Goal: Navigation & Orientation: Find specific page/section

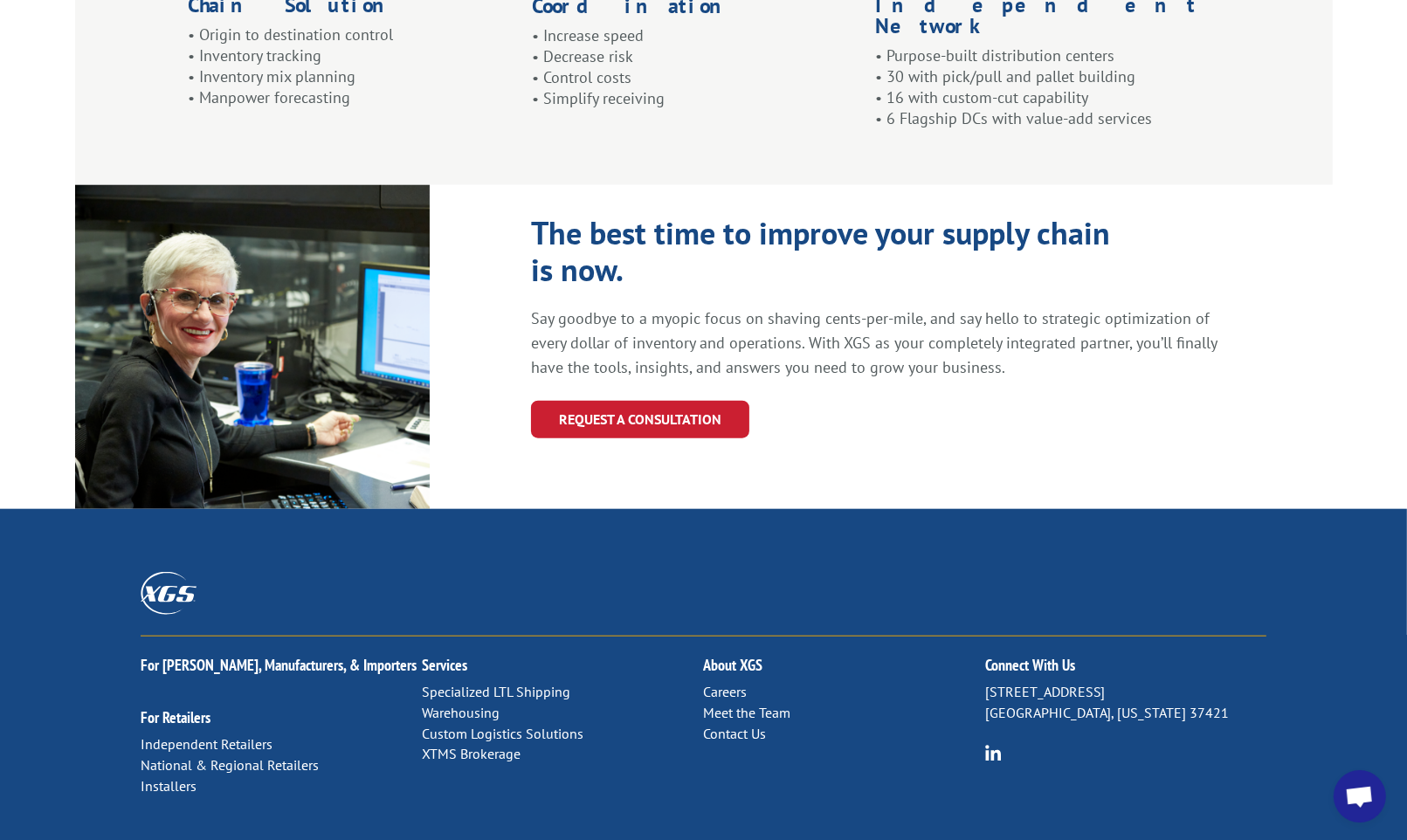
scroll to position [1813, 0]
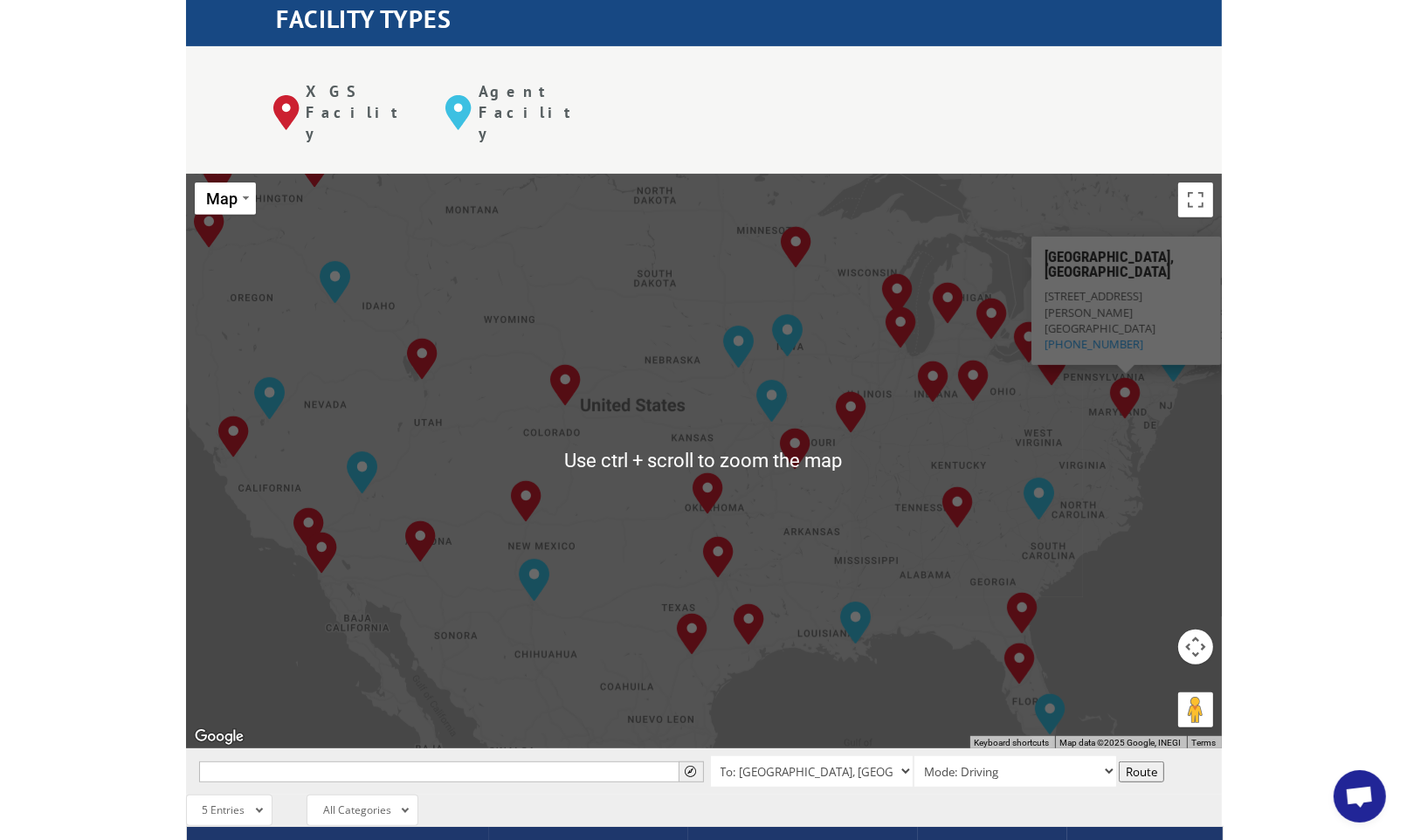
scroll to position [699, 0]
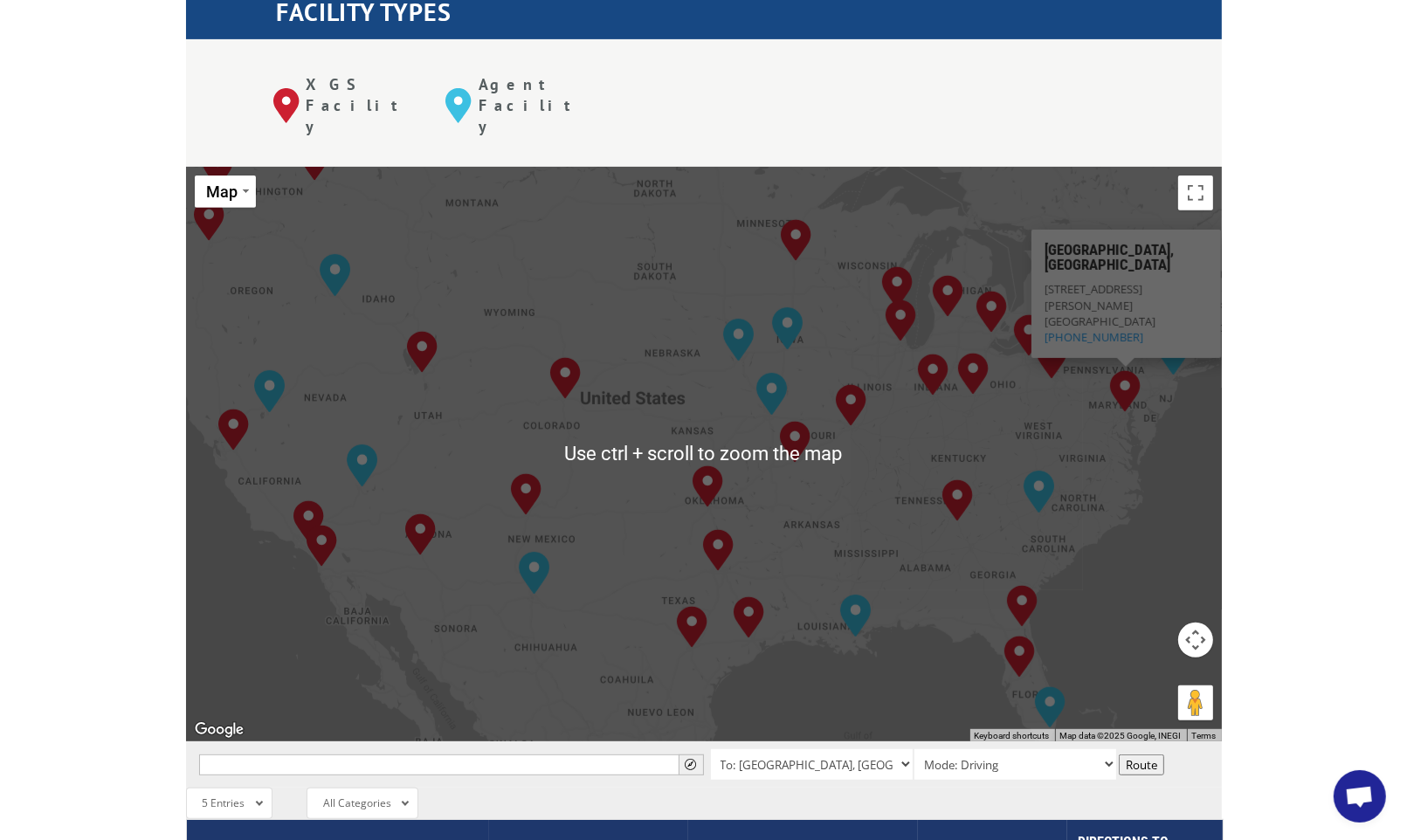
click at [1129, 442] on div "To navigate, press the arrow keys. [GEOGRAPHIC_DATA], [GEOGRAPHIC_DATA] [GEOGRA…" at bounding box center [704, 454] width 1036 height 575
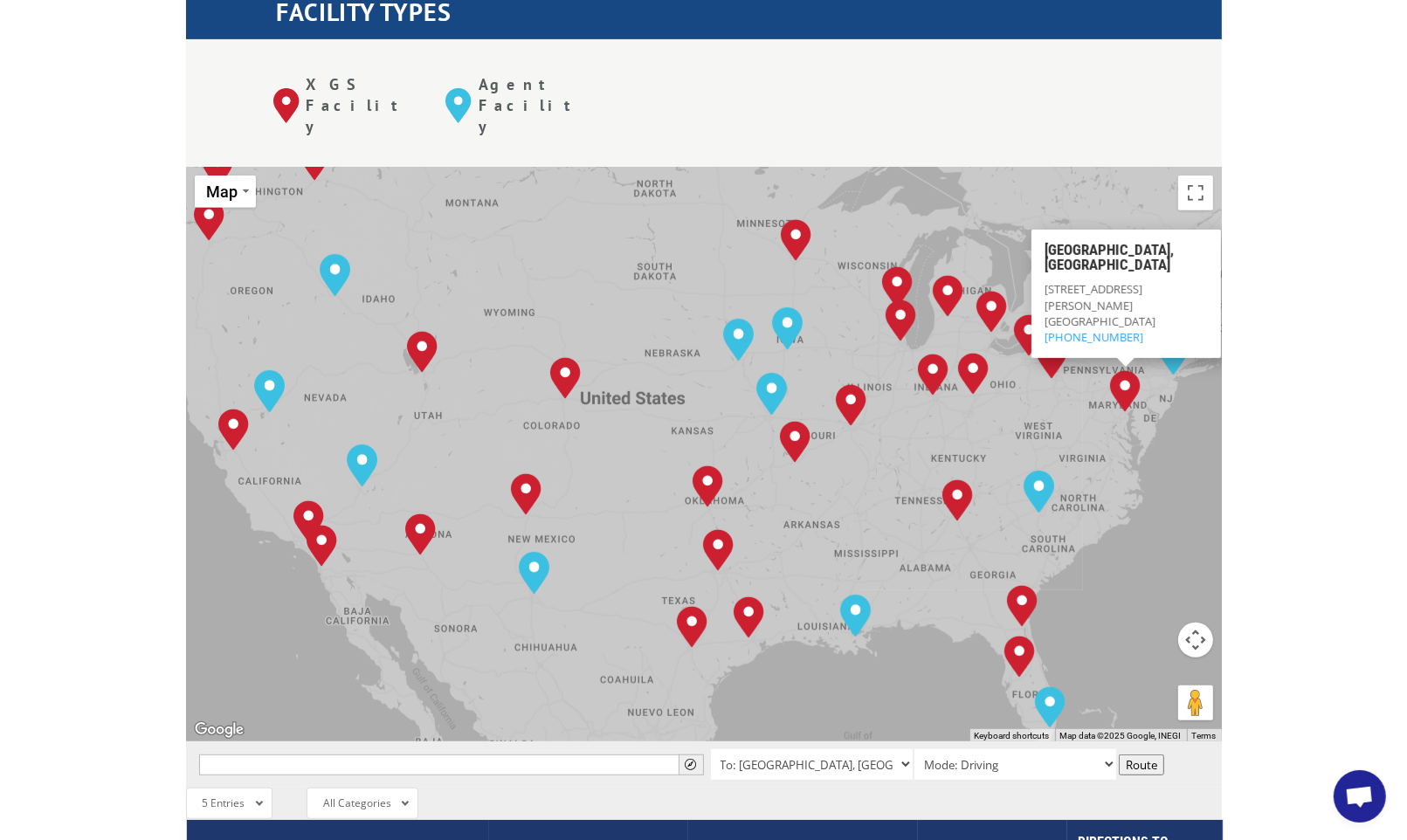
click at [1087, 41] on div "XGS Facility Agent Facility" at bounding box center [704, 102] width 1036 height 127
click at [1164, 456] on div "To navigate, press the arrow keys. [GEOGRAPHIC_DATA], [GEOGRAPHIC_DATA] [GEOGRA…" at bounding box center [704, 454] width 1036 height 575
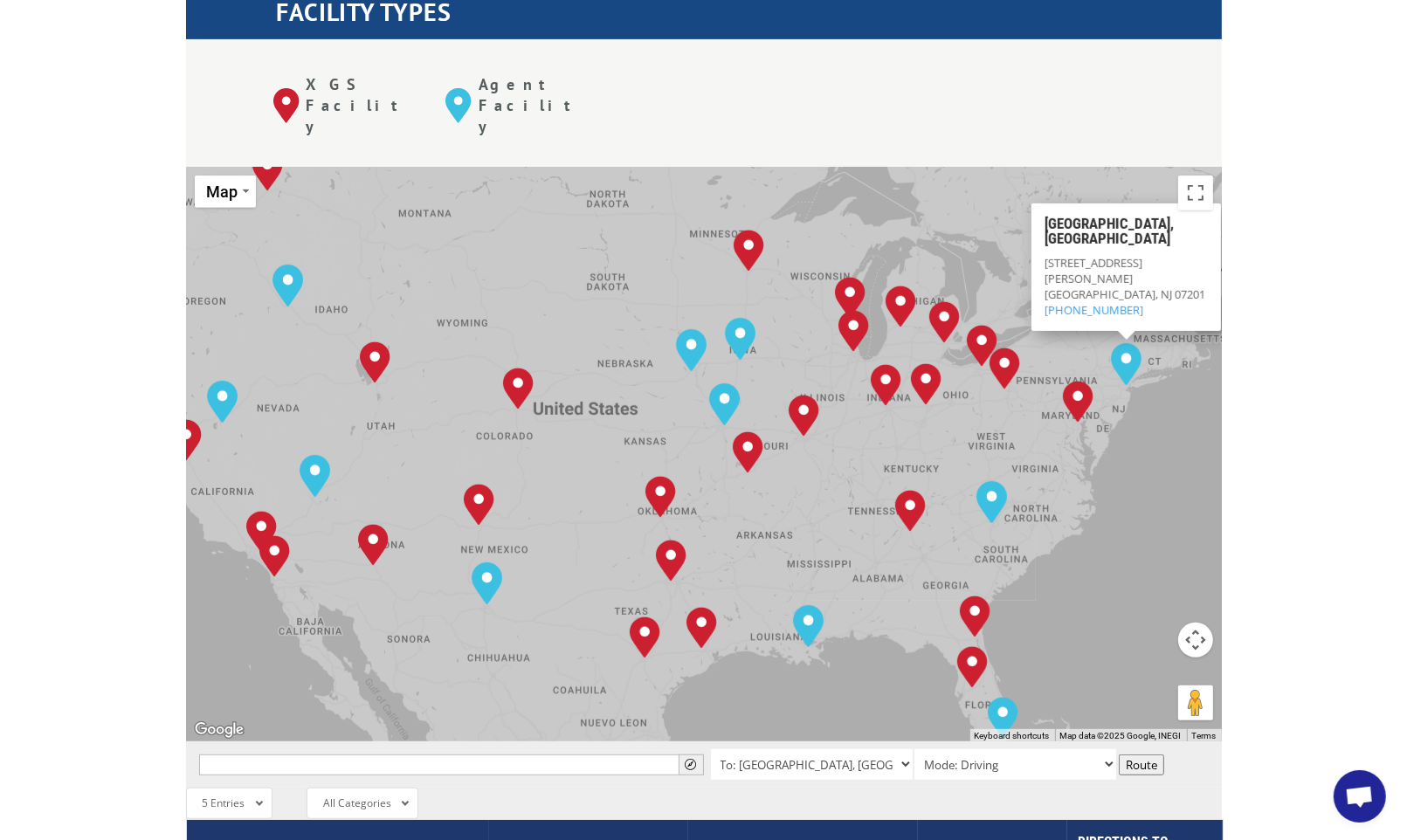
click at [1173, 476] on div "To navigate, press the arrow keys. [GEOGRAPHIC_DATA], [GEOGRAPHIC_DATA] [GEOGRA…" at bounding box center [704, 454] width 1036 height 575
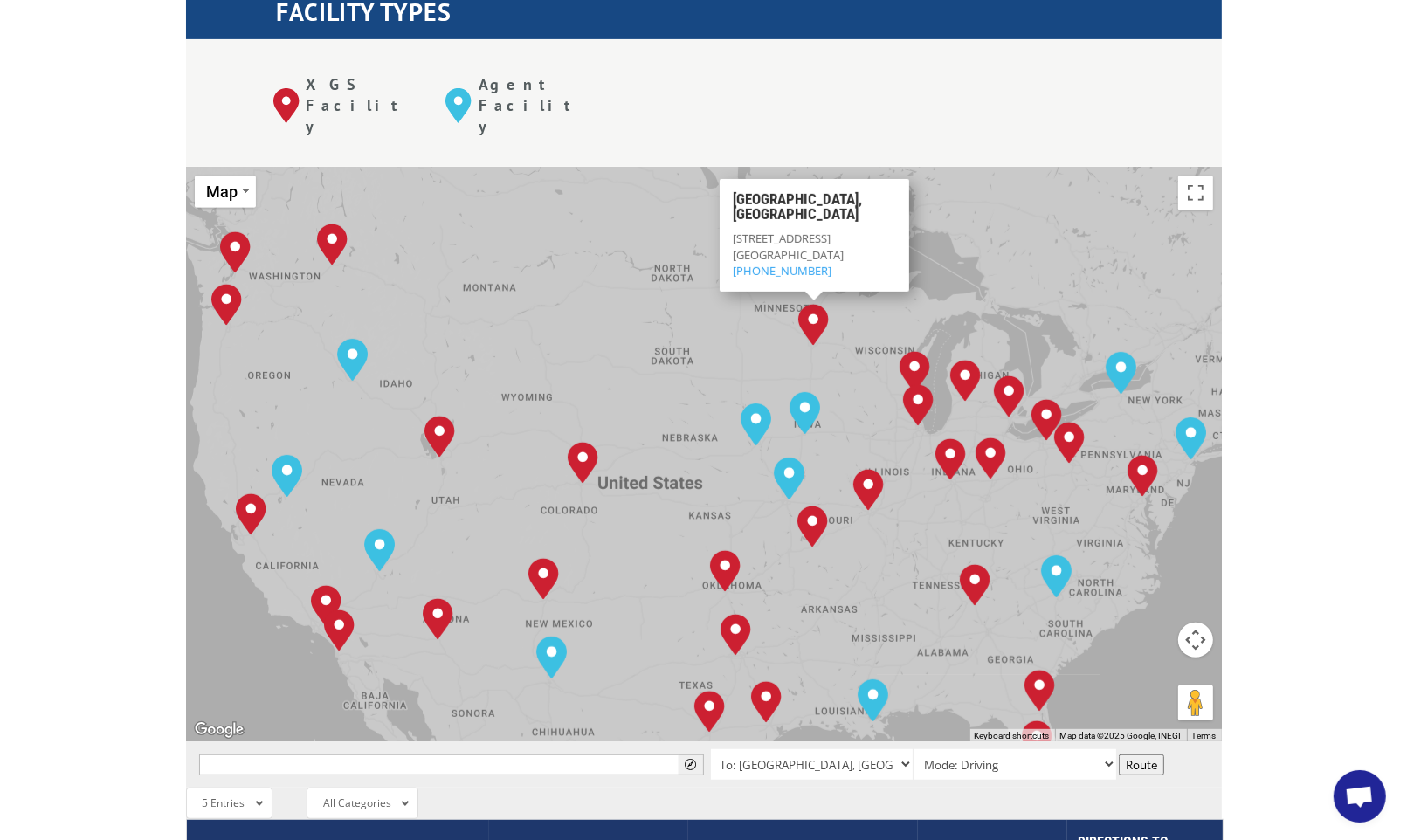
drag, startPoint x: 472, startPoint y: 216, endPoint x: 537, endPoint y: 244, distance: 70.8
click at [537, 244] on div "To navigate, press the arrow keys. [GEOGRAPHIC_DATA], [GEOGRAPHIC_DATA] [GEOGRA…" at bounding box center [704, 454] width 1036 height 575
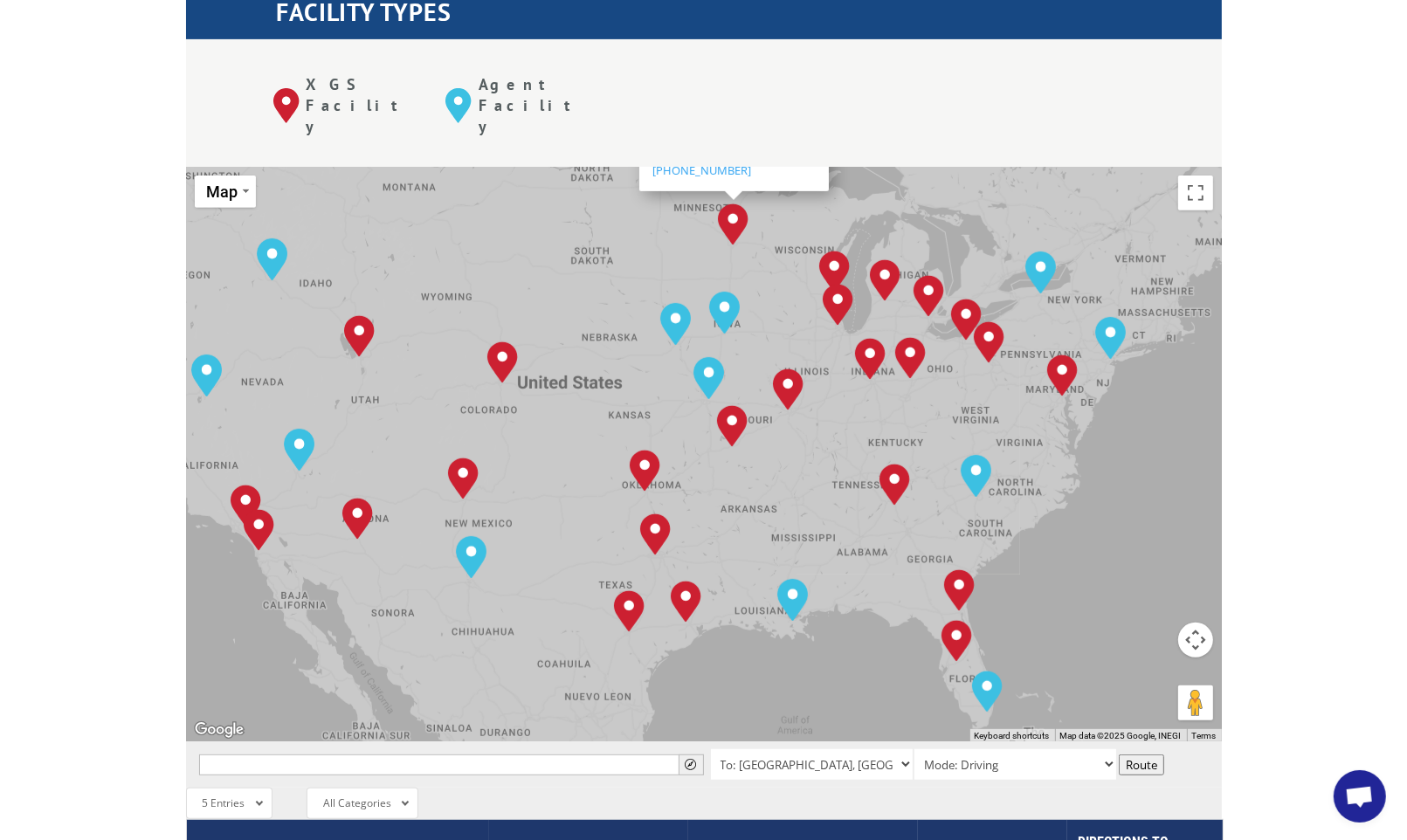
drag, startPoint x: 645, startPoint y: 275, endPoint x: 558, endPoint y: 171, distance: 135.6
click at [561, 173] on div "To navigate, press the arrow keys. [GEOGRAPHIC_DATA], [GEOGRAPHIC_DATA] [GEOGRA…" at bounding box center [704, 454] width 1036 height 575
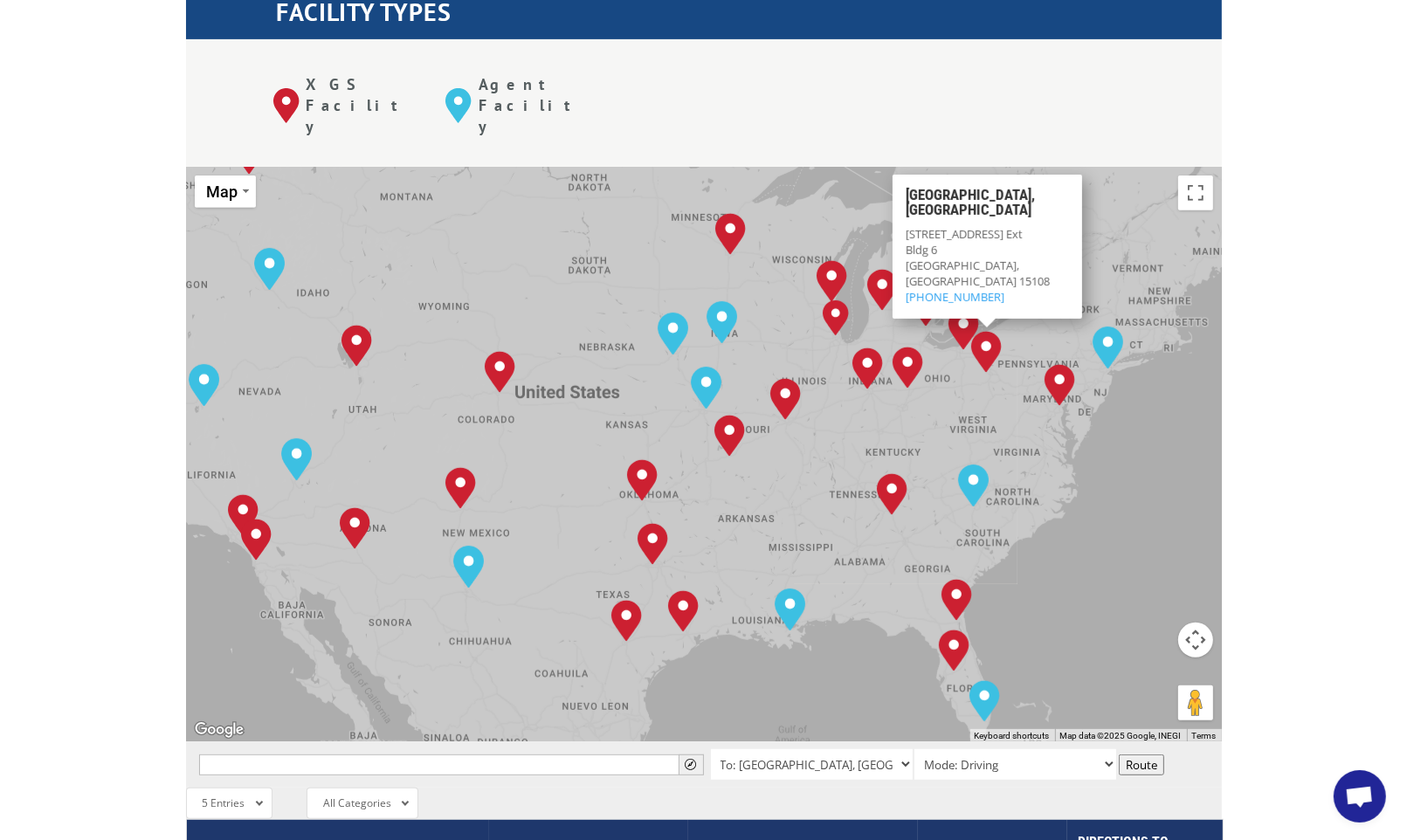
click at [1126, 475] on div "To navigate, press the arrow keys. [GEOGRAPHIC_DATA], [GEOGRAPHIC_DATA] [GEOGRA…" at bounding box center [704, 454] width 1036 height 575
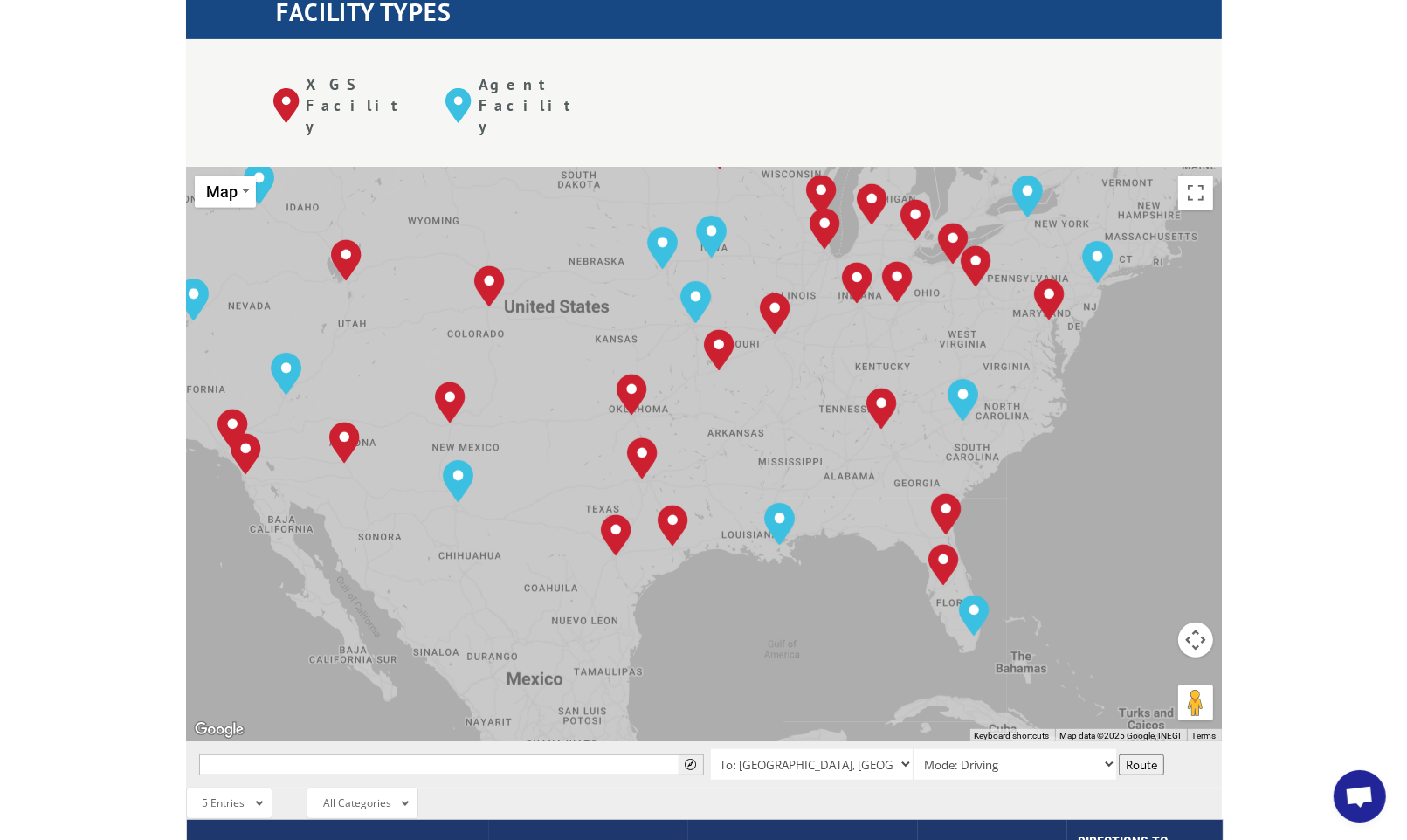
drag, startPoint x: 1056, startPoint y: 469, endPoint x: 1045, endPoint y: 408, distance: 62.0
click at [1045, 405] on div "To navigate, press the arrow keys. [GEOGRAPHIC_DATA], [GEOGRAPHIC_DATA] [GEOGRA…" at bounding box center [704, 454] width 1036 height 575
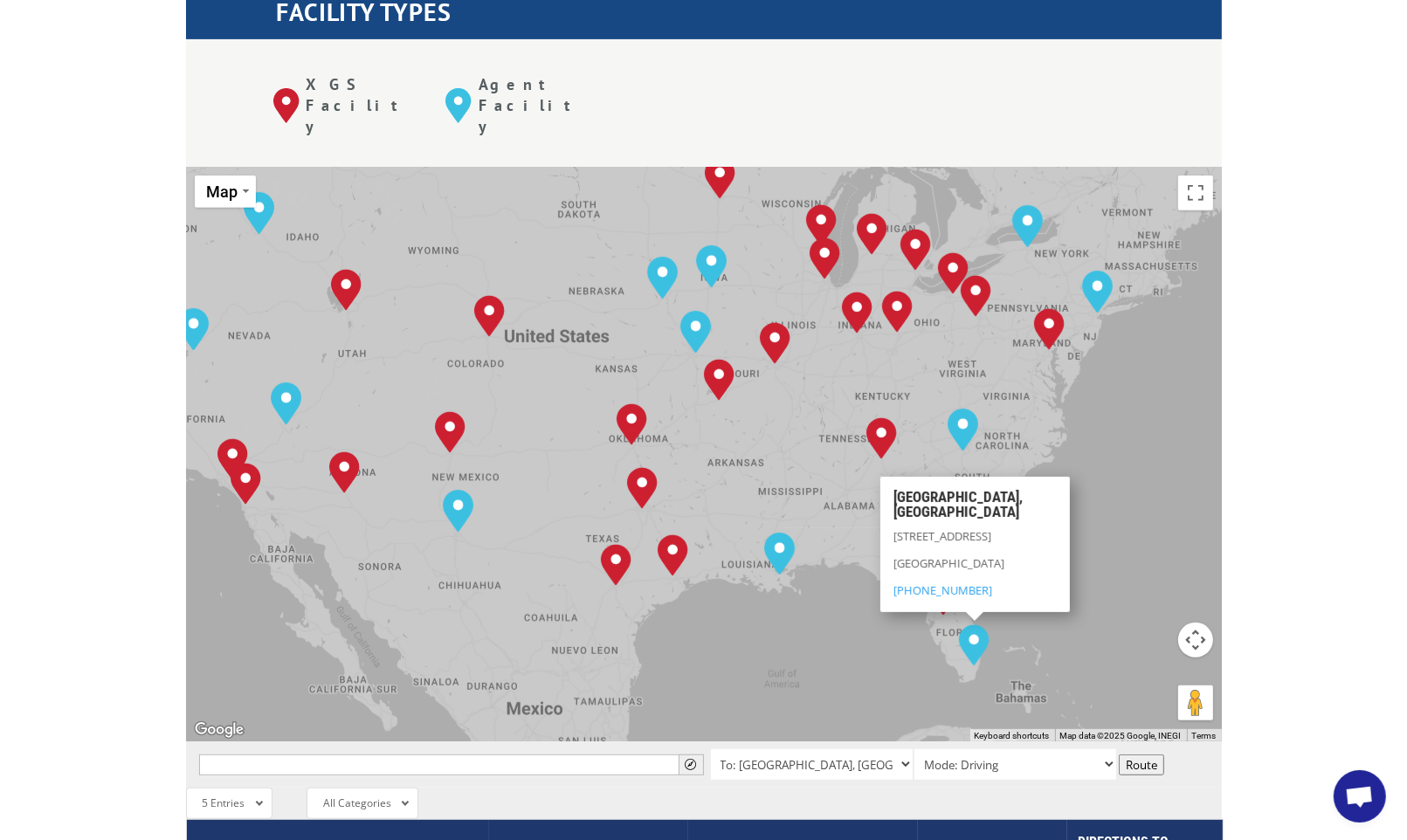
click at [1123, 371] on div "To navigate, press the arrow keys. [GEOGRAPHIC_DATA], [GEOGRAPHIC_DATA] [GEOGRA…" at bounding box center [704, 454] width 1036 height 575
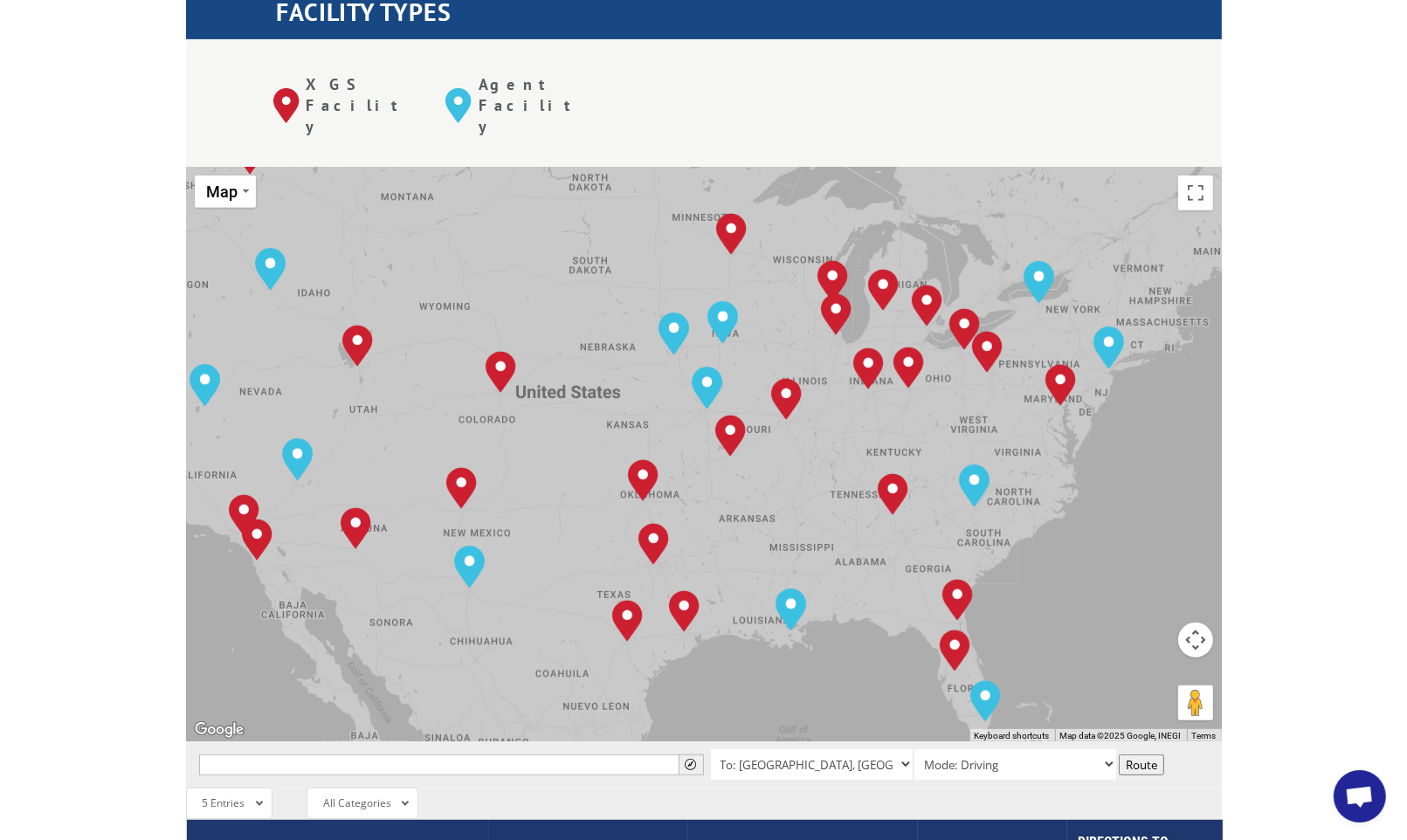
drag, startPoint x: 1097, startPoint y: 324, endPoint x: 1107, endPoint y: 373, distance: 50.0
click at [1107, 373] on div "To navigate, press the arrow keys. [GEOGRAPHIC_DATA], [GEOGRAPHIC_DATA] [GEOGRA…" at bounding box center [704, 454] width 1036 height 575
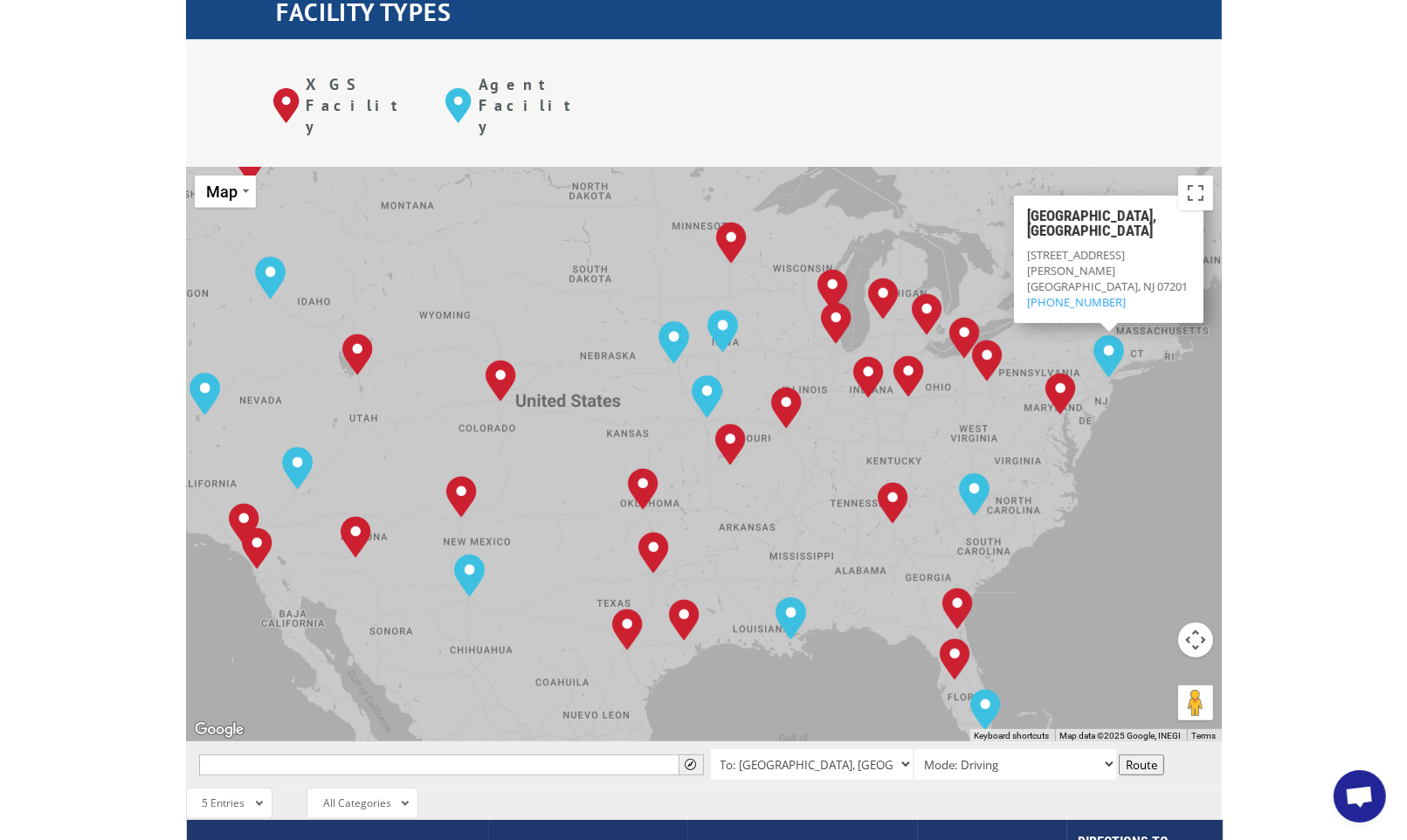
click at [1152, 394] on div "To navigate, press the arrow keys. [GEOGRAPHIC_DATA], [GEOGRAPHIC_DATA] [GEOGRA…" at bounding box center [704, 454] width 1036 height 575
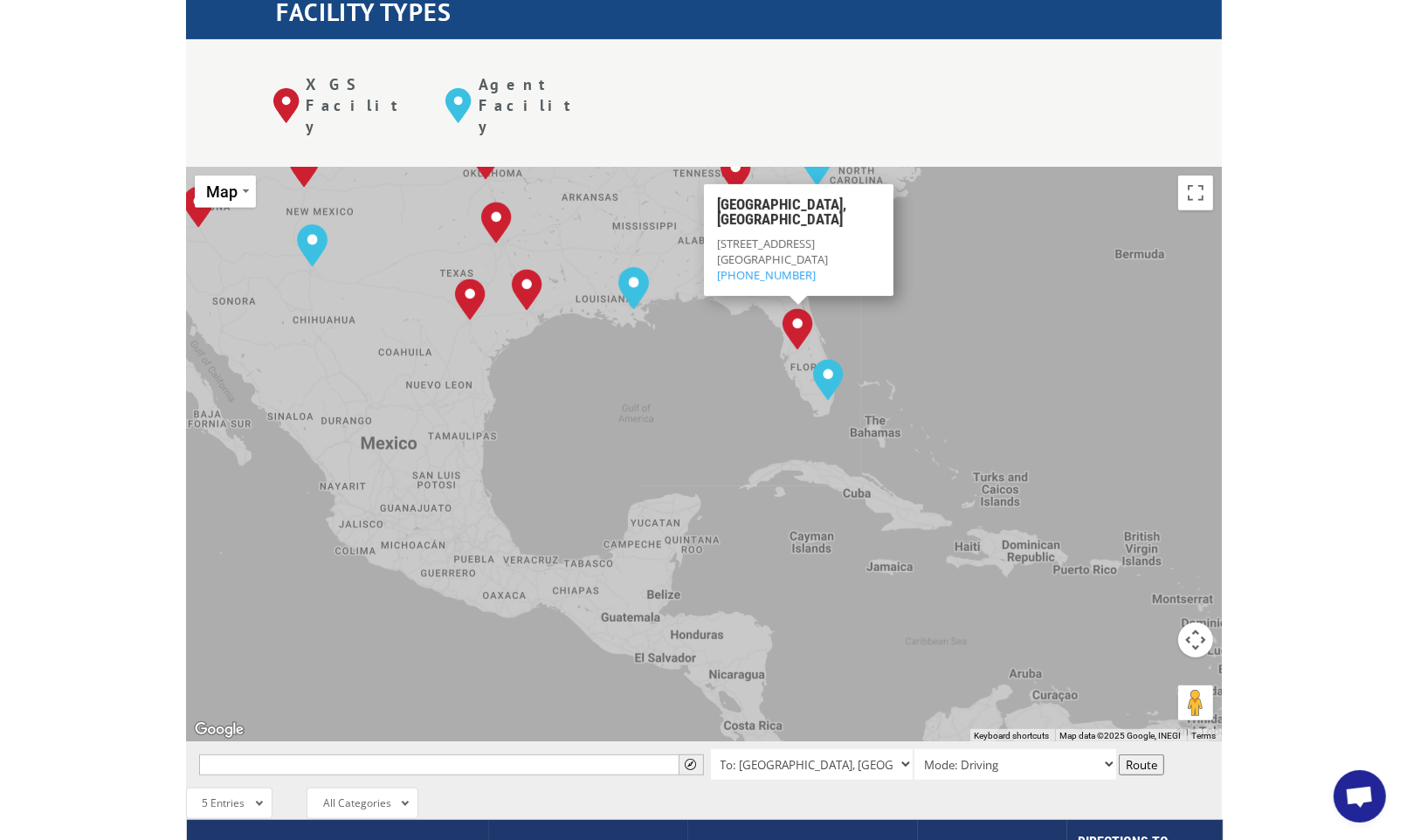
drag, startPoint x: 513, startPoint y: 604, endPoint x: 356, endPoint y: 271, distance: 368.2
click at [356, 271] on div "To navigate, press the arrow keys. [GEOGRAPHIC_DATA], [GEOGRAPHIC_DATA] [GEOGRA…" at bounding box center [704, 454] width 1036 height 575
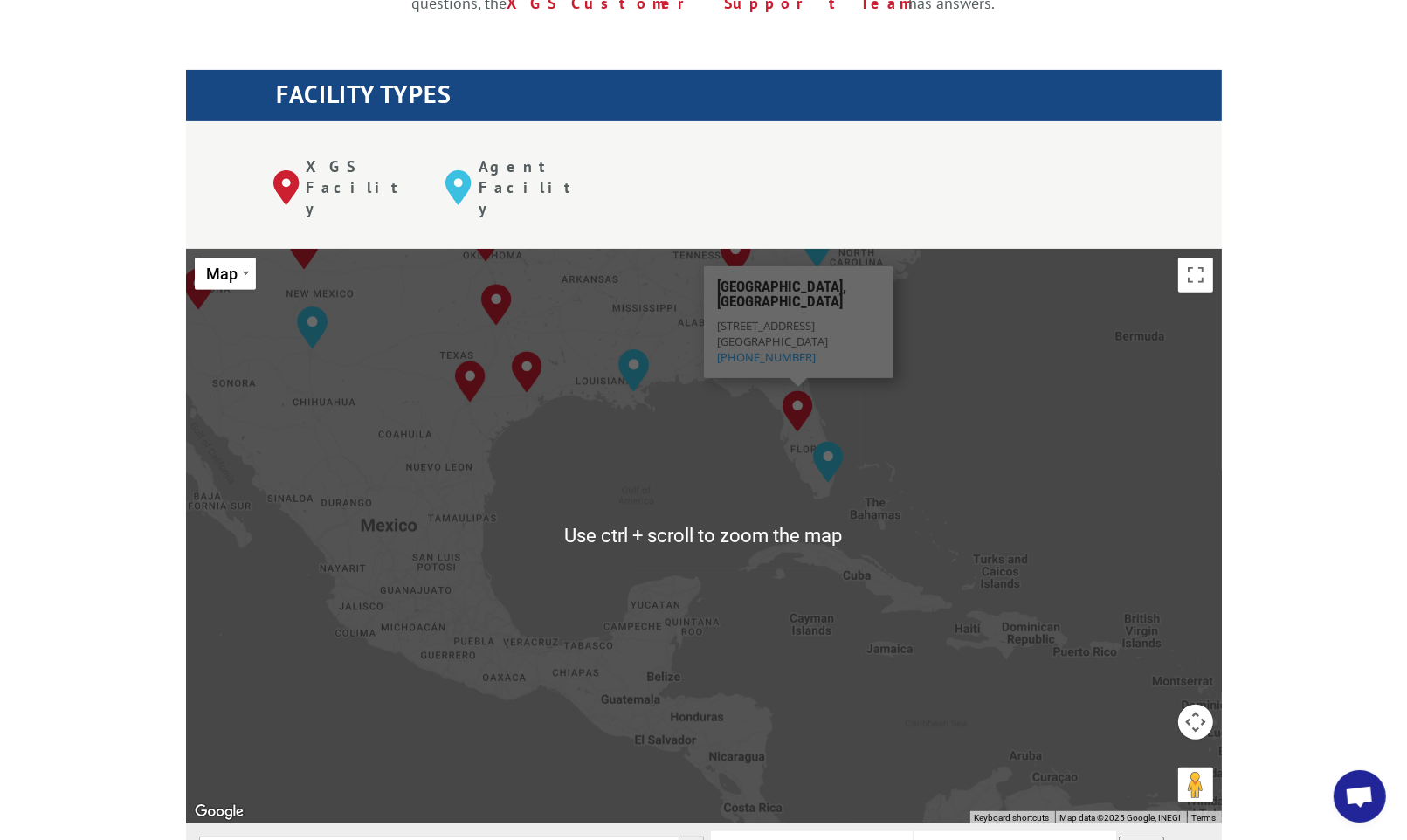
scroll to position [612, 0]
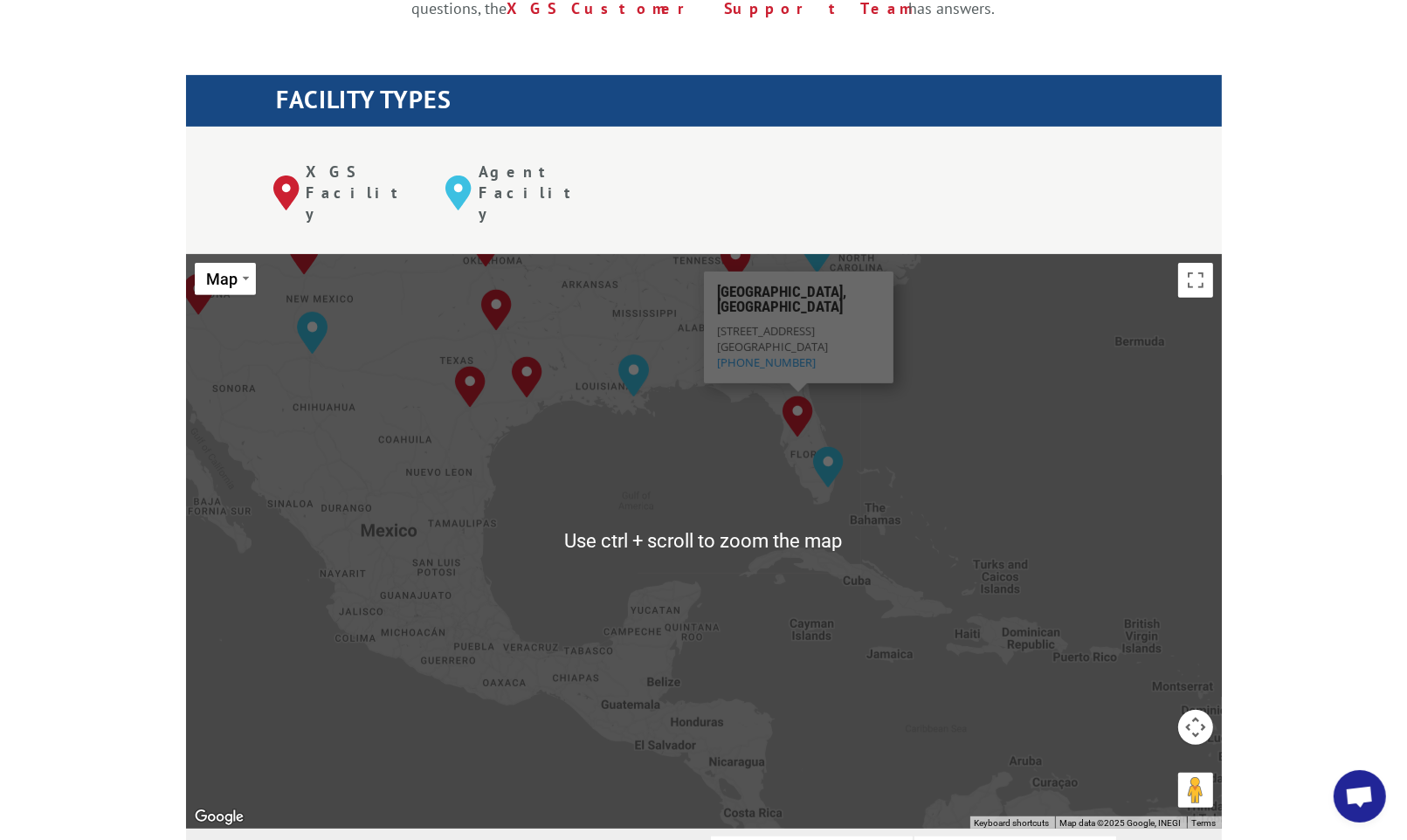
click at [940, 429] on div "To navigate, press the arrow keys. [GEOGRAPHIC_DATA], [GEOGRAPHIC_DATA] [GEOGRA…" at bounding box center [704, 541] width 1036 height 575
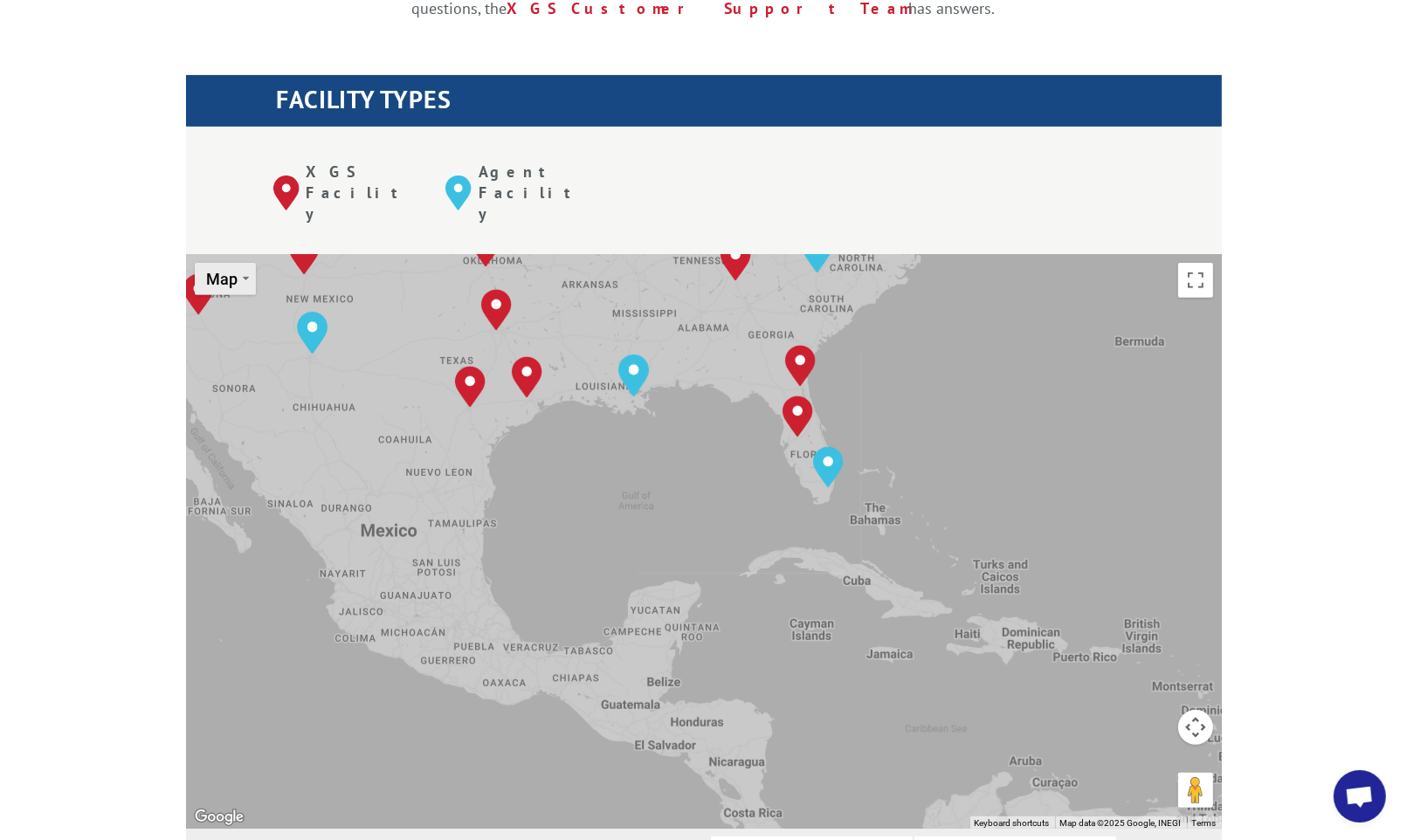
click at [240, 263] on button "Map" at bounding box center [225, 279] width 61 height 32
click at [239, 329] on li "Satellite" at bounding box center [247, 344] width 101 height 31
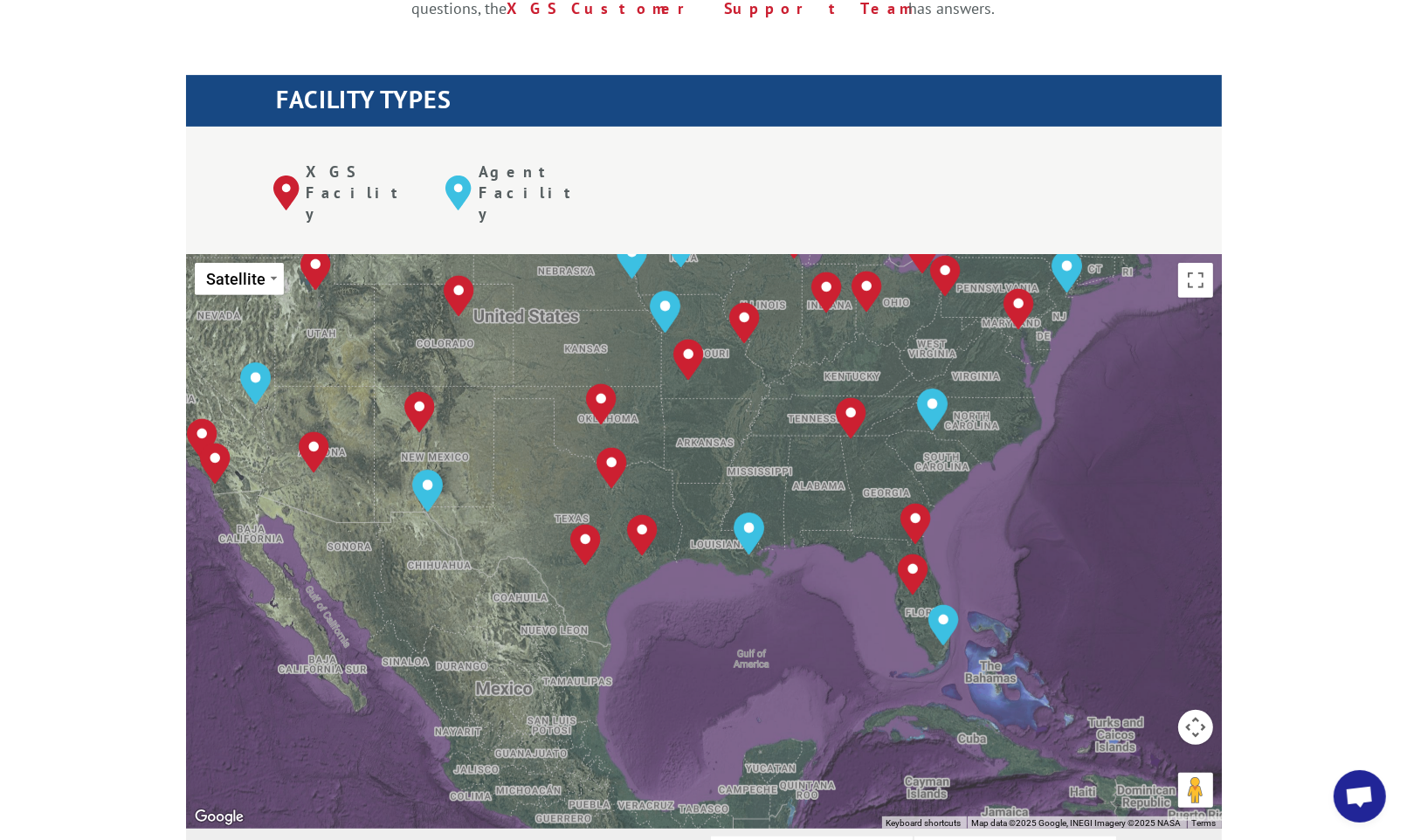
drag, startPoint x: 941, startPoint y: 341, endPoint x: 1057, endPoint y: 502, distance: 198.4
click at [1057, 502] on div "To navigate, press the arrow keys. [GEOGRAPHIC_DATA], [GEOGRAPHIC_DATA] [GEOGRA…" at bounding box center [704, 541] width 1036 height 575
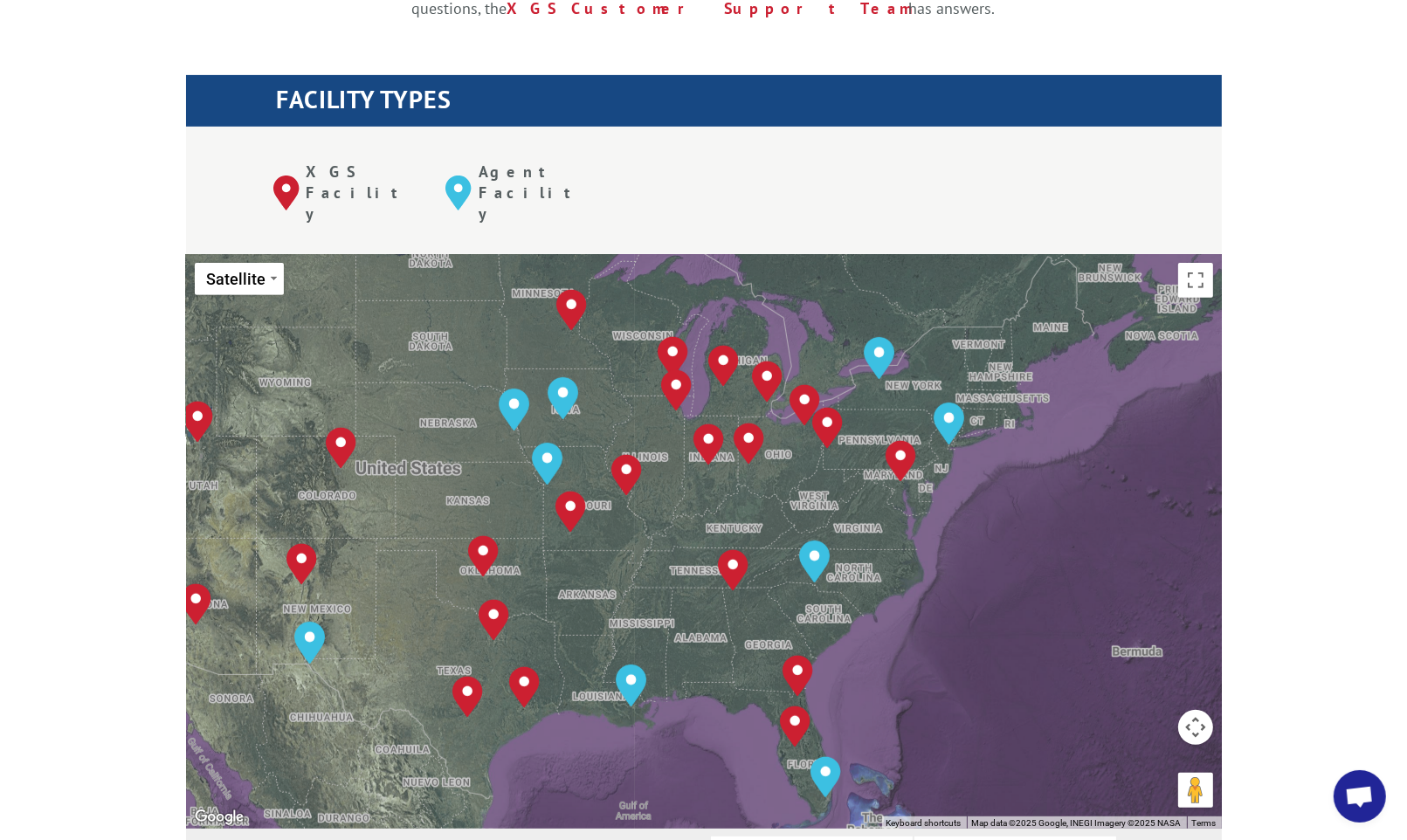
drag, startPoint x: 1059, startPoint y: 403, endPoint x: 941, endPoint y: 556, distance: 193.2
click at [941, 556] on div "To navigate, press the arrow keys. [GEOGRAPHIC_DATA], [GEOGRAPHIC_DATA] [GEOGRA…" at bounding box center [704, 541] width 1036 height 575
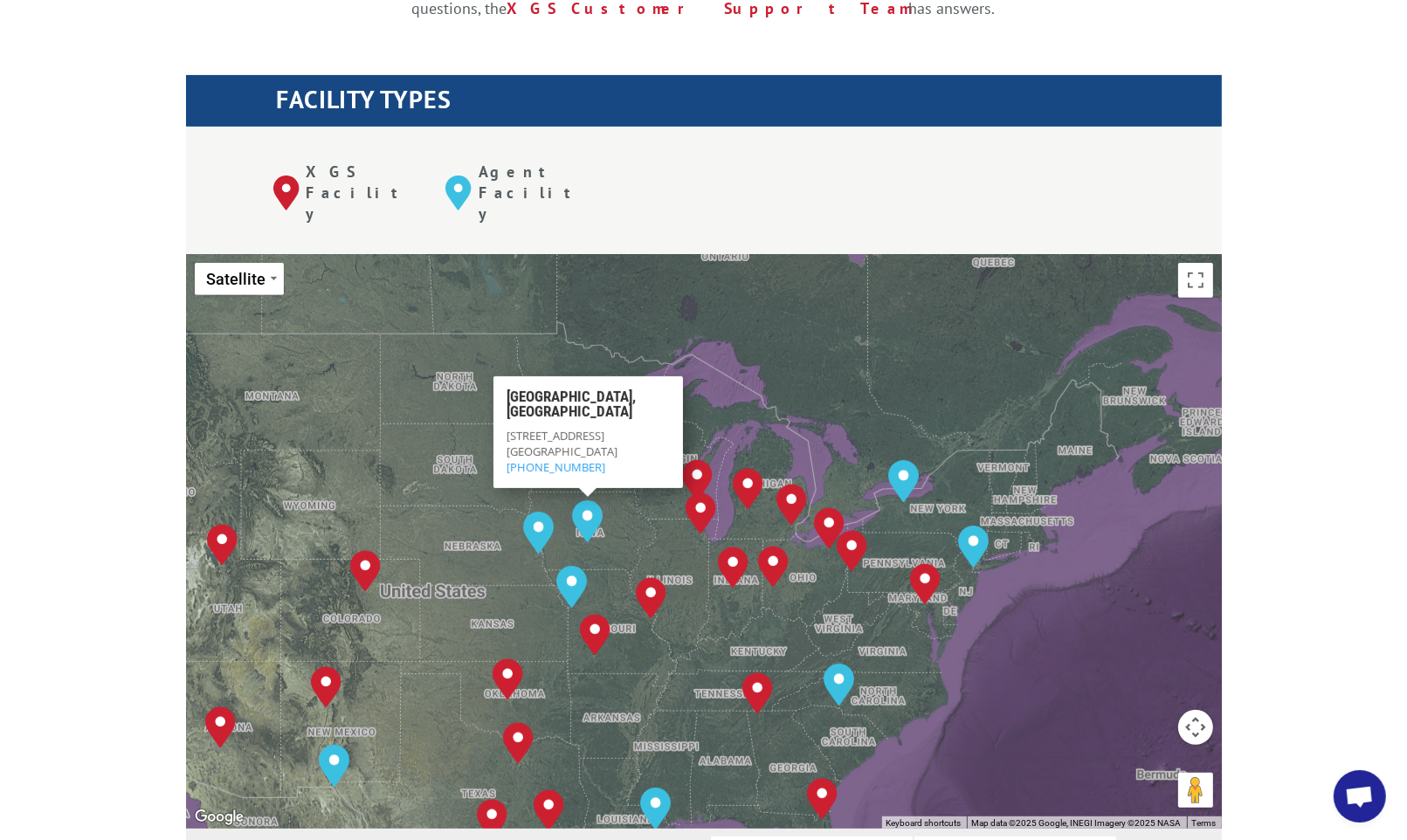
drag, startPoint x: 430, startPoint y: 260, endPoint x: 455, endPoint y: 386, distance: 128.5
click at [455, 386] on div "To navigate, press the arrow keys. [GEOGRAPHIC_DATA], [GEOGRAPHIC_DATA] [GEOGRA…" at bounding box center [704, 541] width 1036 height 575
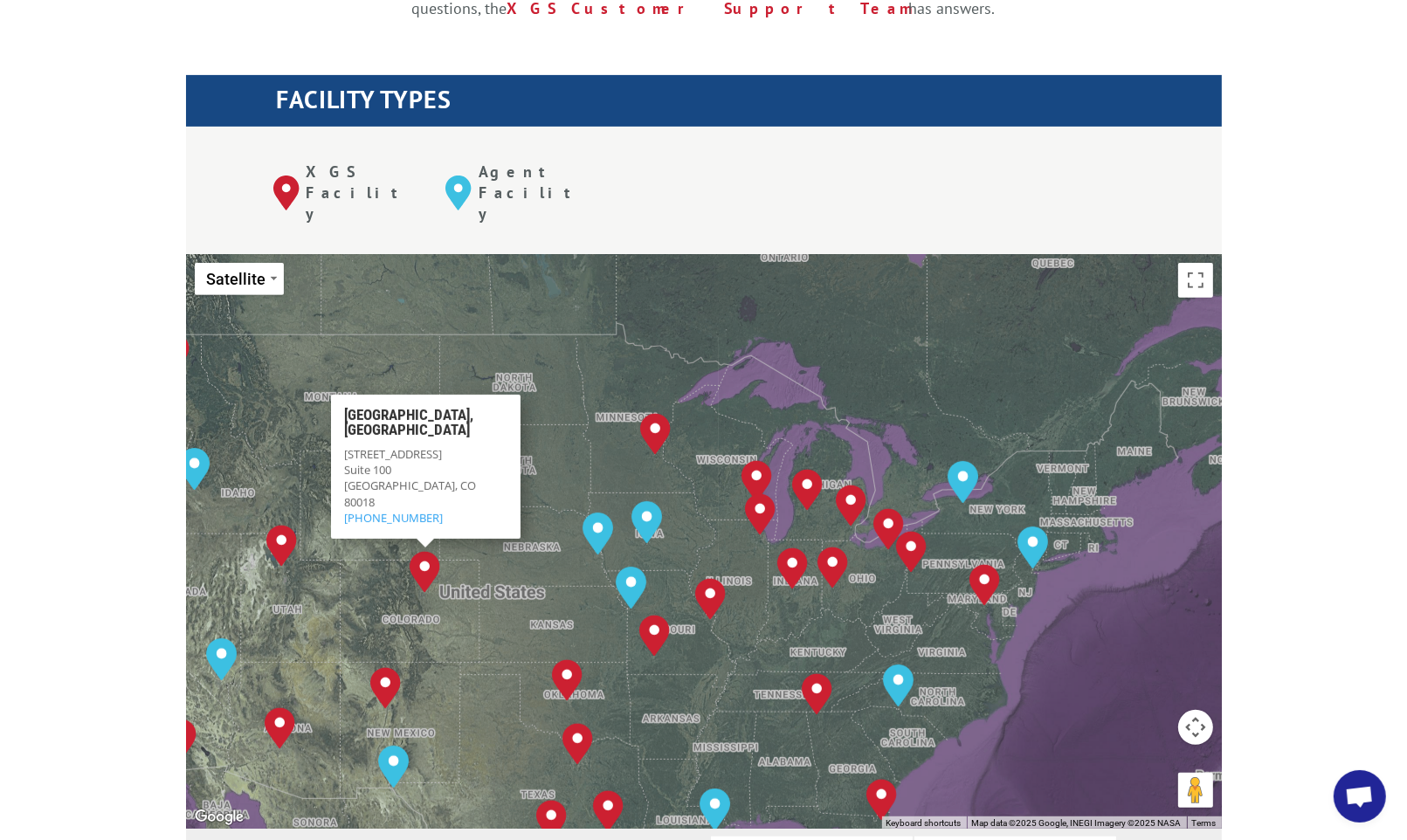
click at [773, 255] on div "To navigate, press the arrow keys. [GEOGRAPHIC_DATA], [GEOGRAPHIC_DATA] [GEOGRA…" at bounding box center [704, 541] width 1036 height 575
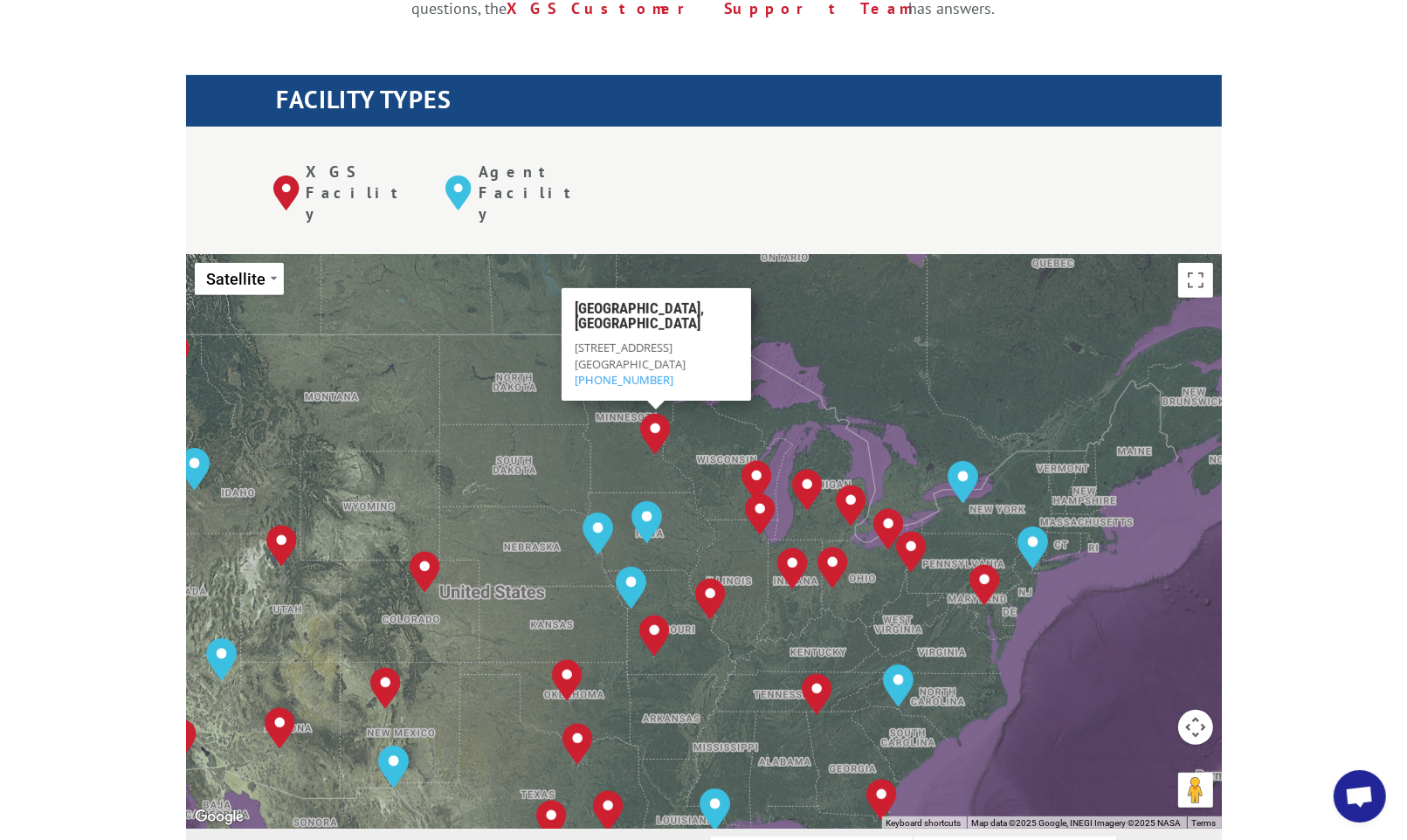
click at [881, 255] on div "To navigate, press the arrow keys. [GEOGRAPHIC_DATA], [GEOGRAPHIC_DATA] [GEOGRA…" at bounding box center [704, 541] width 1036 height 575
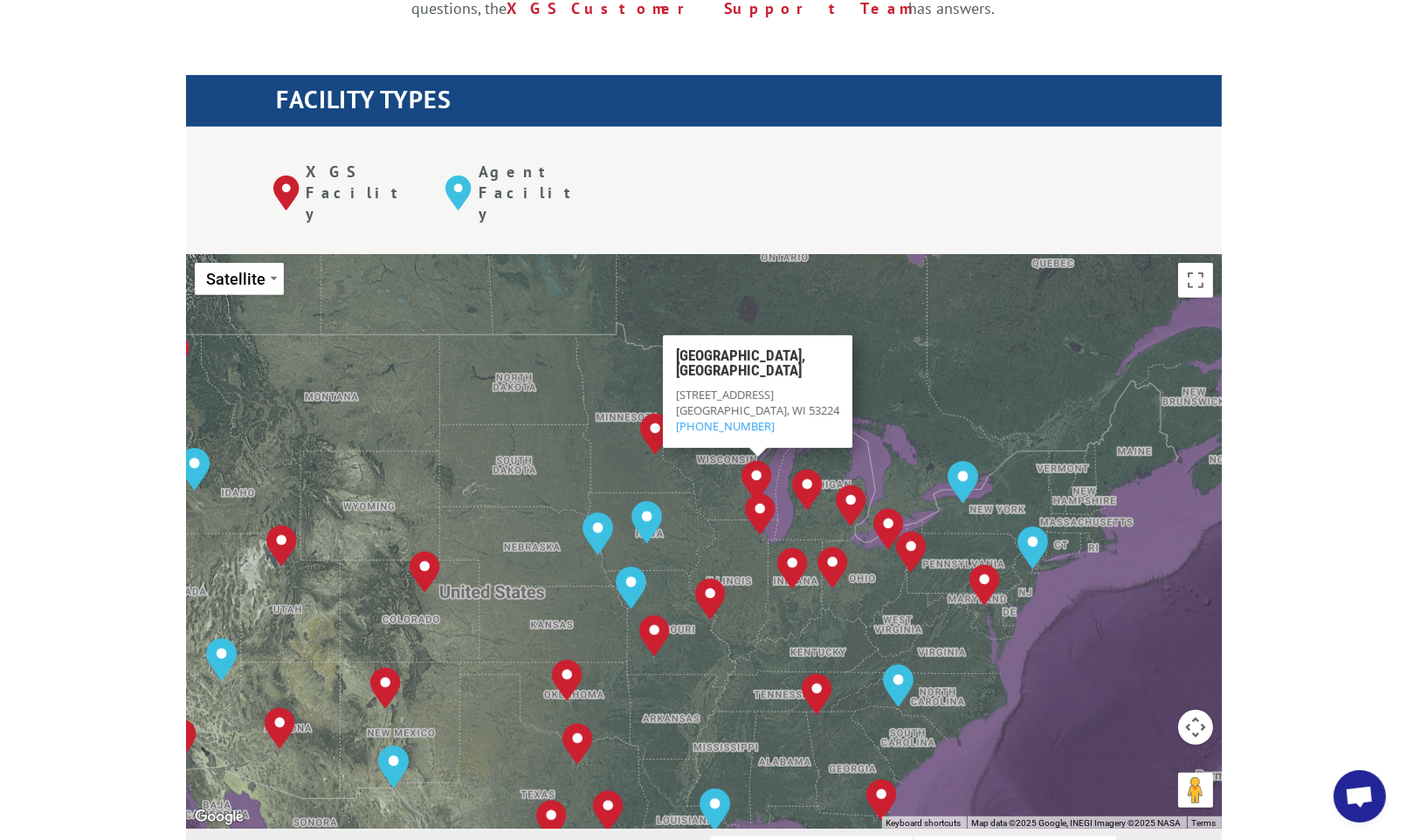
click at [858, 255] on div "To navigate, press the arrow keys. [GEOGRAPHIC_DATA], [GEOGRAPHIC_DATA] [GEOGRA…" at bounding box center [704, 541] width 1036 height 575
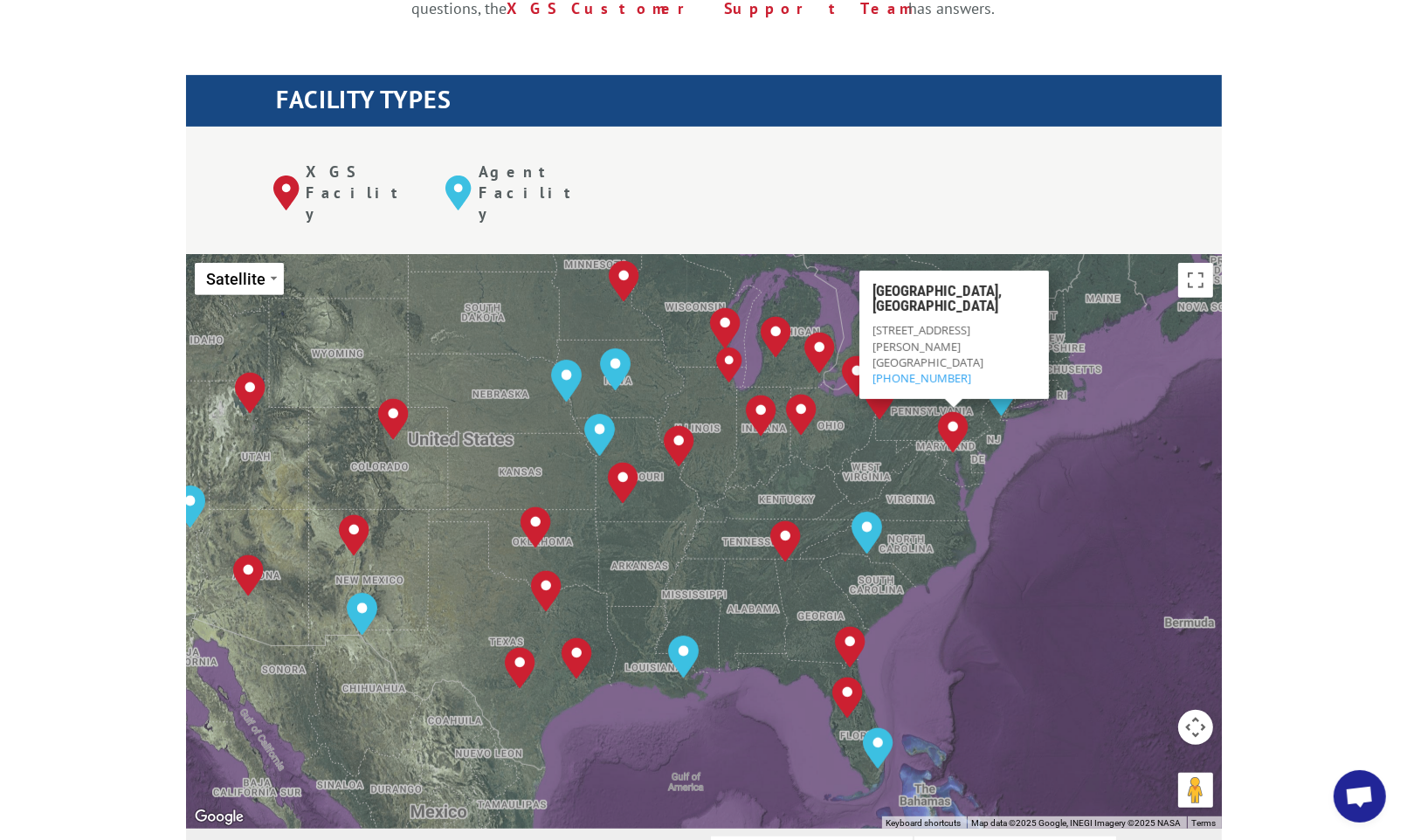
drag, startPoint x: 1091, startPoint y: 614, endPoint x: 1060, endPoint y: 459, distance: 158.1
click at [1060, 459] on div "To navigate, press the arrow keys. [GEOGRAPHIC_DATA], [GEOGRAPHIC_DATA] [GEOGRA…" at bounding box center [704, 541] width 1036 height 575
click at [1044, 520] on div "To navigate, press the arrow keys. [GEOGRAPHIC_DATA], [GEOGRAPHIC_DATA] [GEOGRA…" at bounding box center [704, 541] width 1036 height 575
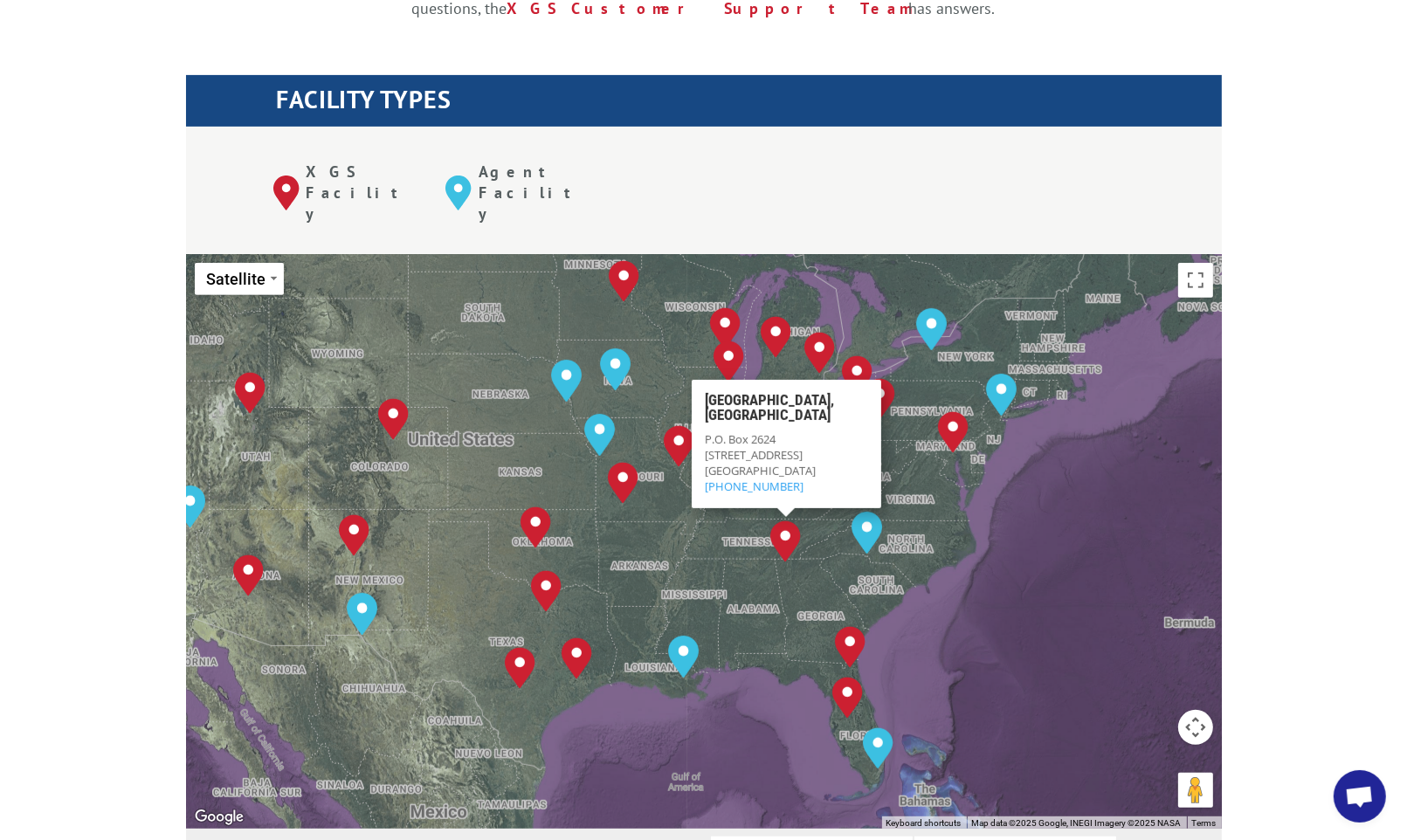
click at [1069, 497] on div "To navigate, press the arrow keys. [GEOGRAPHIC_DATA], [GEOGRAPHIC_DATA] [GEOGRA…" at bounding box center [704, 541] width 1036 height 575
click at [1093, 439] on div "To navigate, press the arrow keys. [GEOGRAPHIC_DATA], [GEOGRAPHIC_DATA] [GEOGRA…" at bounding box center [704, 541] width 1036 height 575
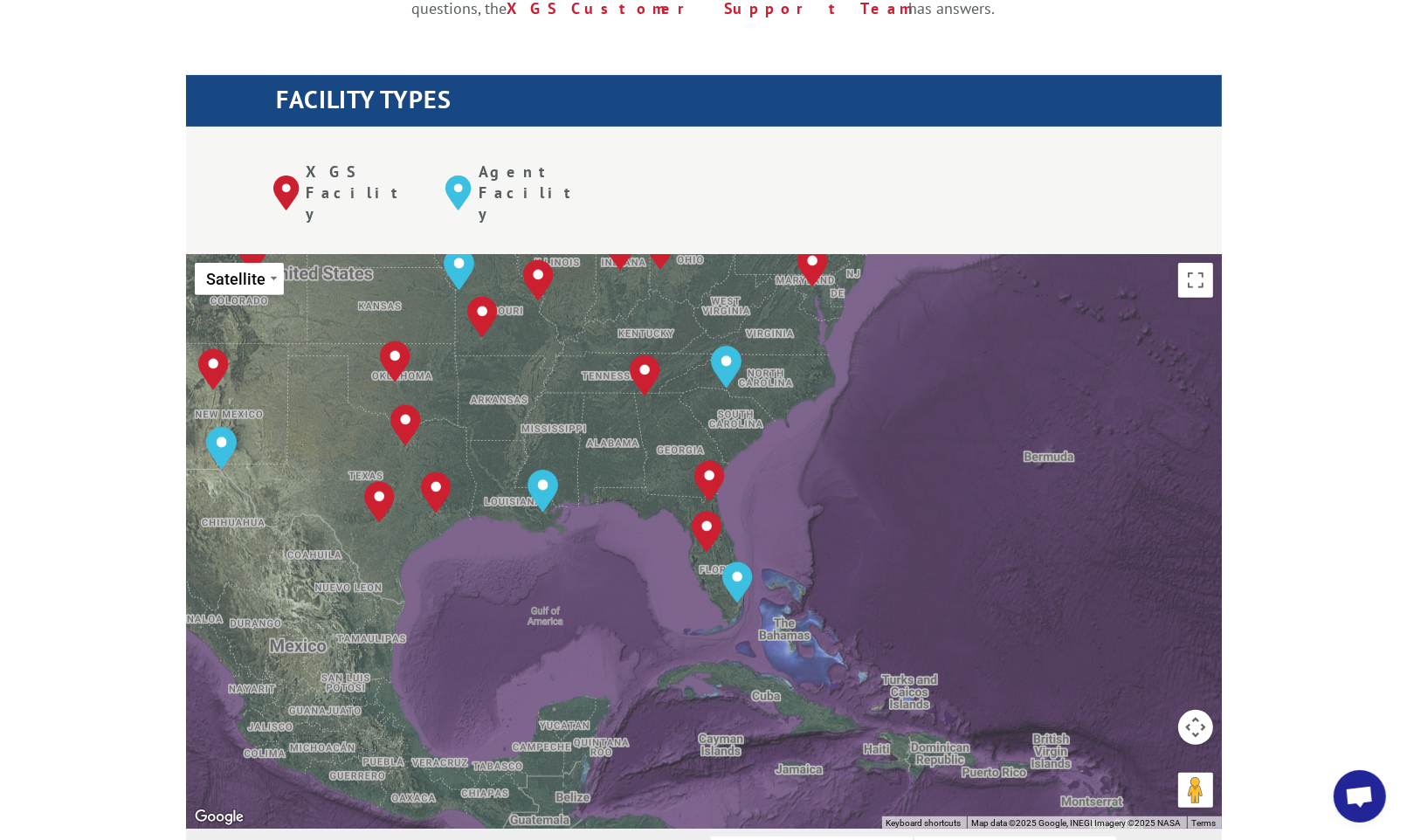
drag, startPoint x: 1032, startPoint y: 522, endPoint x: 892, endPoint y: 355, distance: 217.9
click at [892, 355] on div "To navigate, press the arrow keys. [GEOGRAPHIC_DATA], [GEOGRAPHIC_DATA] [GEOGRA…" at bounding box center [704, 541] width 1036 height 575
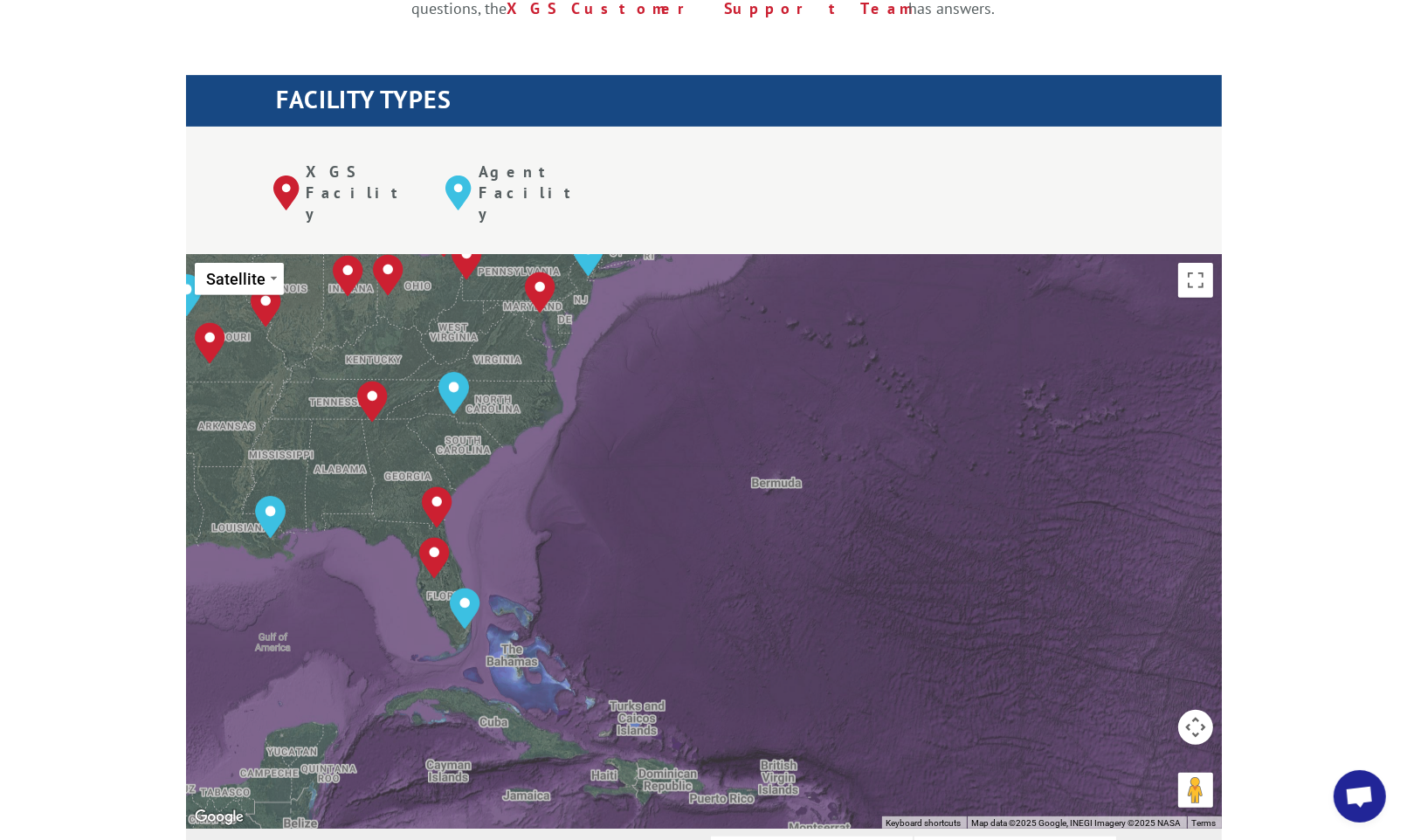
drag, startPoint x: 940, startPoint y: 303, endPoint x: 657, endPoint y: 331, distance: 284.4
click at [657, 331] on div "To navigate, press the arrow keys. [GEOGRAPHIC_DATA], [GEOGRAPHIC_DATA] [GEOGRA…" at bounding box center [704, 541] width 1036 height 575
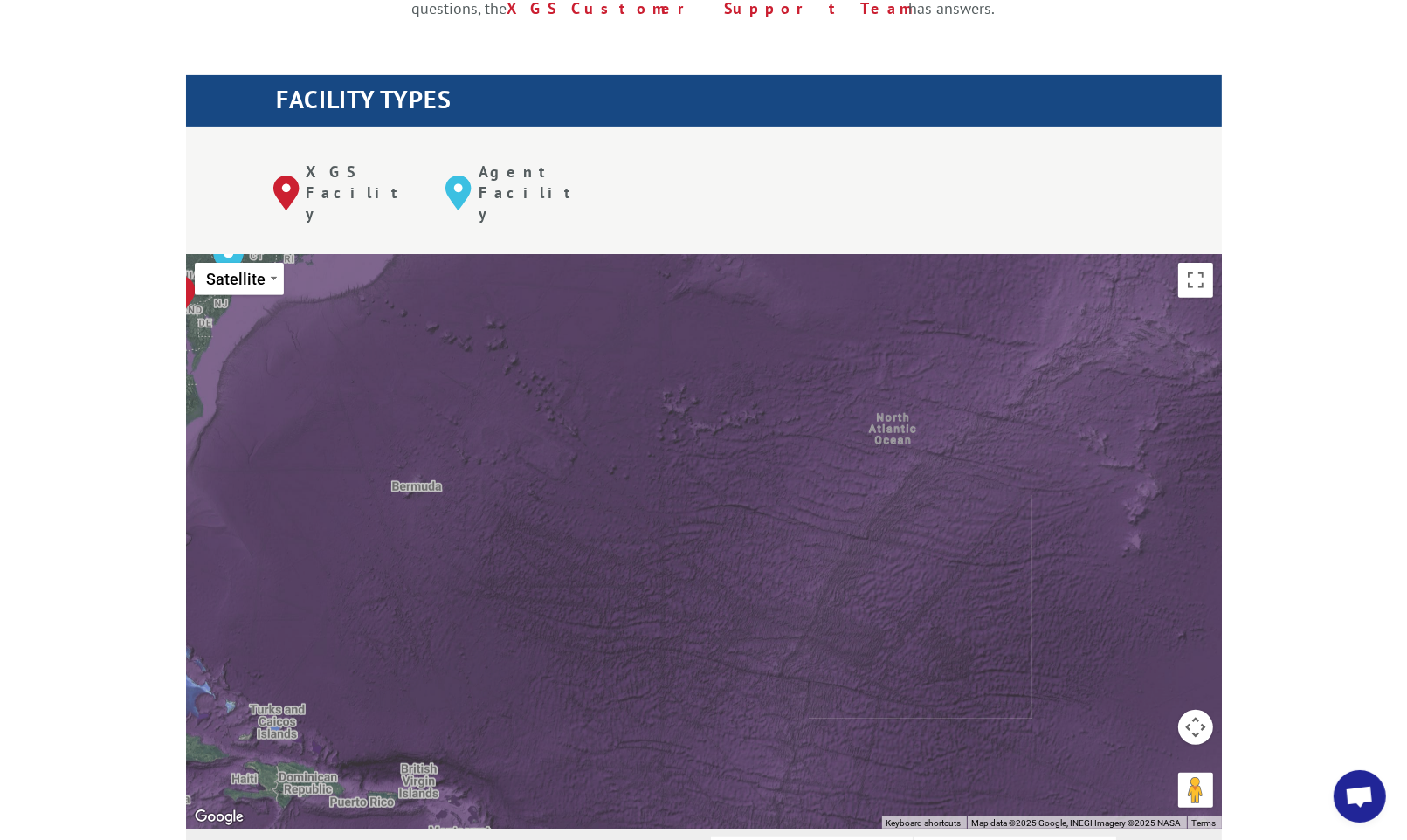
drag, startPoint x: 919, startPoint y: 383, endPoint x: 572, endPoint y: 387, distance: 347.0
click at [572, 387] on div "To navigate, press the arrow keys. [GEOGRAPHIC_DATA], [GEOGRAPHIC_DATA] [GEOGRA…" at bounding box center [704, 541] width 1036 height 575
drag, startPoint x: 747, startPoint y: 286, endPoint x: 691, endPoint y: 377, distance: 106.9
click at [699, 366] on div "To navigate, press the arrow keys. [GEOGRAPHIC_DATA], [GEOGRAPHIC_DATA] [GEOGRA…" at bounding box center [704, 541] width 1036 height 575
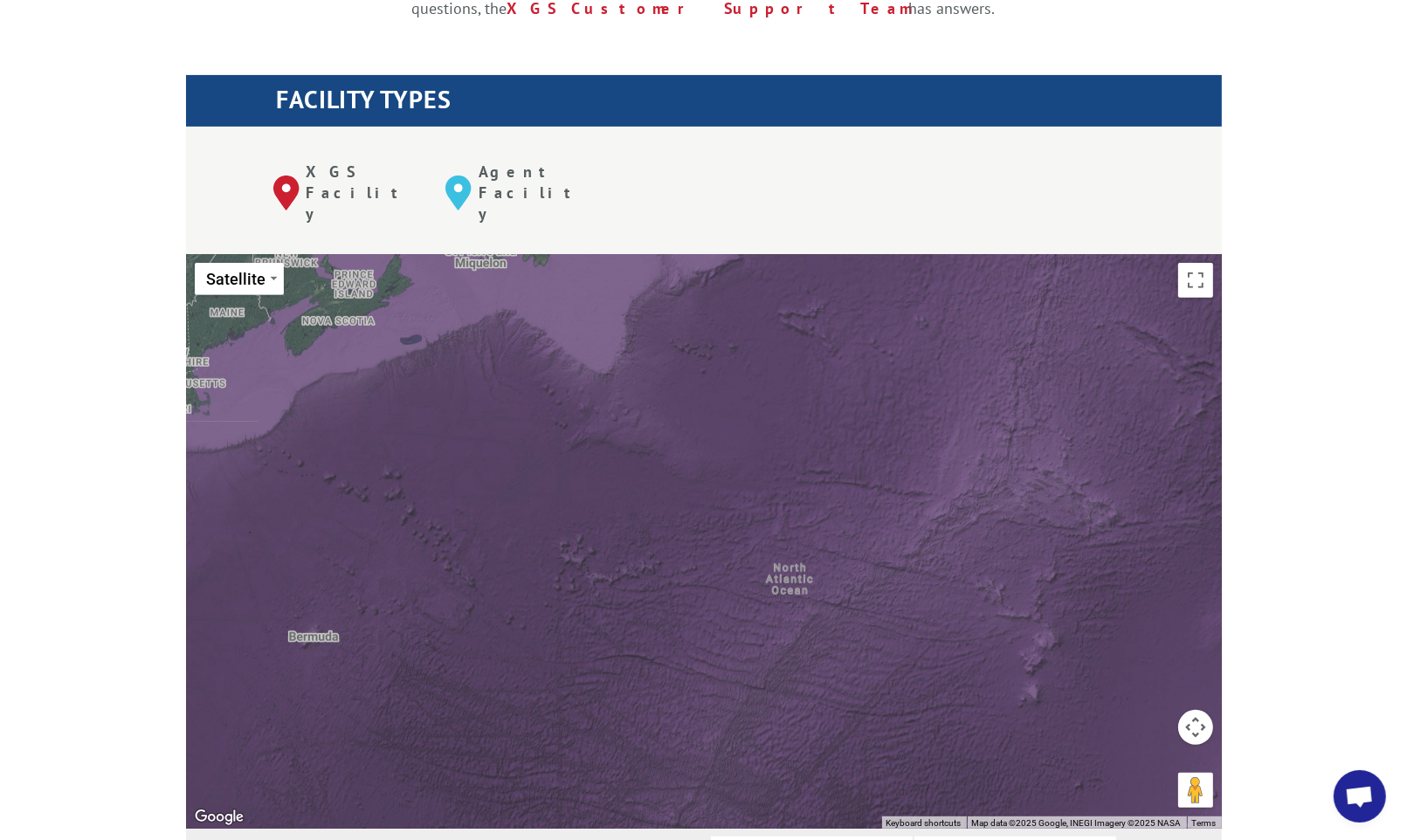
drag, startPoint x: 824, startPoint y: 335, endPoint x: 638, endPoint y: 324, distance: 186.3
click at [683, 329] on div "To navigate, press the arrow keys. [GEOGRAPHIC_DATA], [GEOGRAPHIC_DATA] [GEOGRA…" at bounding box center [704, 541] width 1036 height 575
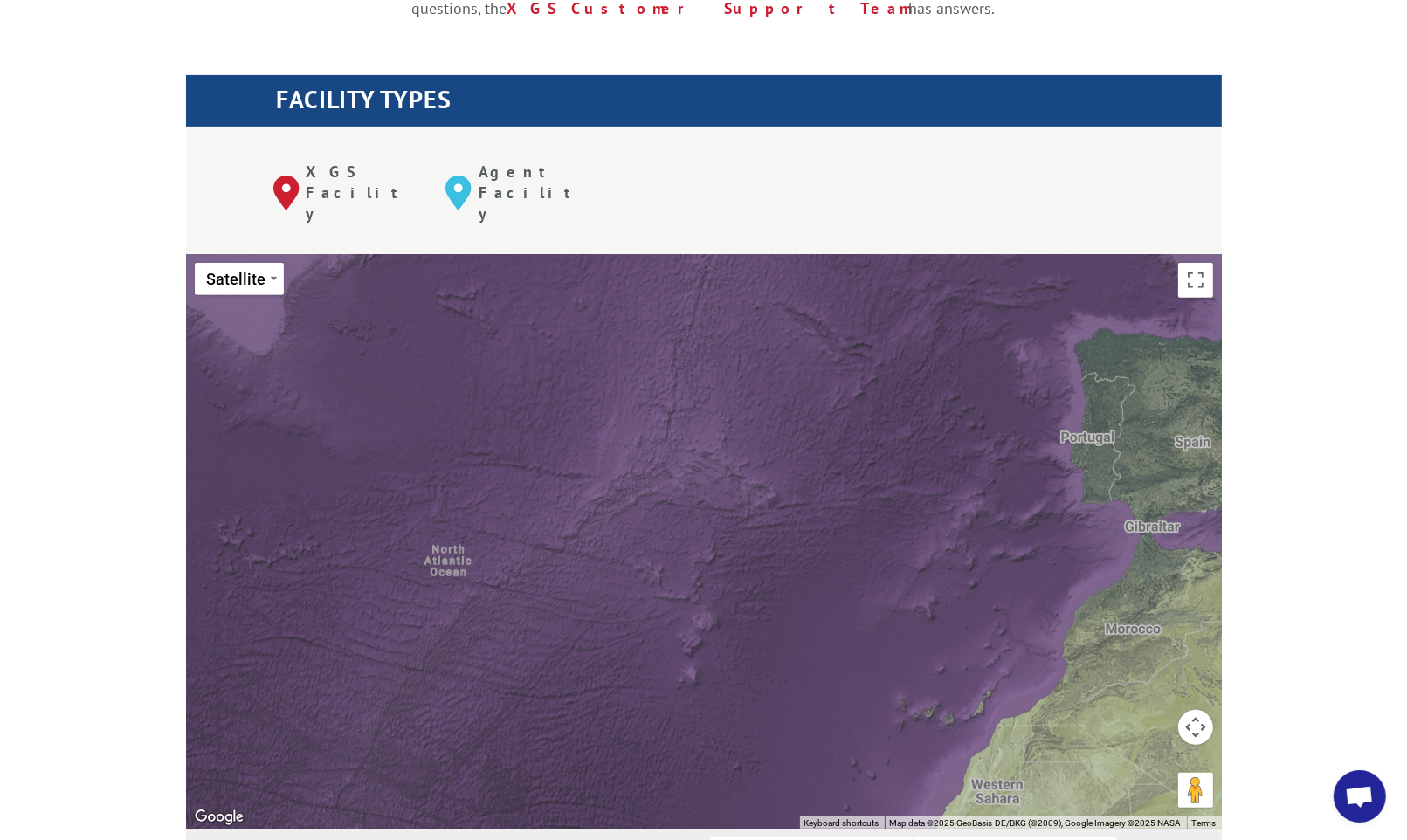
drag, startPoint x: 741, startPoint y: 392, endPoint x: 628, endPoint y: 312, distance: 138.5
click at [639, 312] on div "To navigate, press the arrow keys. [GEOGRAPHIC_DATA], [GEOGRAPHIC_DATA] [GEOGRA…" at bounding box center [704, 541] width 1036 height 575
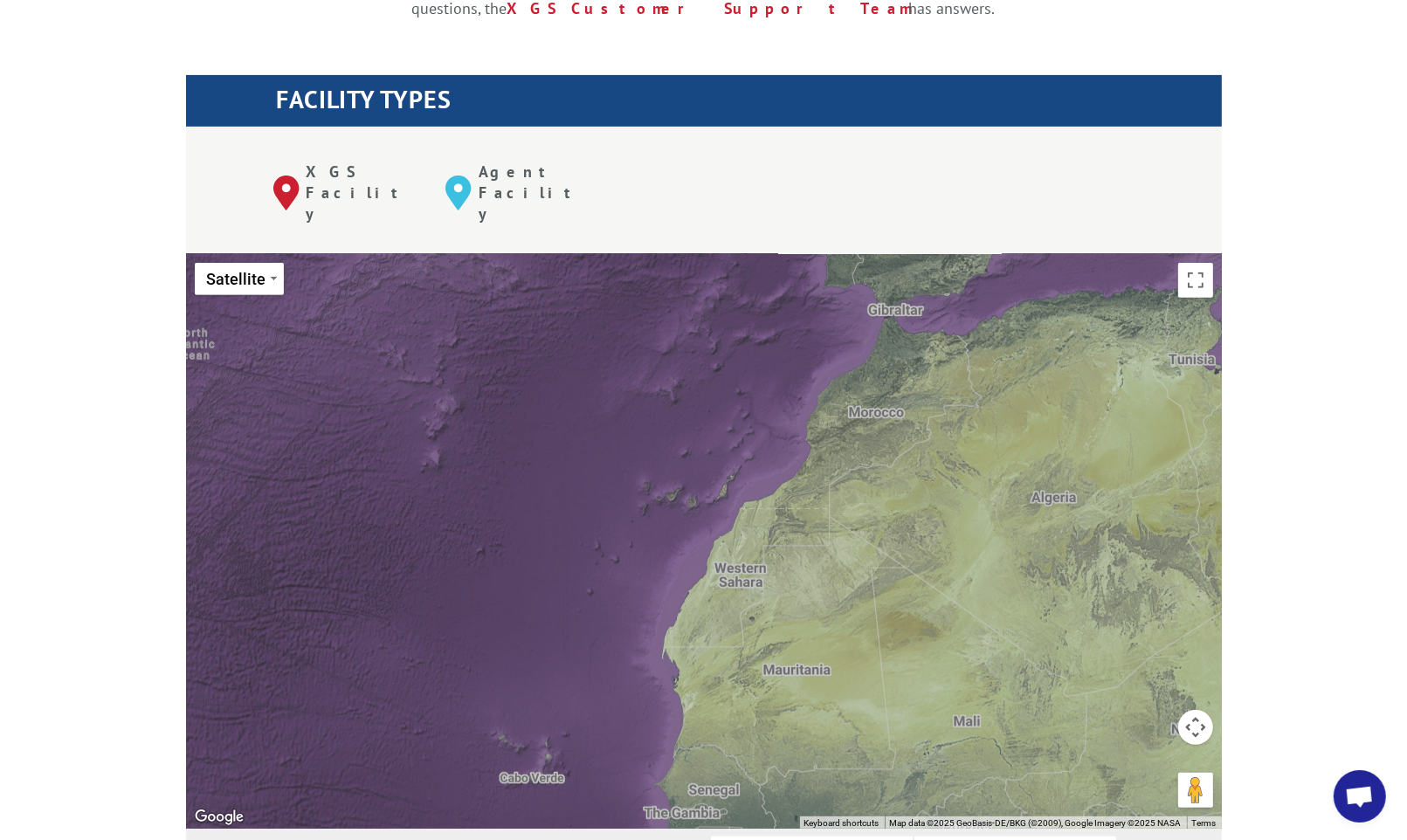
drag, startPoint x: 595, startPoint y: 429, endPoint x: 559, endPoint y: 346, distance: 90.5
click at [565, 378] on div "To navigate, press the arrow keys. [GEOGRAPHIC_DATA], [GEOGRAPHIC_DATA] [GEOGRA…" at bounding box center [704, 541] width 1036 height 575
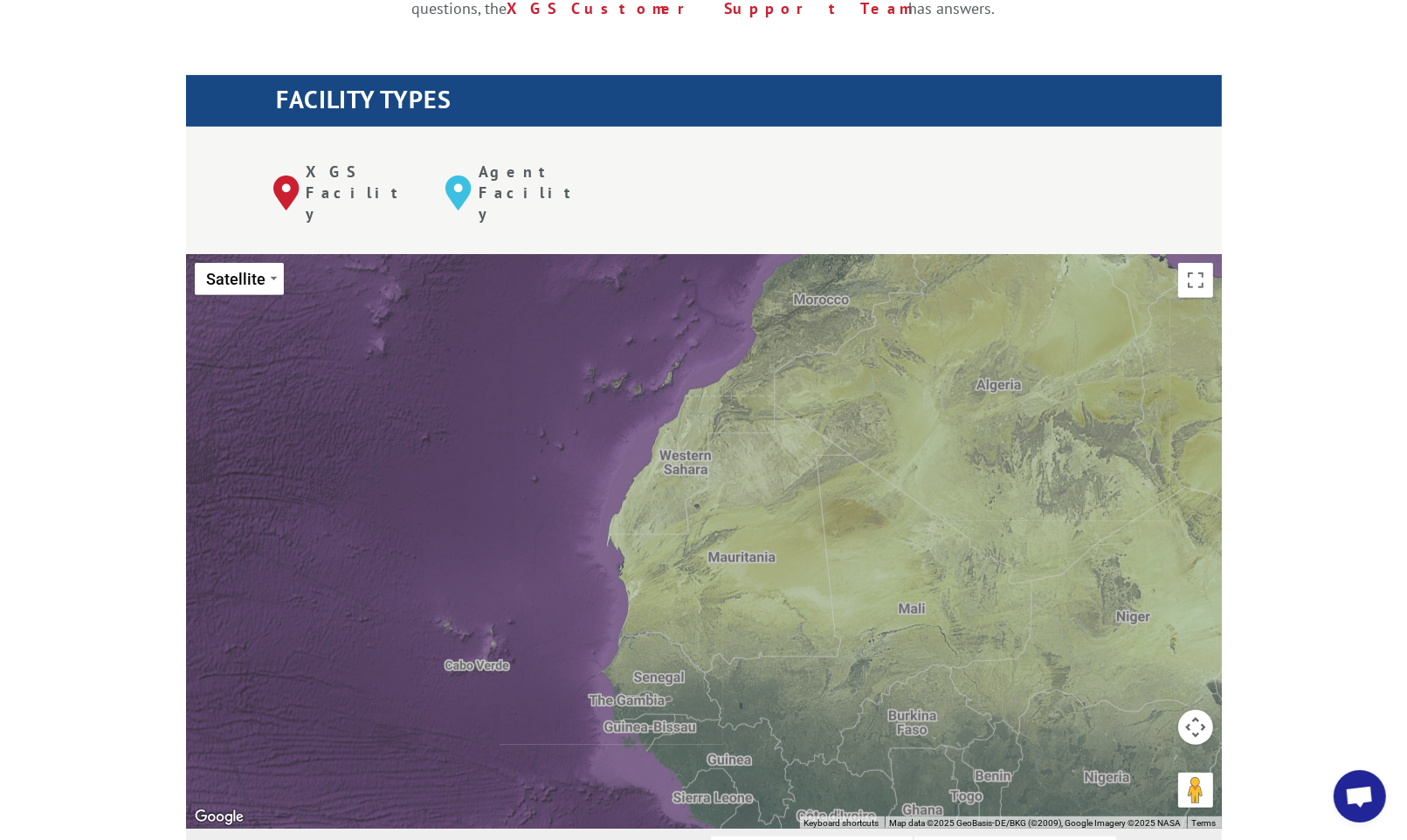
drag, startPoint x: 477, startPoint y: 390, endPoint x: 554, endPoint y: 291, distance: 125.4
click at [544, 301] on div "To navigate, press the arrow keys. [GEOGRAPHIC_DATA], [GEOGRAPHIC_DATA] [GEOGRA…" at bounding box center [704, 541] width 1036 height 575
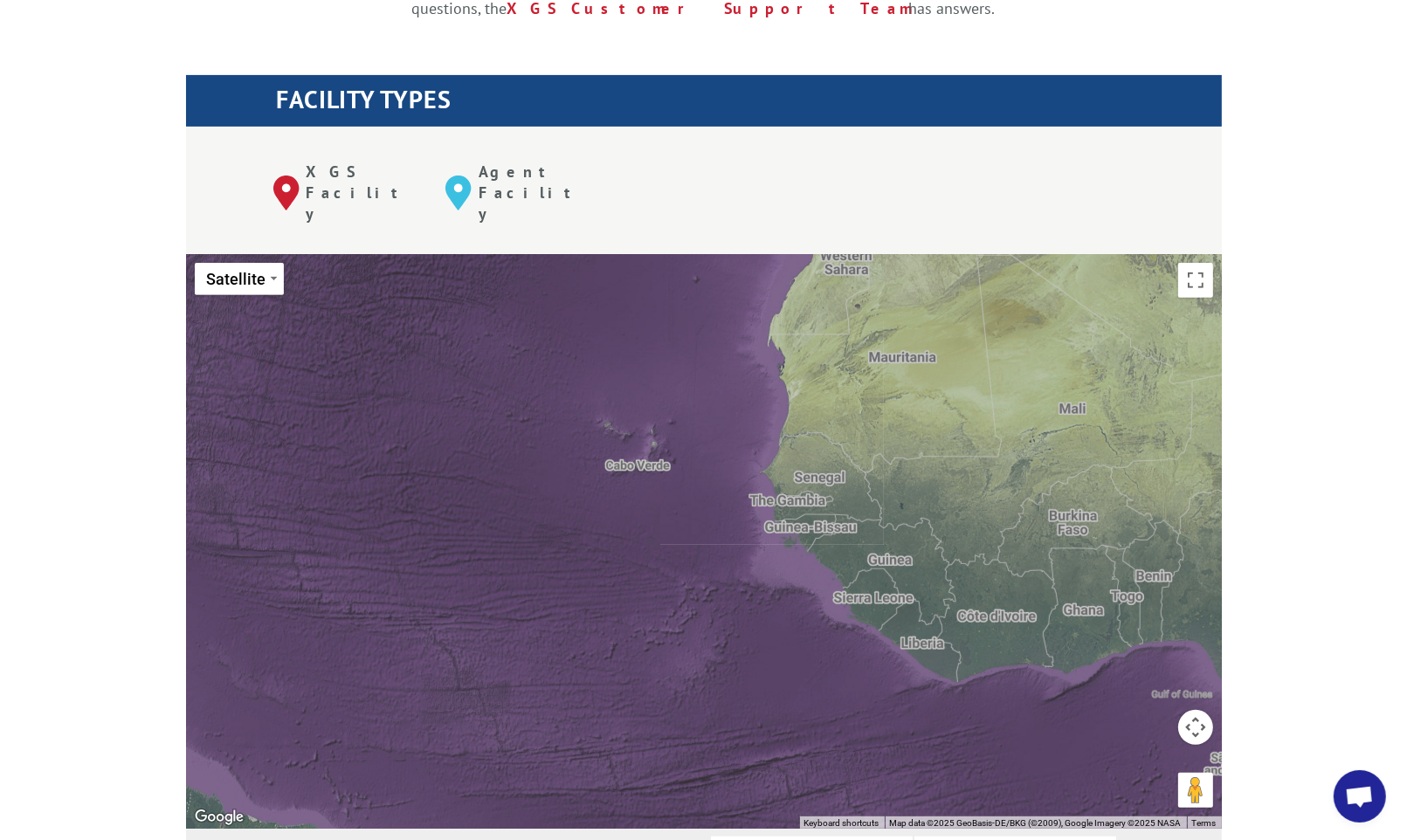
drag, startPoint x: 505, startPoint y: 406, endPoint x: 691, endPoint y: 341, distance: 197.0
click at [677, 348] on div "To navigate, press the arrow keys. [GEOGRAPHIC_DATA], [GEOGRAPHIC_DATA] [GEOGRA…" at bounding box center [704, 541] width 1036 height 575
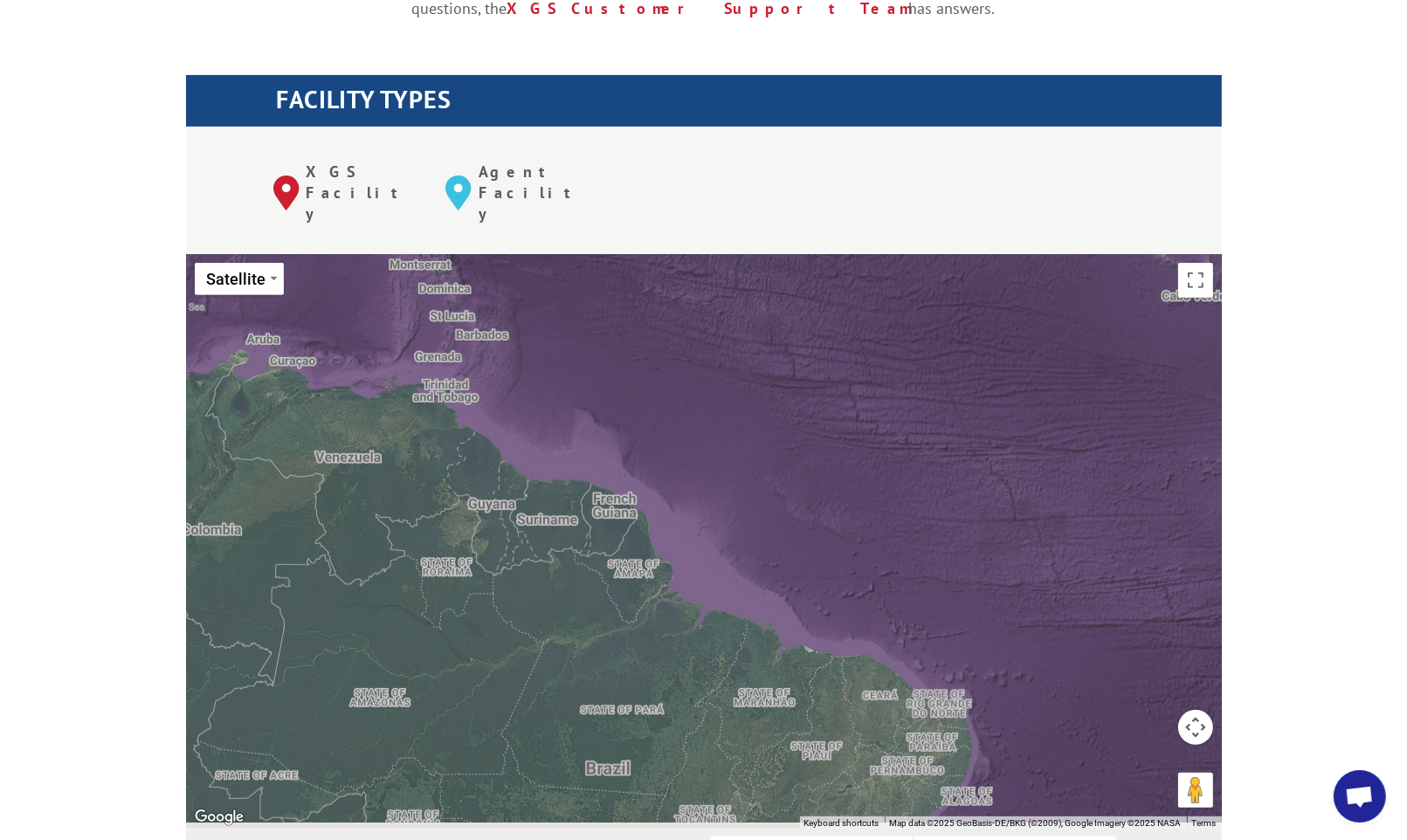
drag, startPoint x: 592, startPoint y: 341, endPoint x: 769, endPoint y: 268, distance: 191.5
click at [739, 289] on div "To navigate, press the arrow keys. [GEOGRAPHIC_DATA], [GEOGRAPHIC_DATA] [GEOGRA…" at bounding box center [704, 541] width 1036 height 575
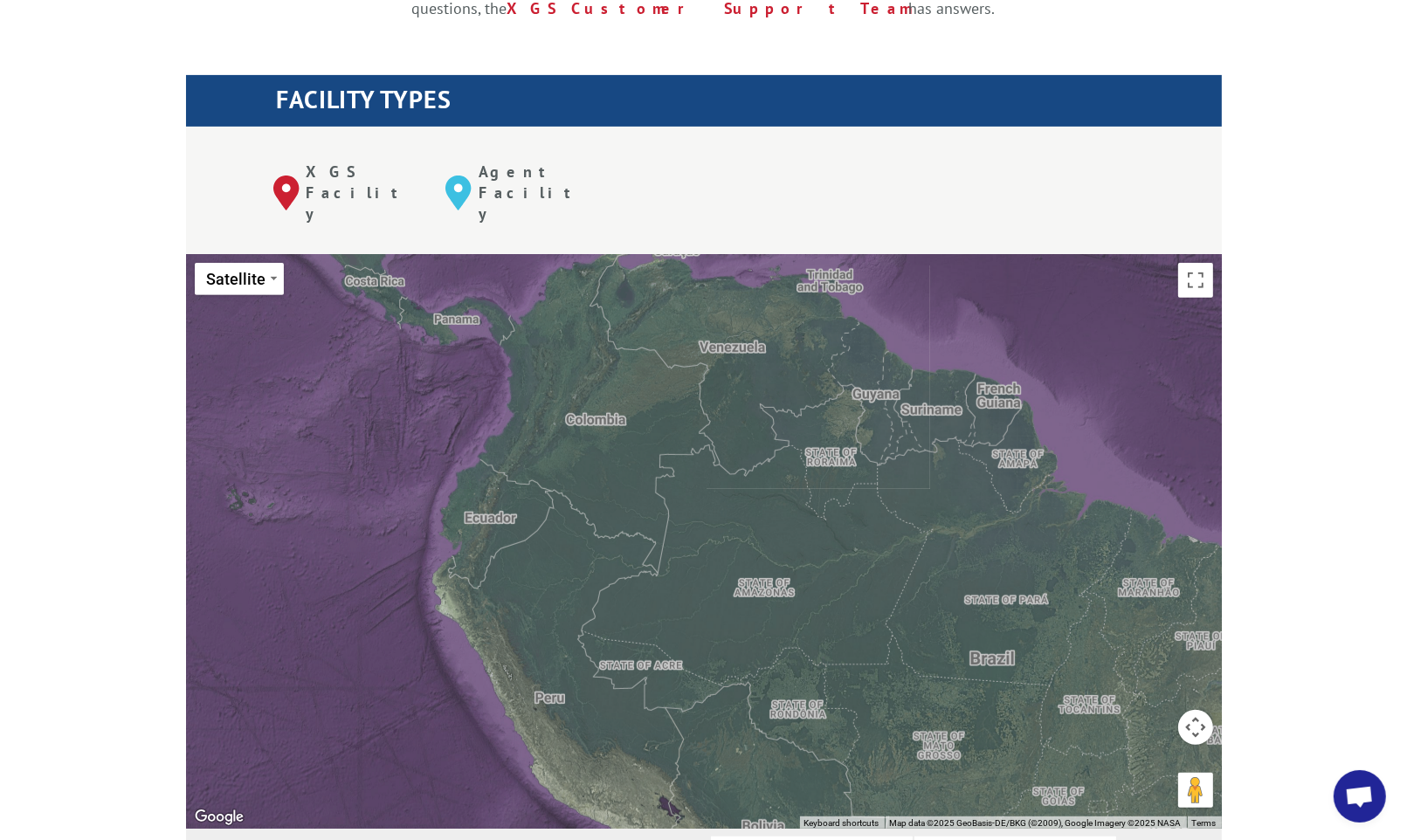
drag, startPoint x: 709, startPoint y: 281, endPoint x: 755, endPoint y: 409, distance: 136.0
click at [755, 408] on div "To navigate, press the arrow keys. [GEOGRAPHIC_DATA], [GEOGRAPHIC_DATA] [GEOGRA…" at bounding box center [704, 541] width 1036 height 575
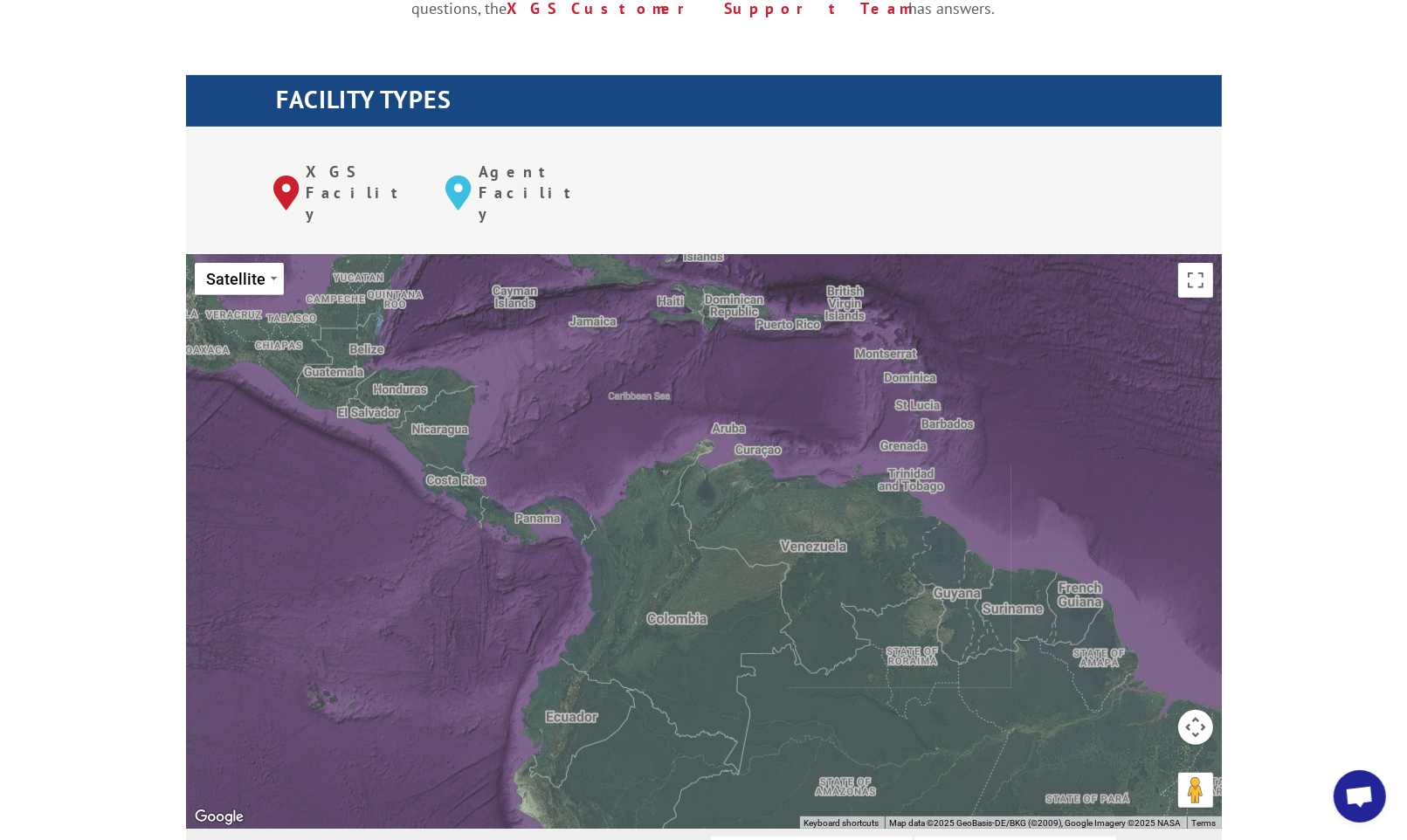
drag, startPoint x: 636, startPoint y: 335, endPoint x: 677, endPoint y: 410, distance: 85.5
click at [672, 401] on div "To navigate, press the arrow keys. [GEOGRAPHIC_DATA], [GEOGRAPHIC_DATA] [GEOGRA…" at bounding box center [704, 541] width 1036 height 575
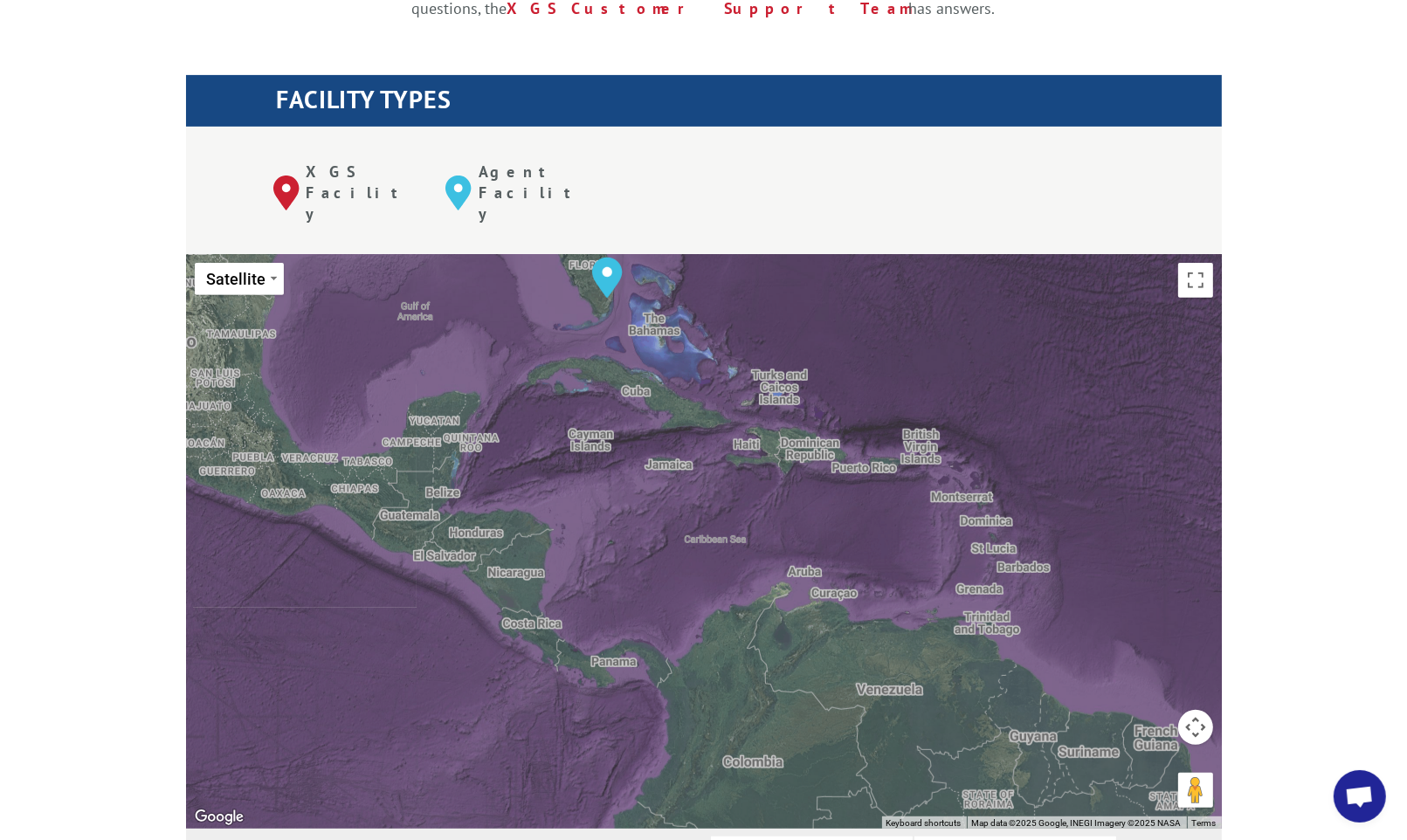
drag, startPoint x: 894, startPoint y: 325, endPoint x: 913, endPoint y: 334, distance: 21.0
click at [904, 331] on div "To navigate, press the arrow keys. [GEOGRAPHIC_DATA], [GEOGRAPHIC_DATA] [GEOGRA…" at bounding box center [704, 541] width 1036 height 575
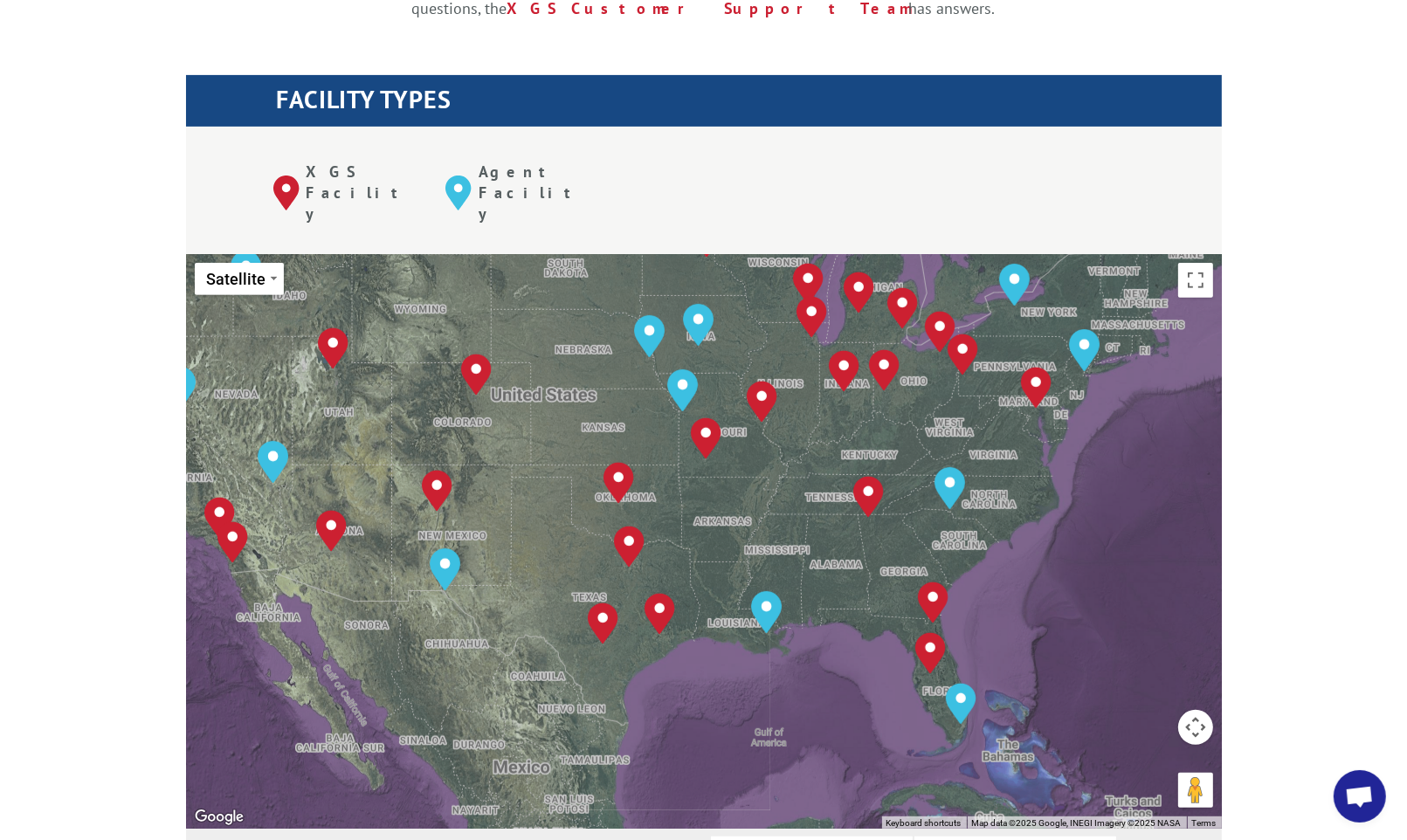
drag, startPoint x: 948, startPoint y: 359, endPoint x: 1065, endPoint y: 500, distance: 183.2
click at [1065, 500] on div "To navigate, press the arrow keys. [GEOGRAPHIC_DATA], [GEOGRAPHIC_DATA] [GEOGRA…" at bounding box center [704, 541] width 1036 height 575
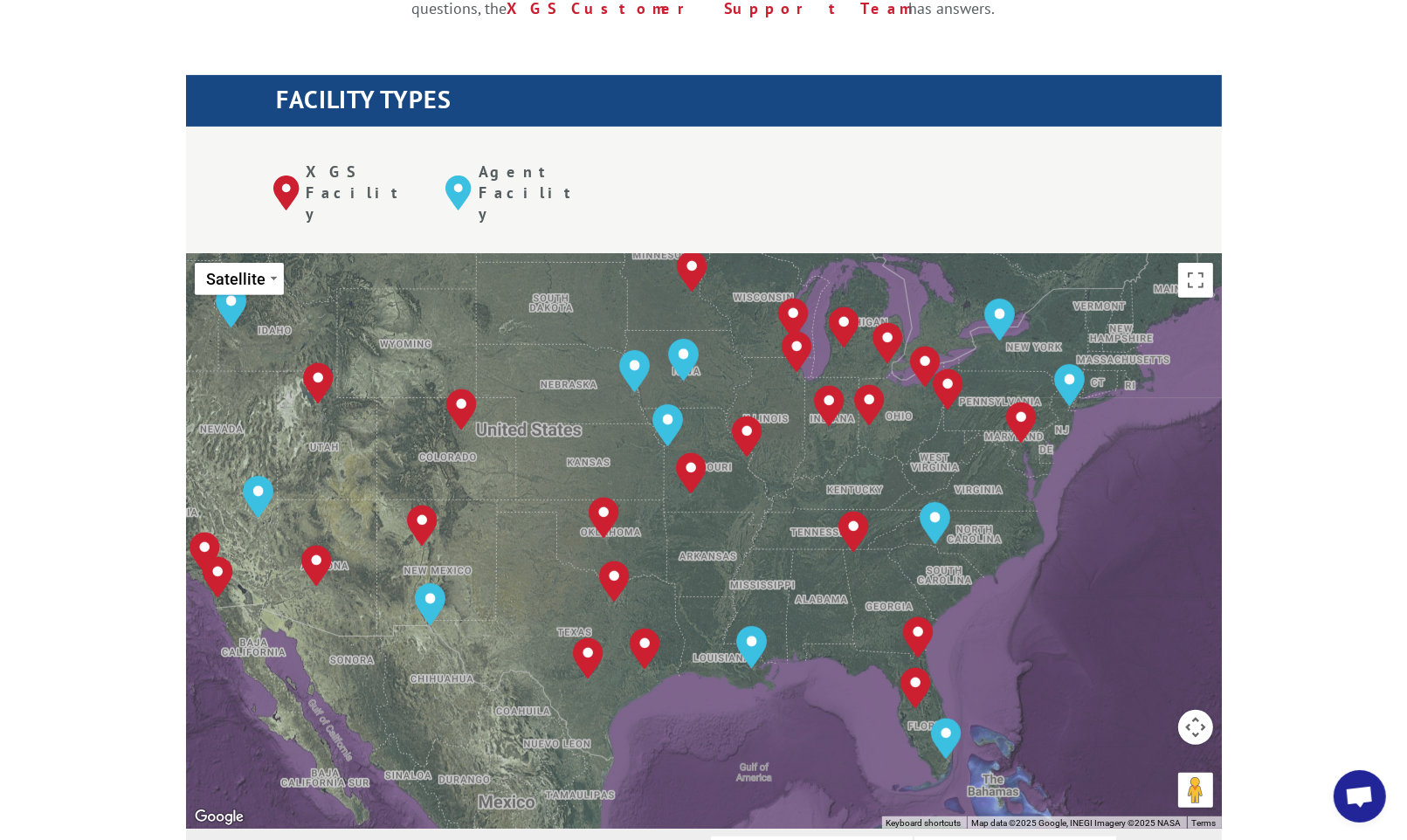
drag, startPoint x: 1134, startPoint y: 411, endPoint x: 1119, endPoint y: 447, distance: 39.0
click at [1119, 447] on div "To navigate, press the arrow keys. [GEOGRAPHIC_DATA], [GEOGRAPHIC_DATA] [GEOGRA…" at bounding box center [704, 541] width 1036 height 575
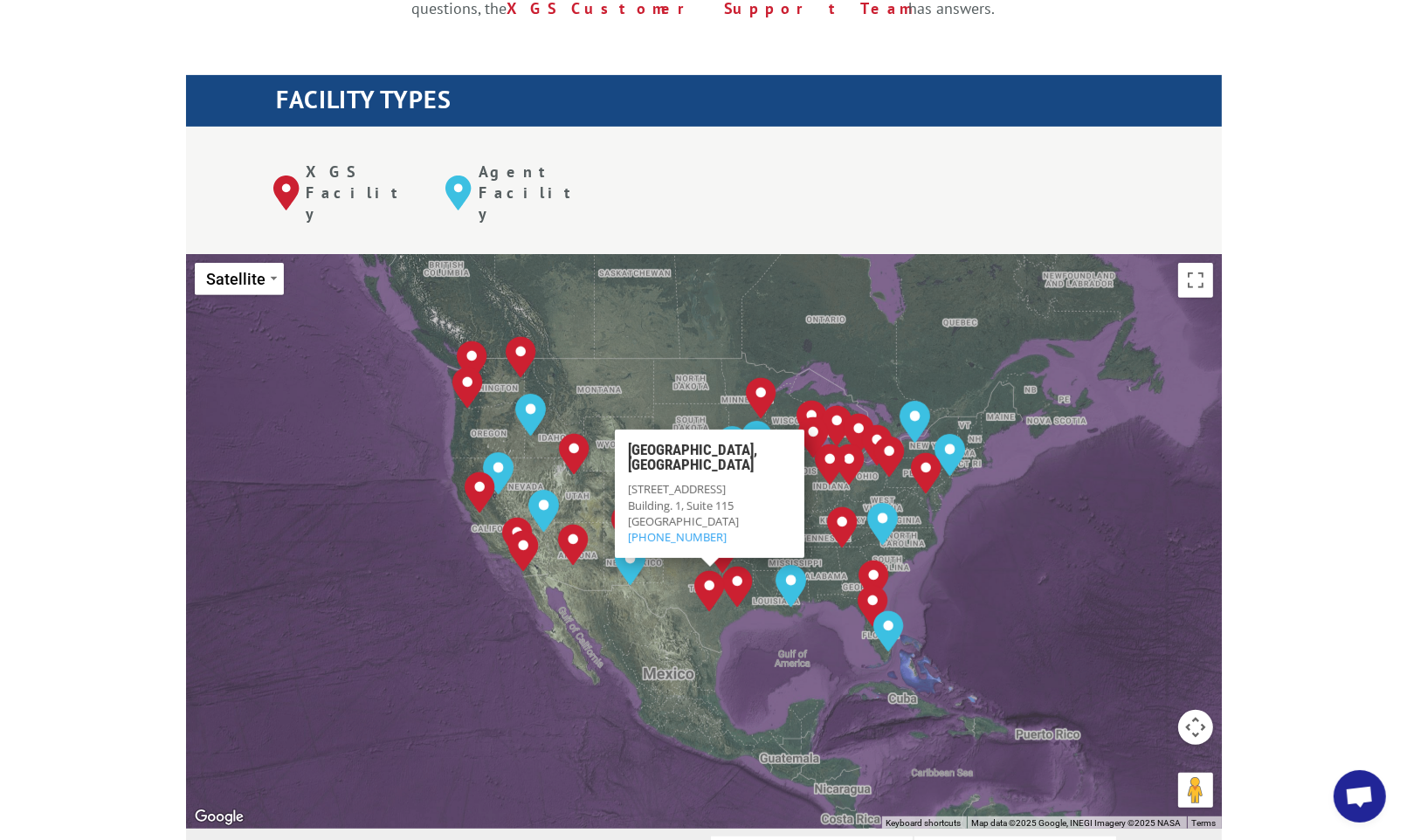
drag, startPoint x: 548, startPoint y: 454, endPoint x: 424, endPoint y: 450, distance: 124.1
click at [424, 450] on div "To navigate, press the arrow keys. [GEOGRAPHIC_DATA], [GEOGRAPHIC_DATA] [GEOGRA…" at bounding box center [704, 541] width 1036 height 575
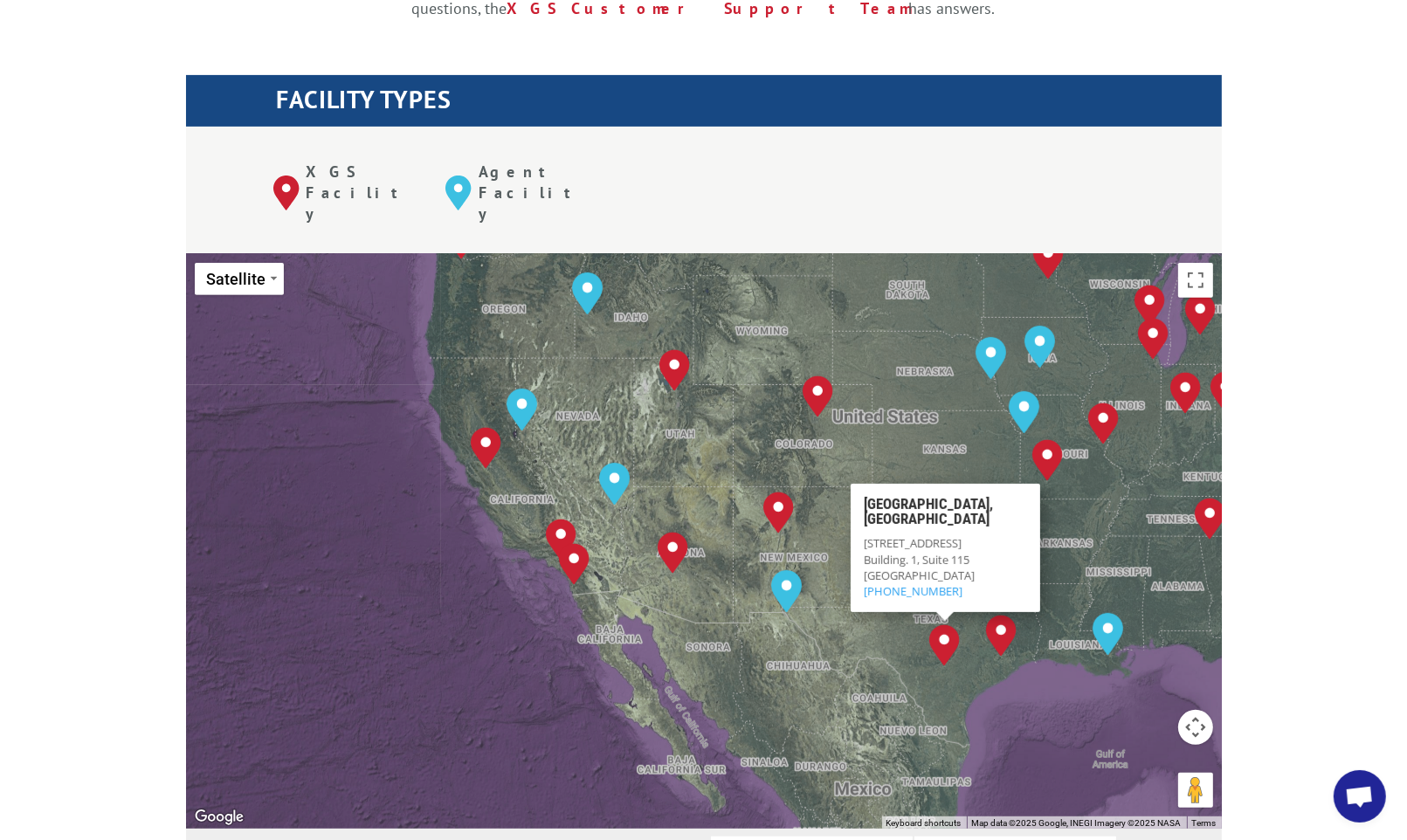
drag, startPoint x: 461, startPoint y: 491, endPoint x: 316, endPoint y: 506, distance: 145.8
click at [316, 506] on div "To navigate, press the arrow keys. [GEOGRAPHIC_DATA], [GEOGRAPHIC_DATA] [GEOGRA…" at bounding box center [704, 541] width 1036 height 575
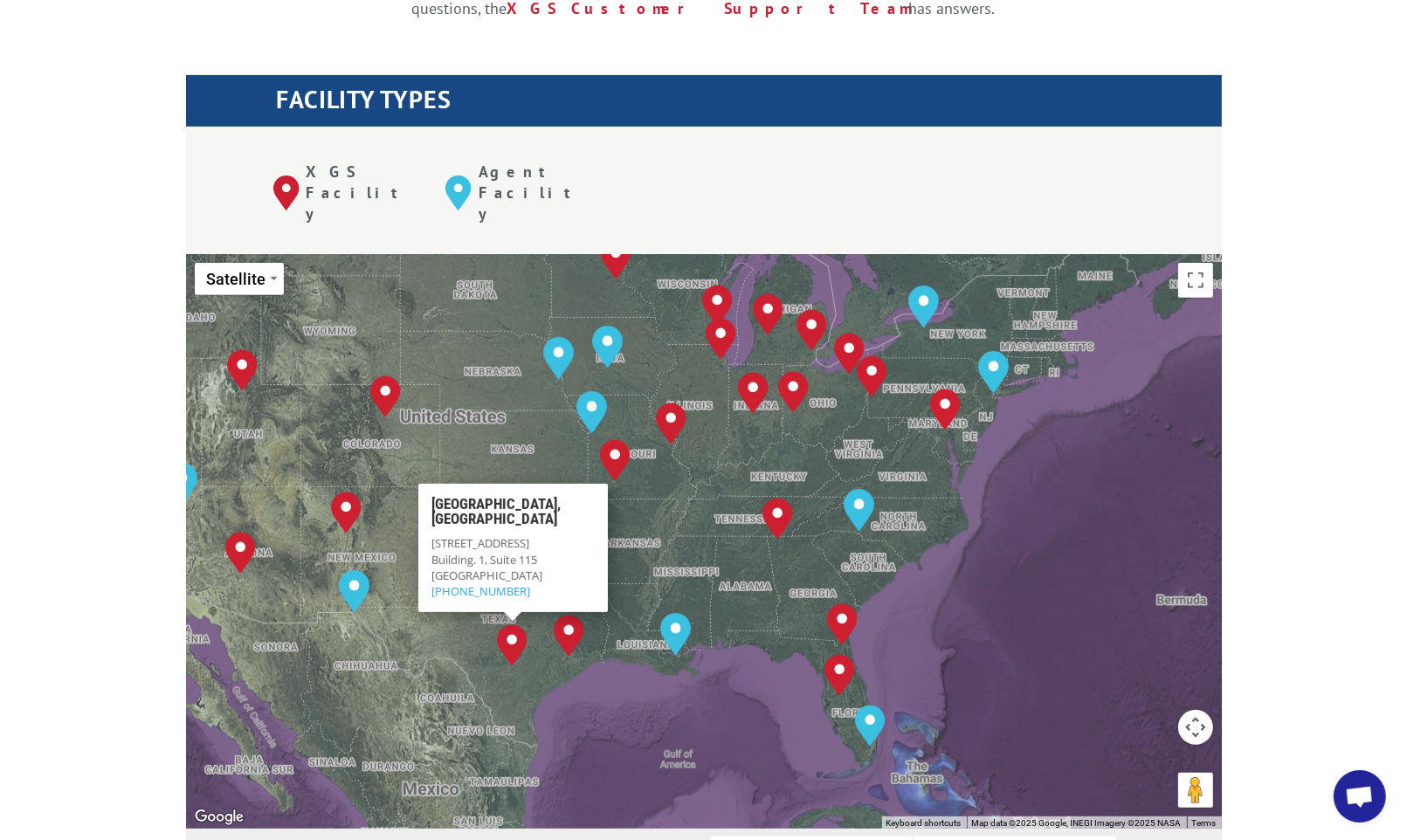
drag, startPoint x: 1081, startPoint y: 630, endPoint x: 699, endPoint y: 631, distance: 382.0
click at [699, 631] on div "To navigate, press the arrow keys. [GEOGRAPHIC_DATA], [GEOGRAPHIC_DATA] [GEOGRA…" at bounding box center [704, 541] width 1036 height 575
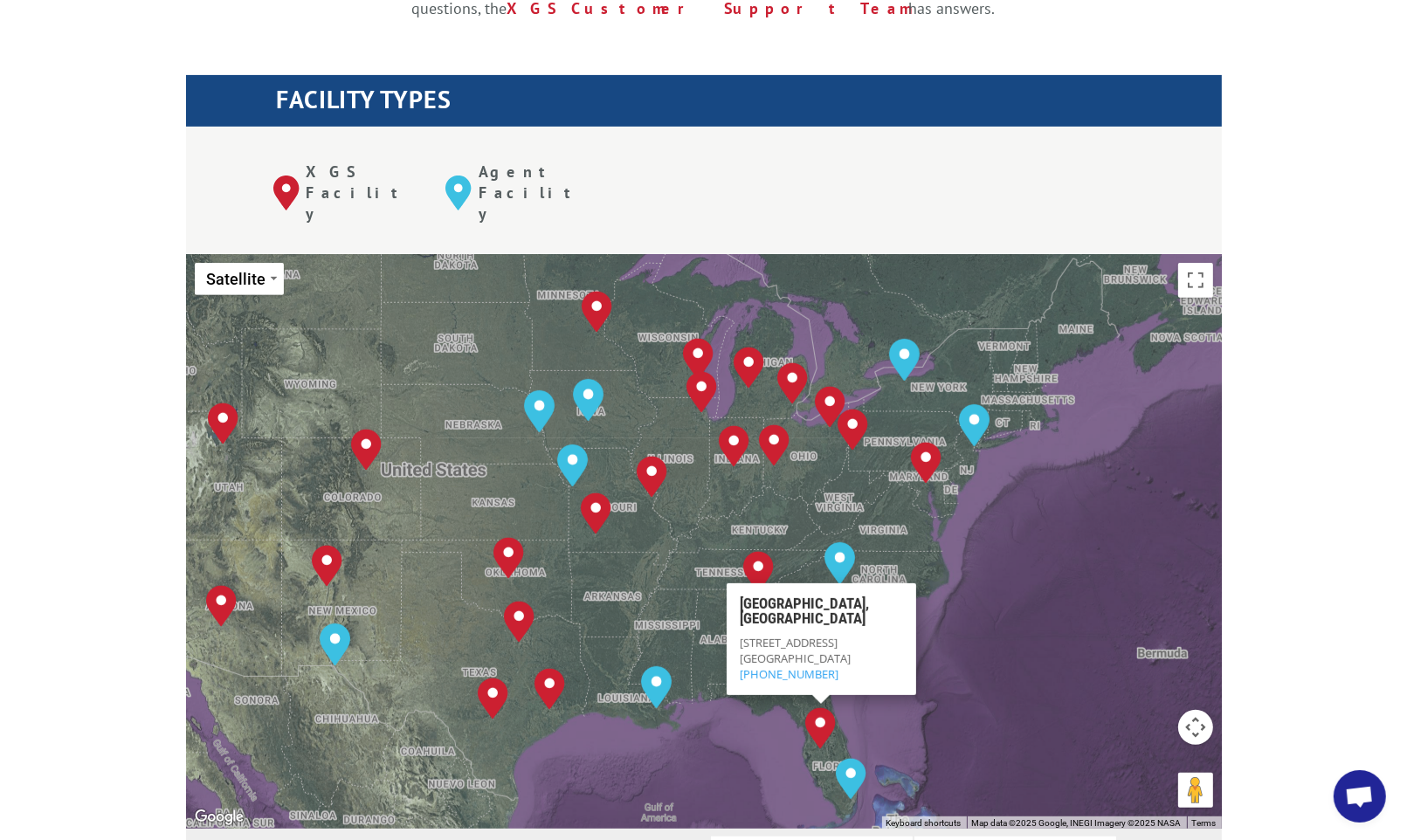
drag, startPoint x: 979, startPoint y: 482, endPoint x: 1024, endPoint y: 534, distance: 68.8
click at [1024, 534] on div "To navigate, press the arrow keys. [GEOGRAPHIC_DATA], [GEOGRAPHIC_DATA] [GEOGRA…" at bounding box center [704, 541] width 1036 height 575
click at [1057, 518] on div "To navigate, press the arrow keys. [GEOGRAPHIC_DATA], [GEOGRAPHIC_DATA] [GEOGRA…" at bounding box center [704, 541] width 1036 height 575
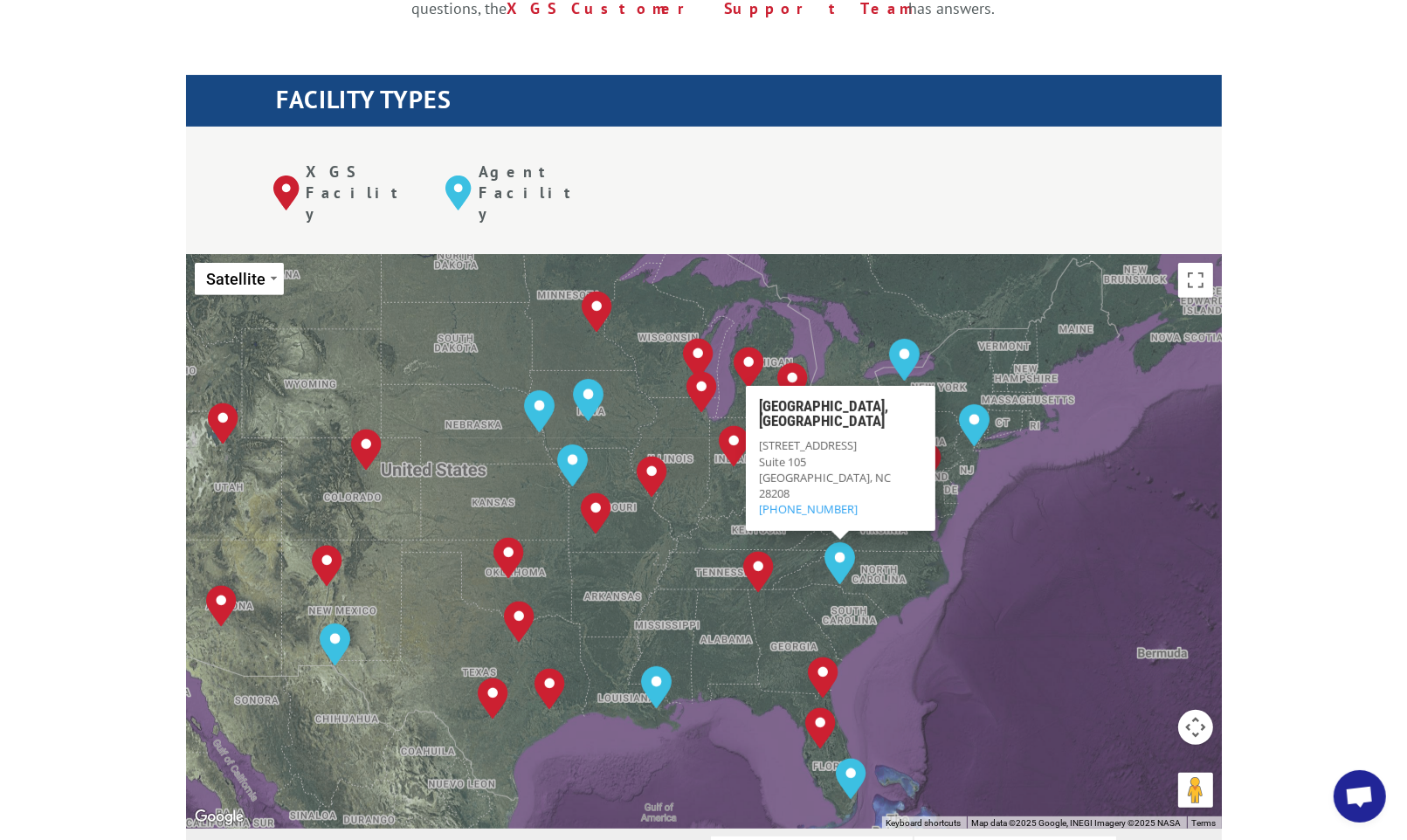
click at [71, 140] on div "The most powerful map in the flooring industry. Our nationwide network lets you…" at bounding box center [704, 685] width 1407 height 1669
click at [1115, 447] on div "To navigate, press the arrow keys. [GEOGRAPHIC_DATA], [GEOGRAPHIC_DATA] [GEOGRA…" at bounding box center [704, 541] width 1036 height 575
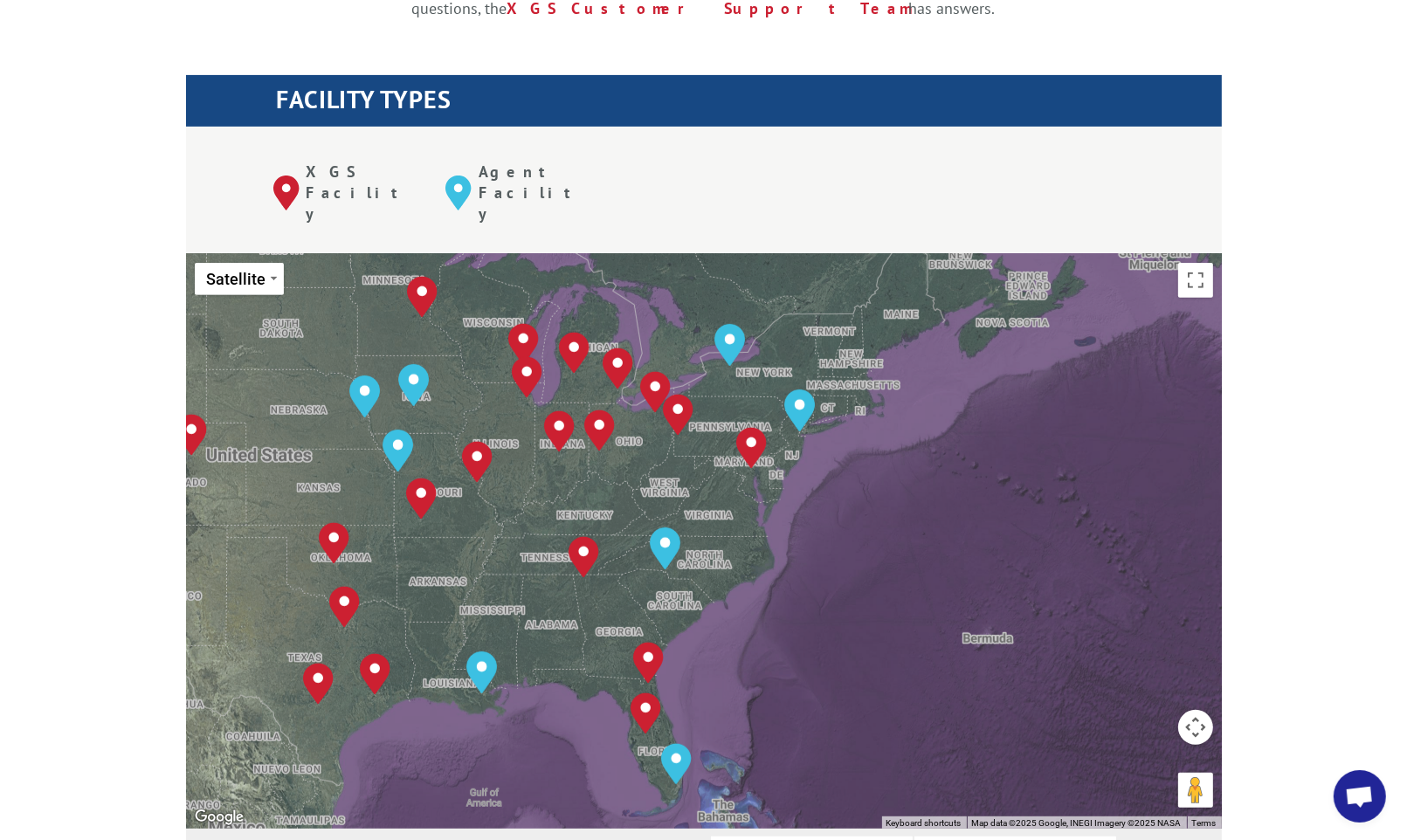
drag, startPoint x: 1030, startPoint y: 507, endPoint x: 857, endPoint y: 493, distance: 173.6
click at [857, 493] on div "To navigate, press the arrow keys. [GEOGRAPHIC_DATA], [GEOGRAPHIC_DATA] [GEOGRA…" at bounding box center [704, 541] width 1036 height 575
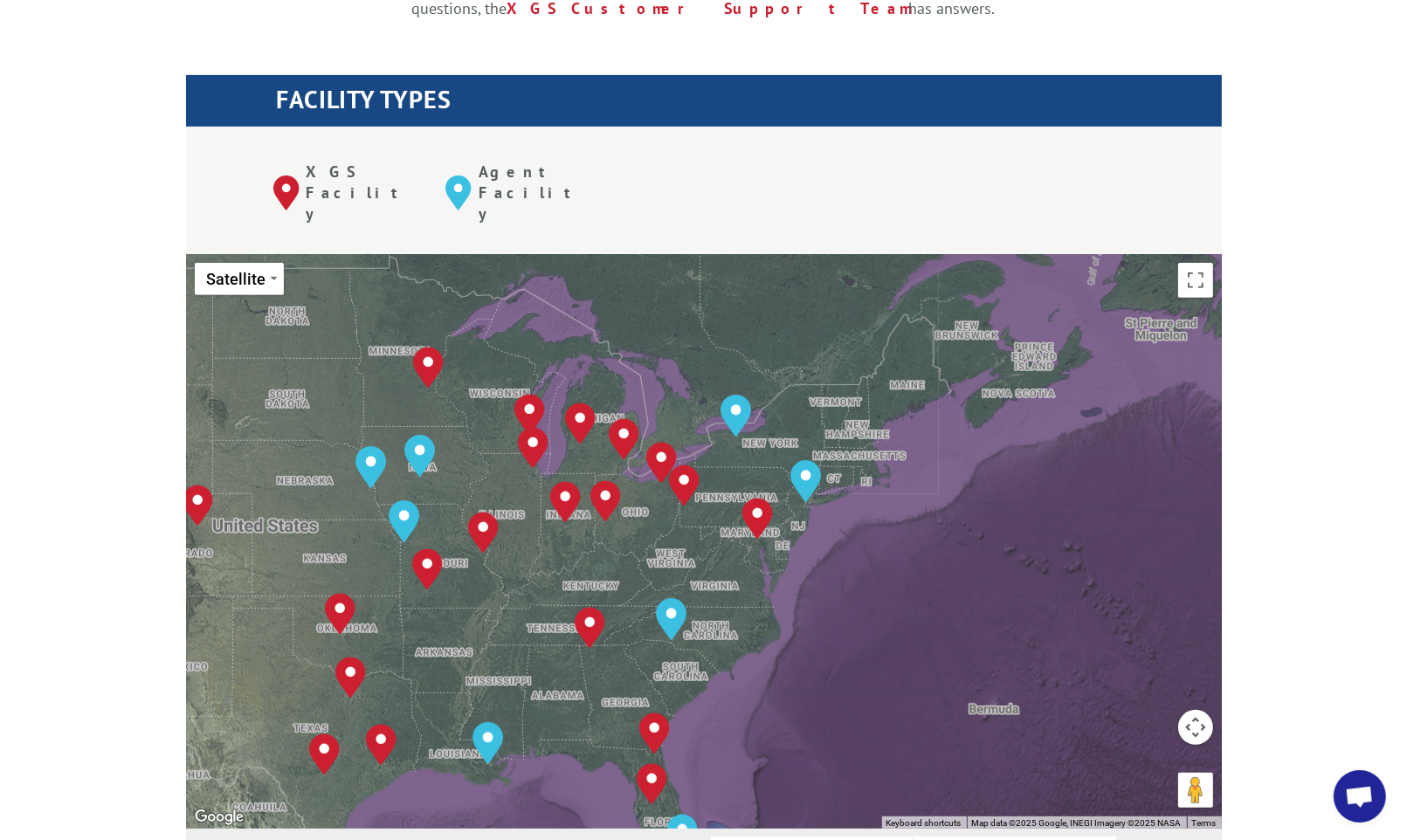
drag, startPoint x: 1026, startPoint y: 373, endPoint x: 1032, endPoint y: 447, distance: 74.2
click at [1032, 447] on div "To navigate, press the arrow keys. [GEOGRAPHIC_DATA], [GEOGRAPHIC_DATA] [GEOGRA…" at bounding box center [704, 541] width 1036 height 575
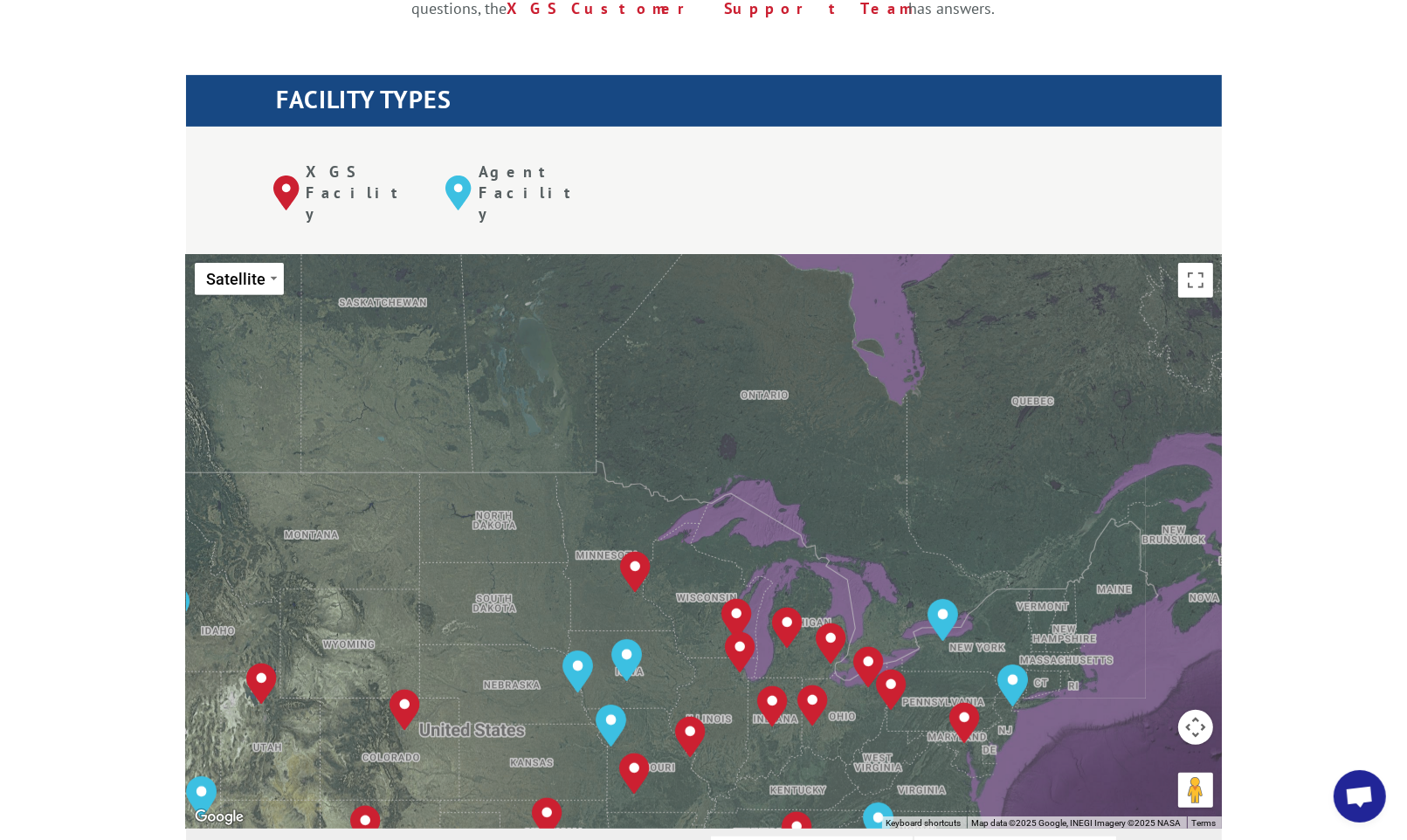
drag, startPoint x: 798, startPoint y: 240, endPoint x: 1007, endPoint y: 447, distance: 294.2
click at [1007, 447] on div "To navigate, press the arrow keys. [GEOGRAPHIC_DATA], [GEOGRAPHIC_DATA] [GEOGRA…" at bounding box center [704, 541] width 1036 height 575
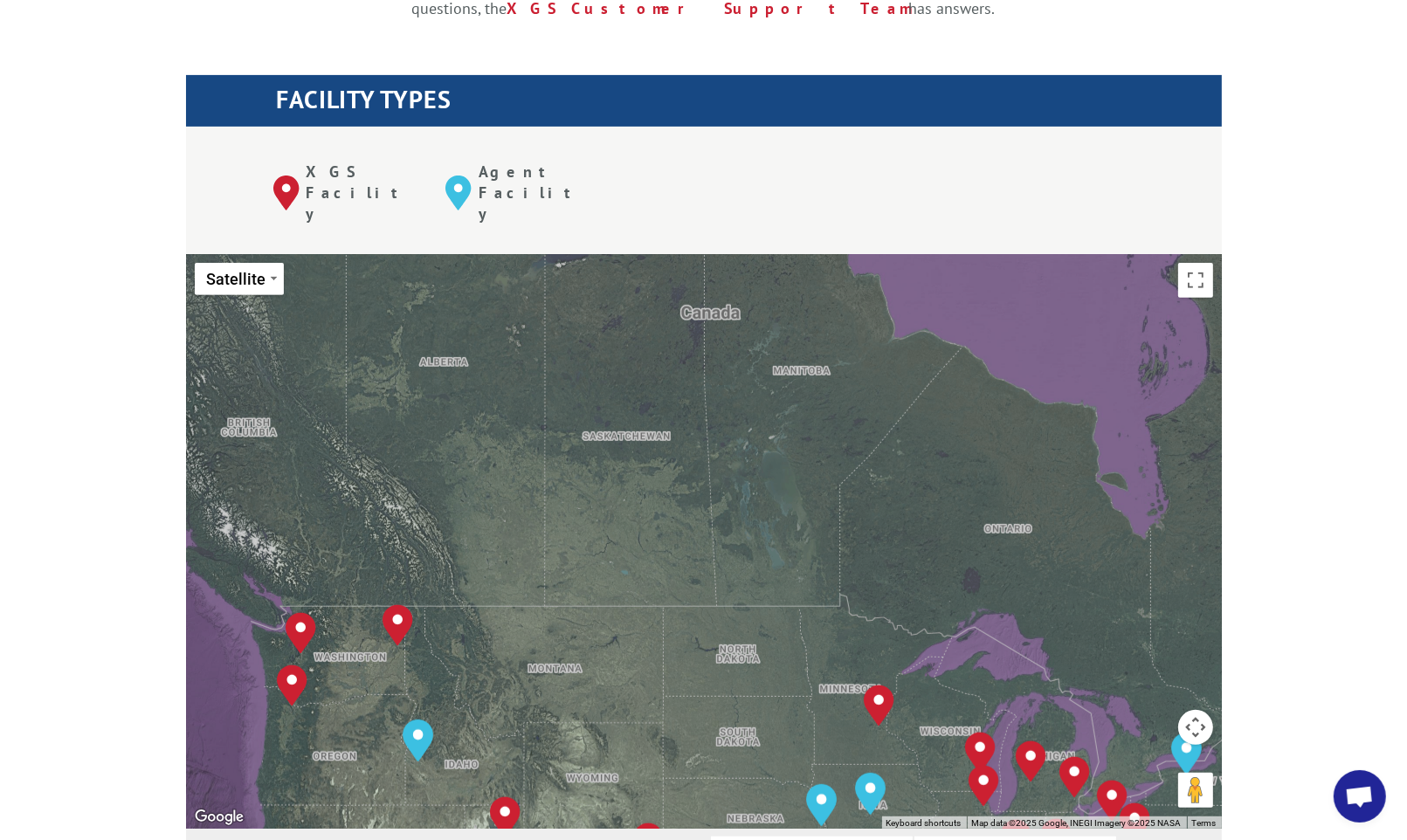
drag, startPoint x: 602, startPoint y: 281, endPoint x: 848, endPoint y: 415, distance: 280.1
click at [848, 415] on div "To navigate, press the arrow keys. [GEOGRAPHIC_DATA], [GEOGRAPHIC_DATA] [GEOGRA…" at bounding box center [704, 541] width 1036 height 575
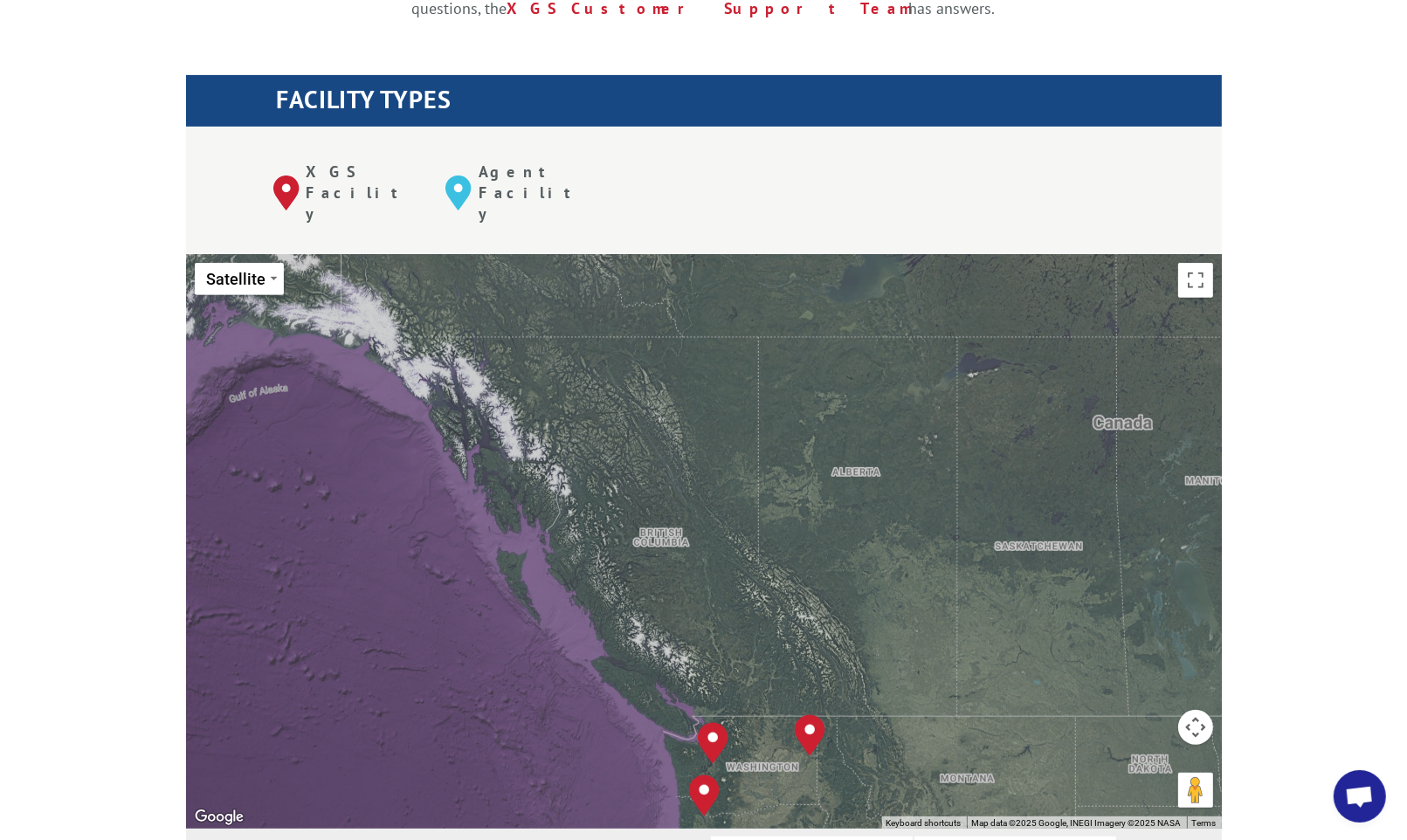
drag, startPoint x: 585, startPoint y: 354, endPoint x: 999, endPoint y: 463, distance: 428.1
click at [999, 463] on div "To navigate, press the arrow keys. [GEOGRAPHIC_DATA], [GEOGRAPHIC_DATA] [GEOGRA…" at bounding box center [704, 541] width 1036 height 575
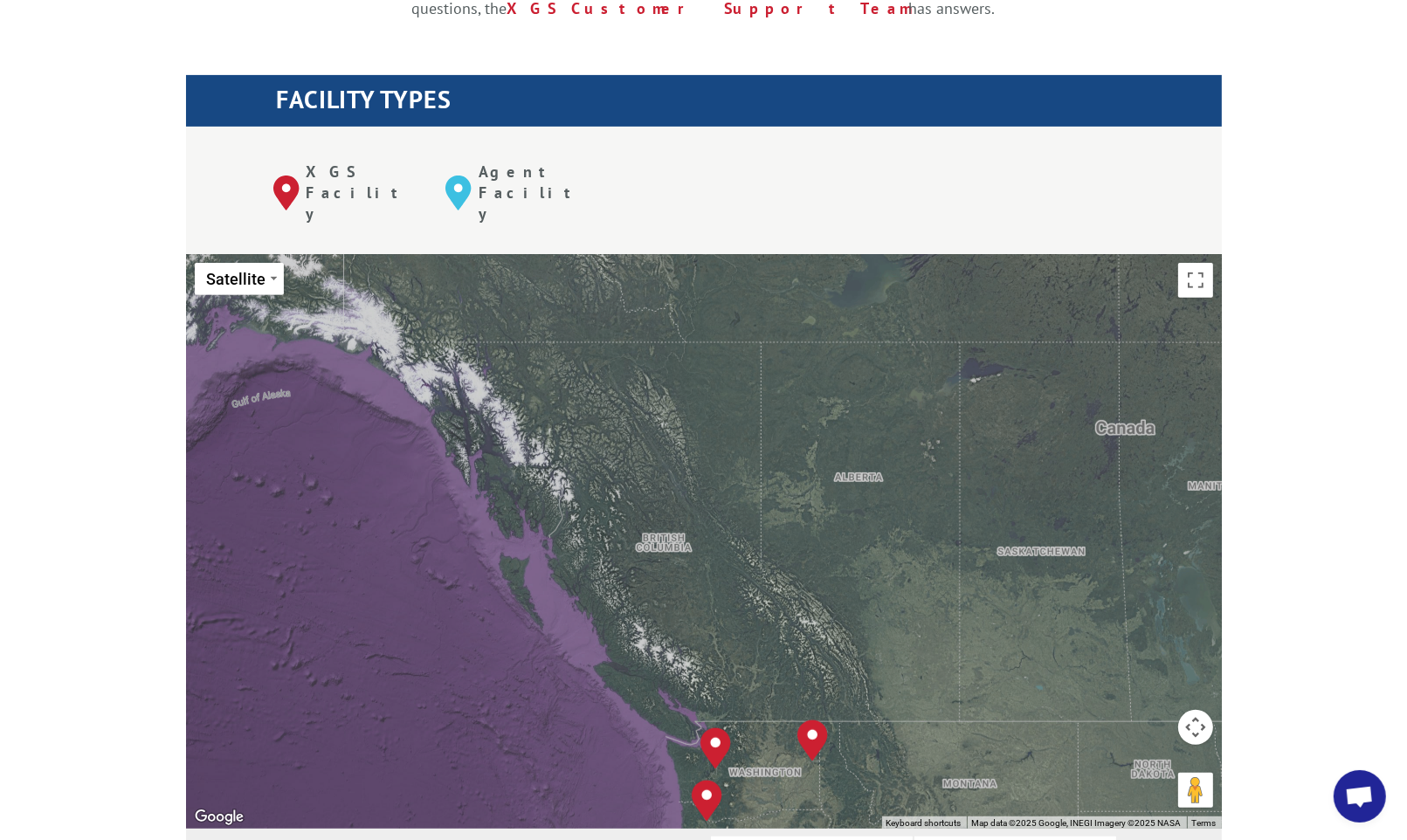
drag, startPoint x: 651, startPoint y: 337, endPoint x: 720, endPoint y: 414, distance: 103.4
click at [718, 413] on div "To navigate, press the arrow keys. [GEOGRAPHIC_DATA], [GEOGRAPHIC_DATA] [GEOGRA…" at bounding box center [704, 541] width 1036 height 575
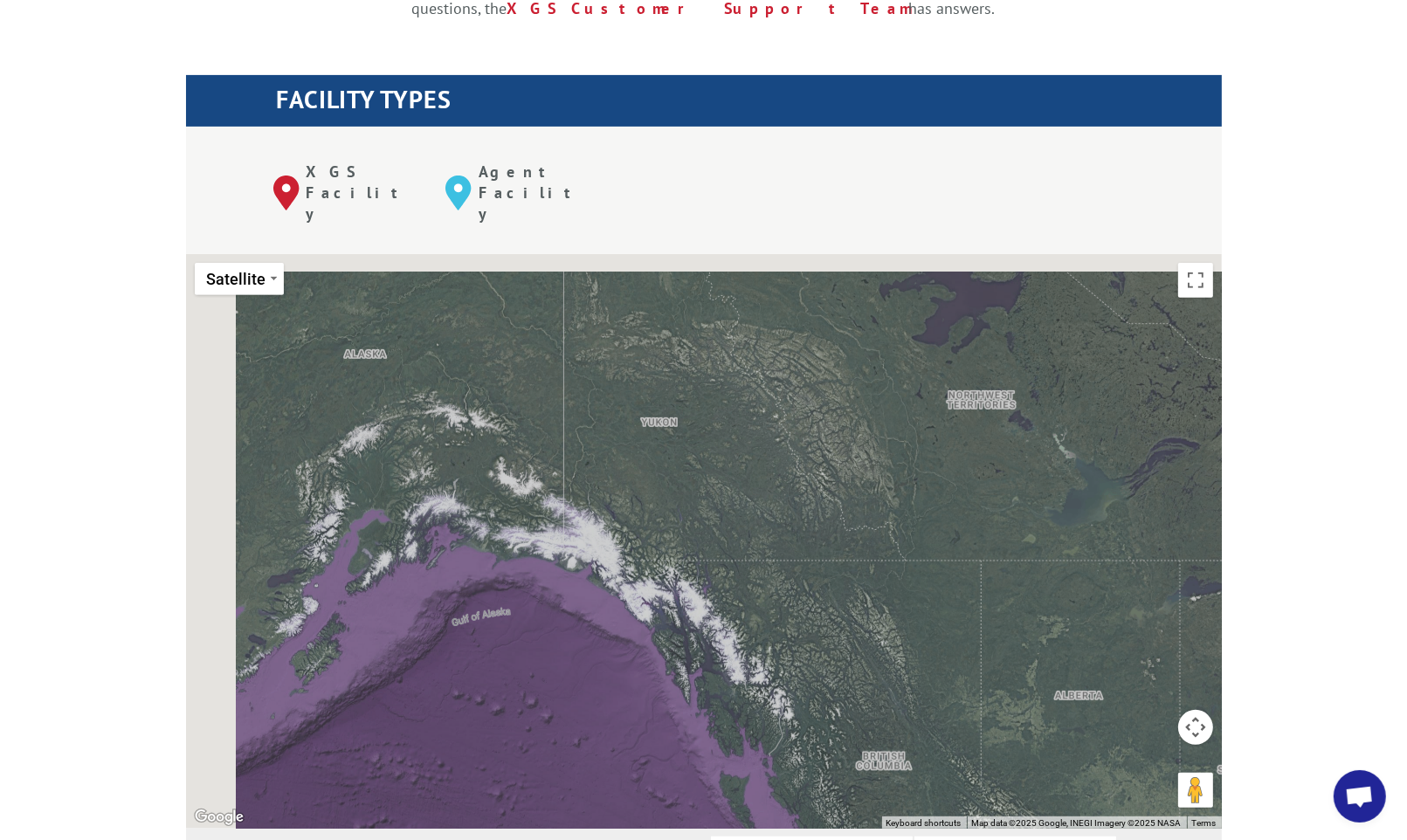
drag, startPoint x: 636, startPoint y: 346, endPoint x: 783, endPoint y: 421, distance: 165.0
click at [767, 413] on div "To navigate, press the arrow keys. [GEOGRAPHIC_DATA], [GEOGRAPHIC_DATA] [GEOGRA…" at bounding box center [704, 541] width 1036 height 575
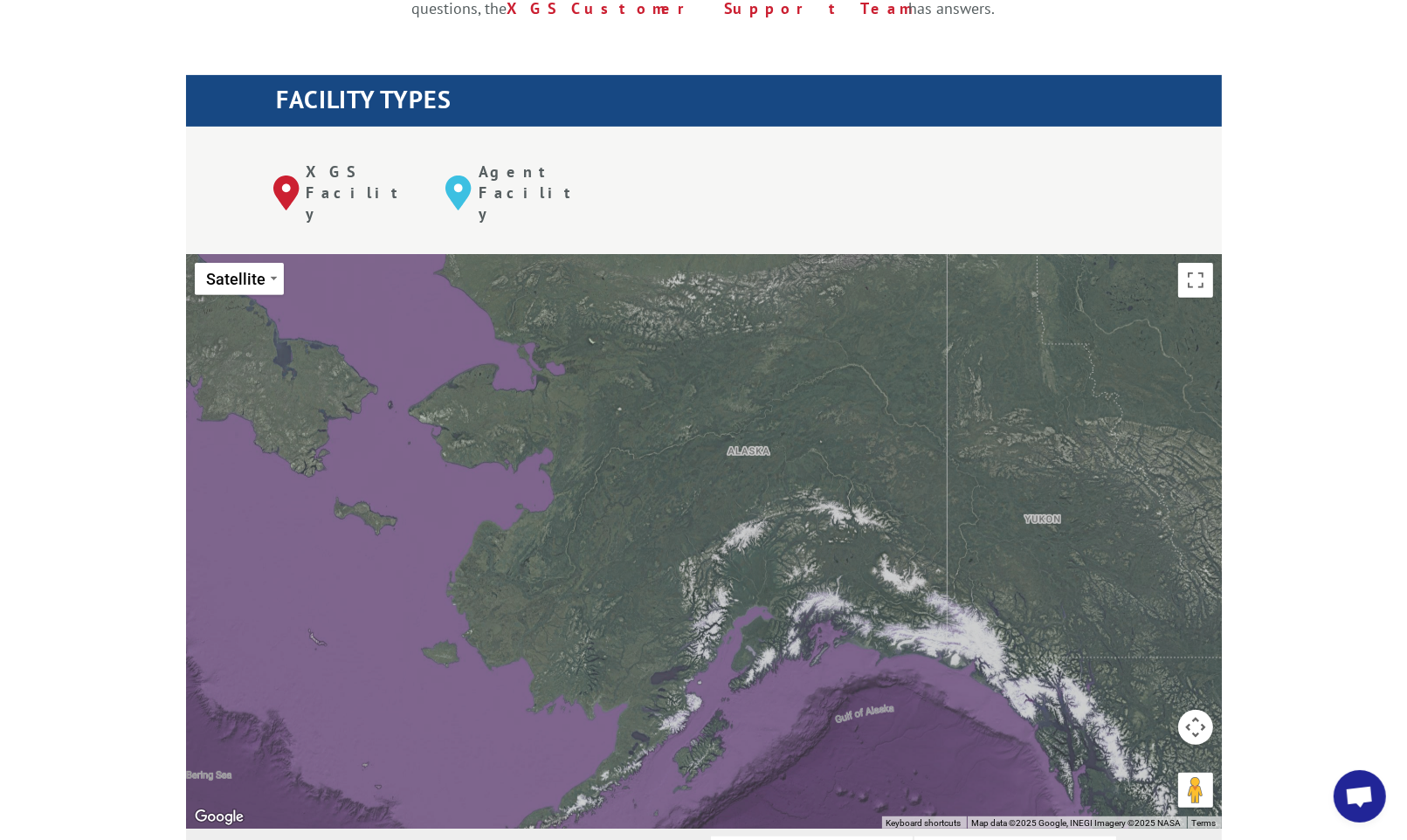
drag, startPoint x: 745, startPoint y: 405, endPoint x: 822, endPoint y: 411, distance: 77.2
click at [827, 403] on div "To navigate, press the arrow keys. [GEOGRAPHIC_DATA], [GEOGRAPHIC_DATA] [GEOGRA…" at bounding box center [704, 541] width 1036 height 575
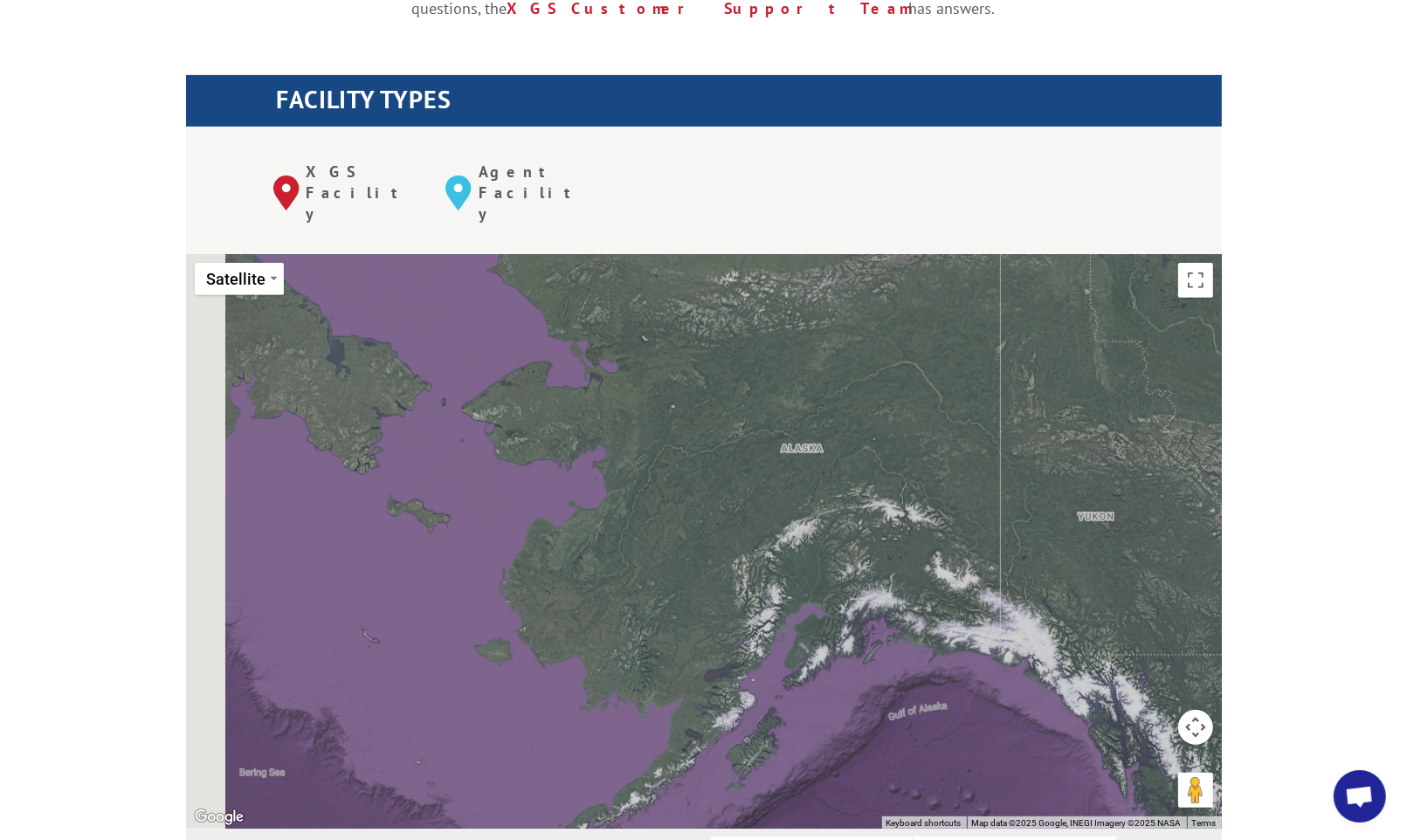
drag, startPoint x: 553, startPoint y: 425, endPoint x: 673, endPoint y: 425, distance: 120.0
click at [655, 425] on div "To navigate, press the arrow keys. [GEOGRAPHIC_DATA], [GEOGRAPHIC_DATA] [GEOGRA…" at bounding box center [704, 541] width 1036 height 575
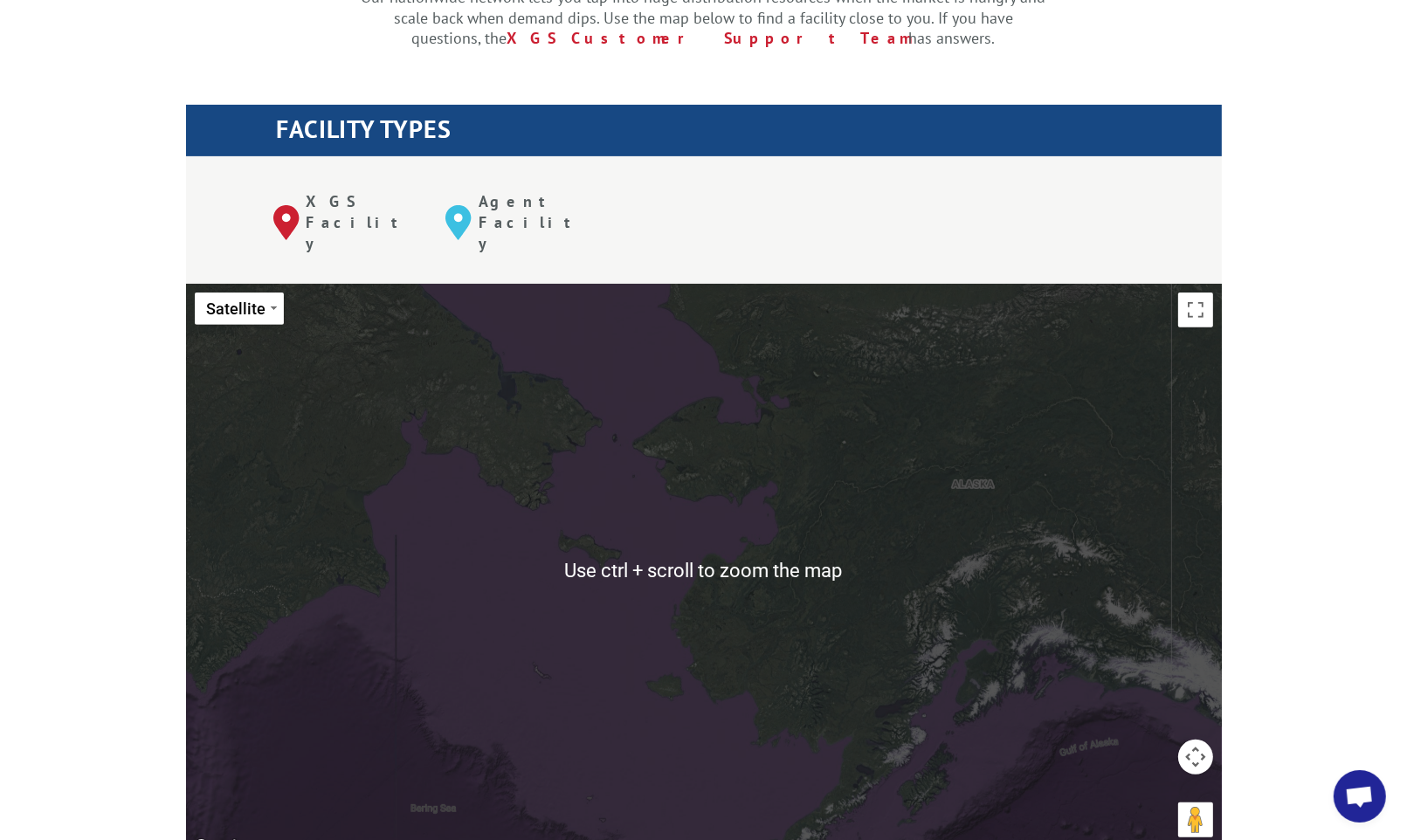
scroll to position [524, 0]
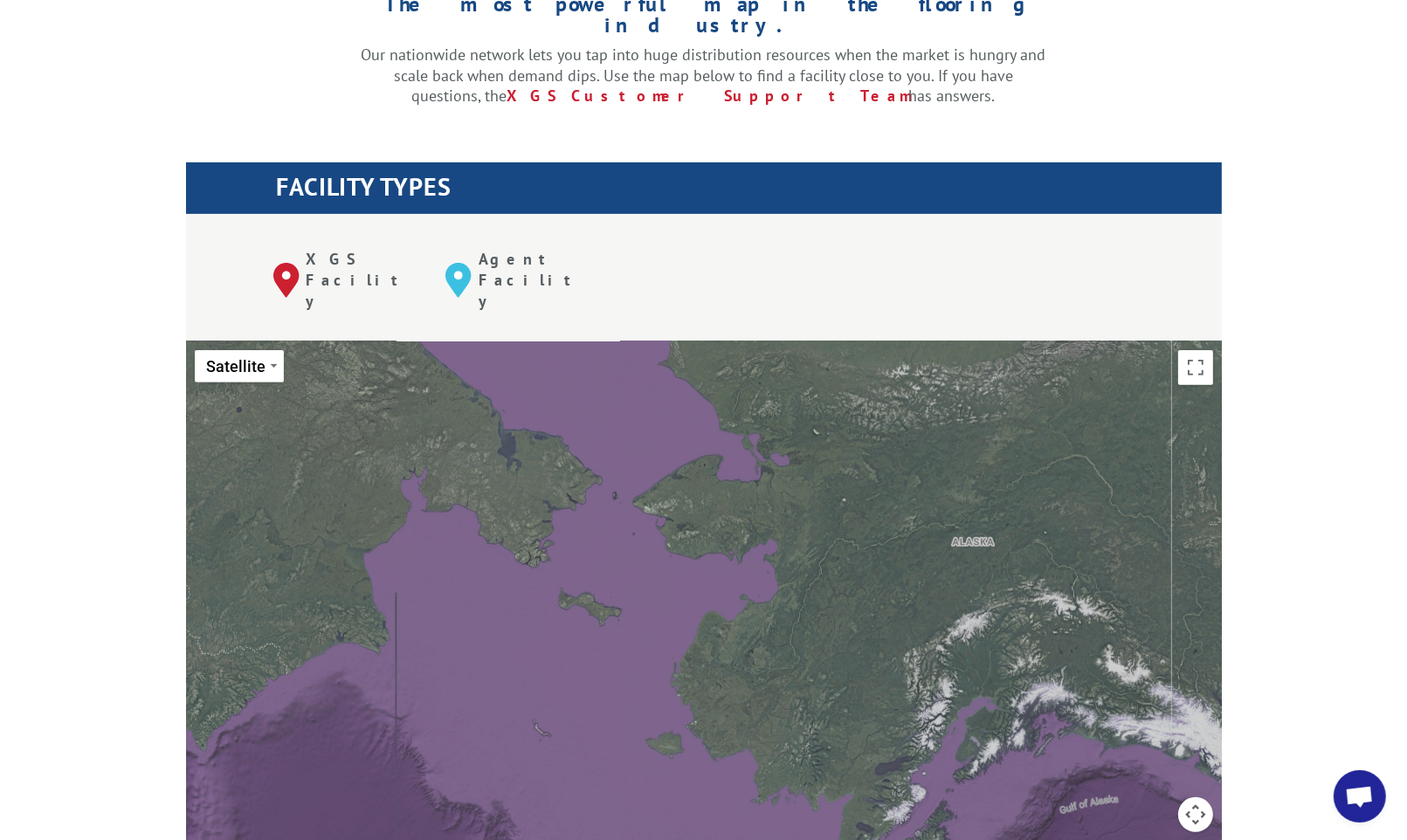
click at [1085, 555] on div "To navigate, press the arrow keys. [GEOGRAPHIC_DATA], [GEOGRAPHIC_DATA] [GEOGRA…" at bounding box center [704, 628] width 1036 height 575
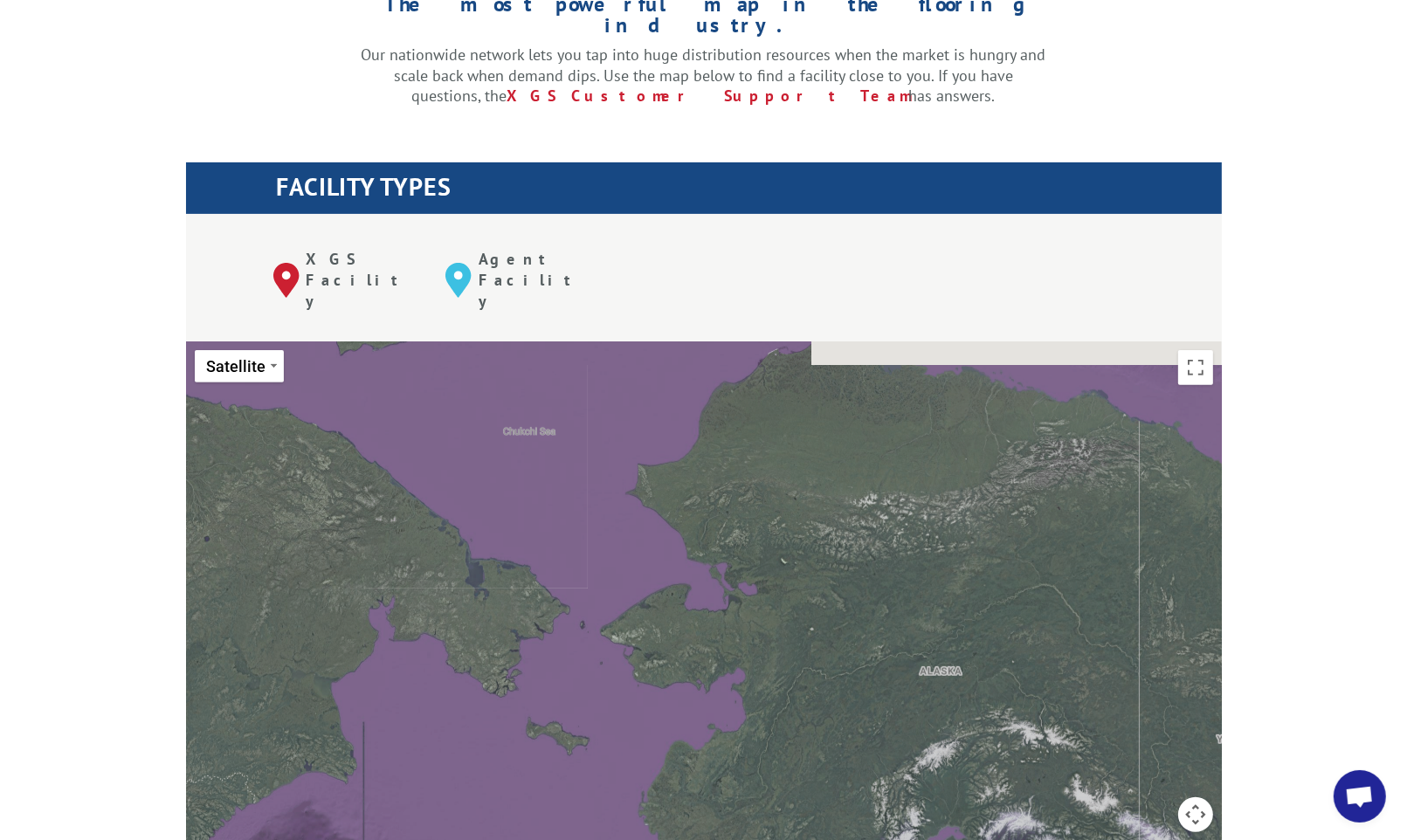
drag, startPoint x: 1060, startPoint y: 423, endPoint x: 1019, endPoint y: 590, distance: 172.0
click at [1023, 588] on div "To navigate, press the arrow keys. [GEOGRAPHIC_DATA], [GEOGRAPHIC_DATA] [GEOGRA…" at bounding box center [704, 628] width 1036 height 575
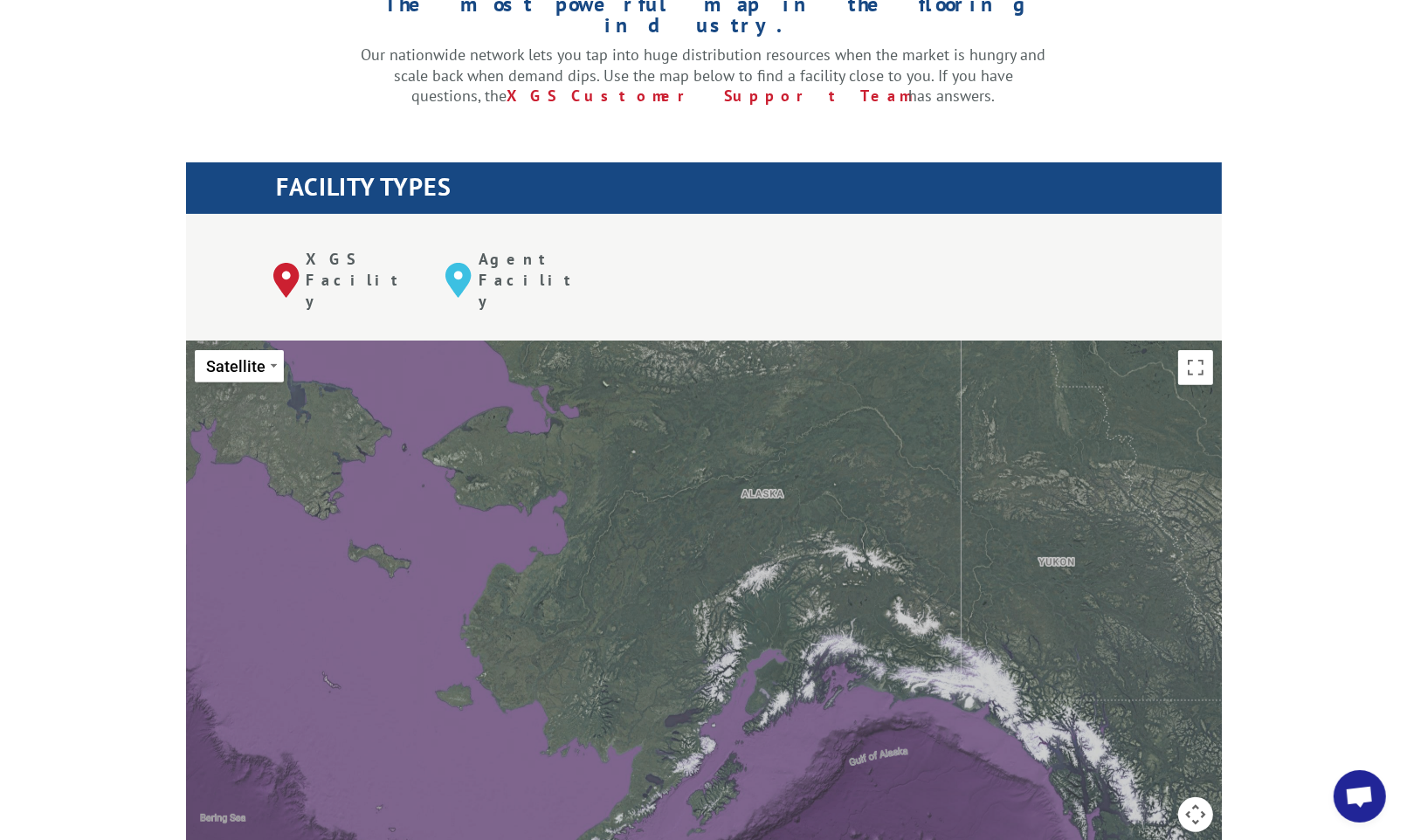
drag, startPoint x: 1027, startPoint y: 582, endPoint x: 855, endPoint y: 349, distance: 289.6
click at [856, 351] on div "To navigate, press the arrow keys. [GEOGRAPHIC_DATA], [GEOGRAPHIC_DATA] [GEOGRA…" at bounding box center [704, 628] width 1036 height 575
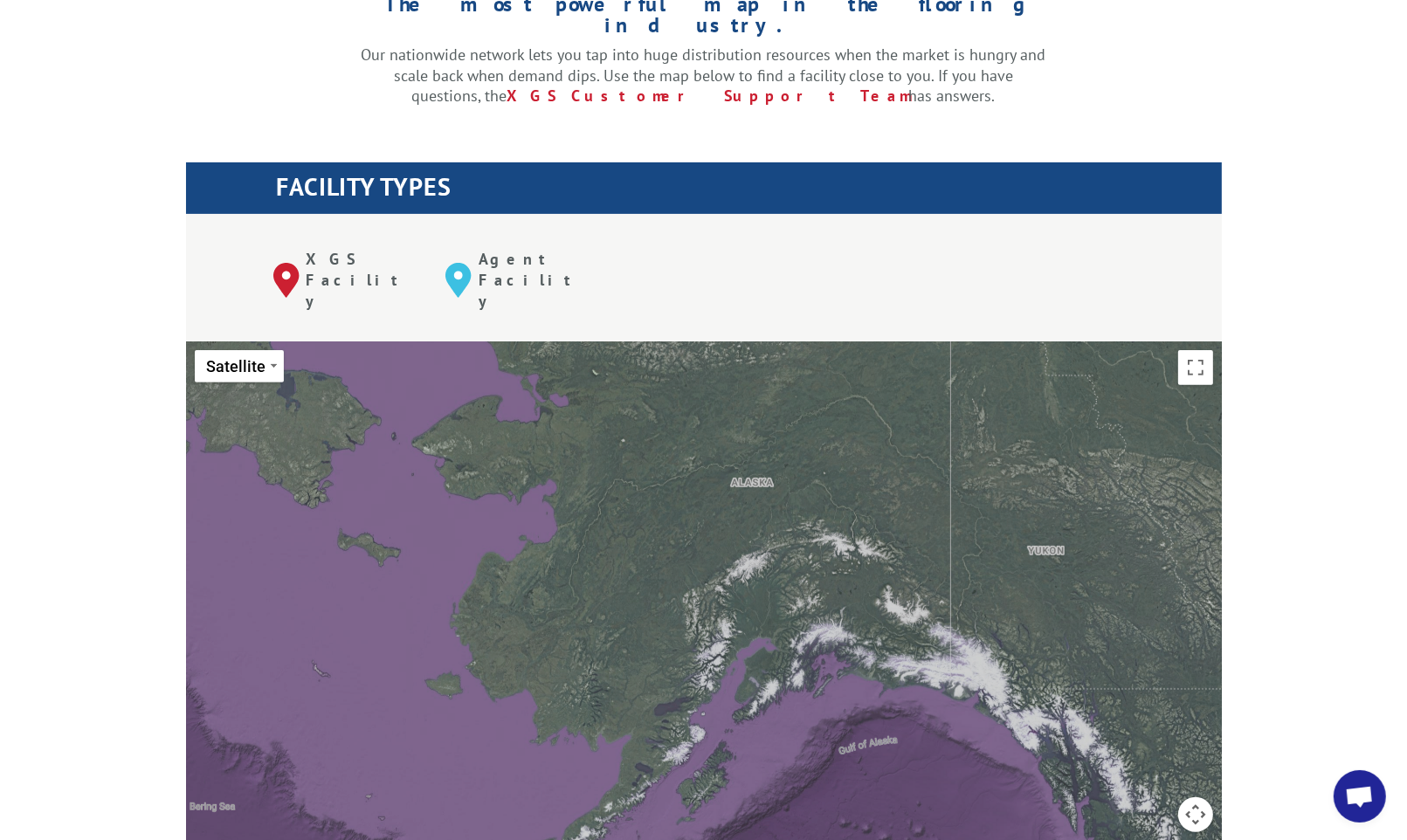
drag, startPoint x: 919, startPoint y: 504, endPoint x: 824, endPoint y: 389, distance: 149.2
click at [831, 397] on div "To navigate, press the arrow keys. [GEOGRAPHIC_DATA], [GEOGRAPHIC_DATA] [GEOGRA…" at bounding box center [704, 628] width 1036 height 575
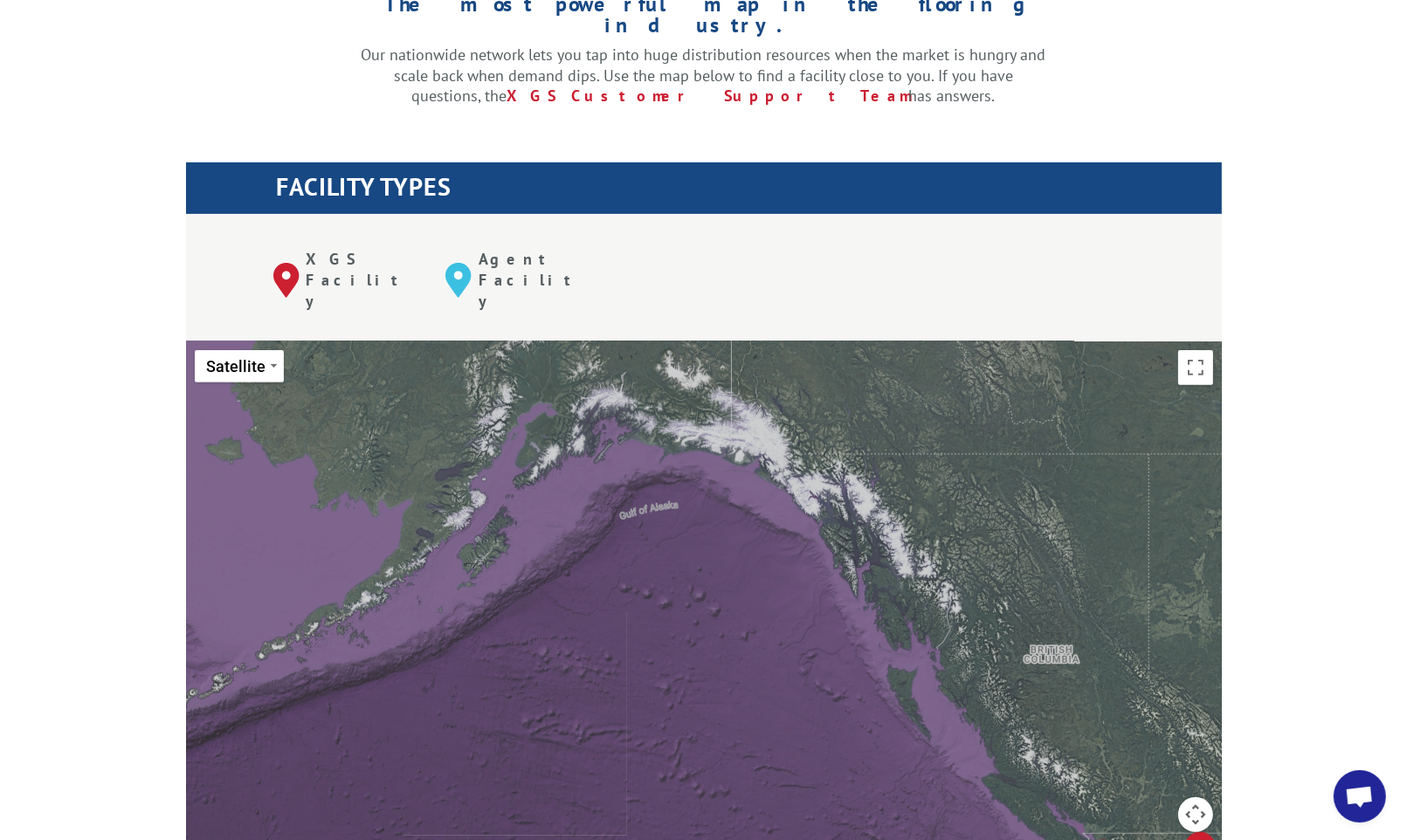
drag, startPoint x: 813, startPoint y: 625, endPoint x: 626, endPoint y: 464, distance: 246.8
click at [651, 489] on div "To navigate, press the arrow keys. [GEOGRAPHIC_DATA], [GEOGRAPHIC_DATA] [GEOGRA…" at bounding box center [704, 628] width 1036 height 575
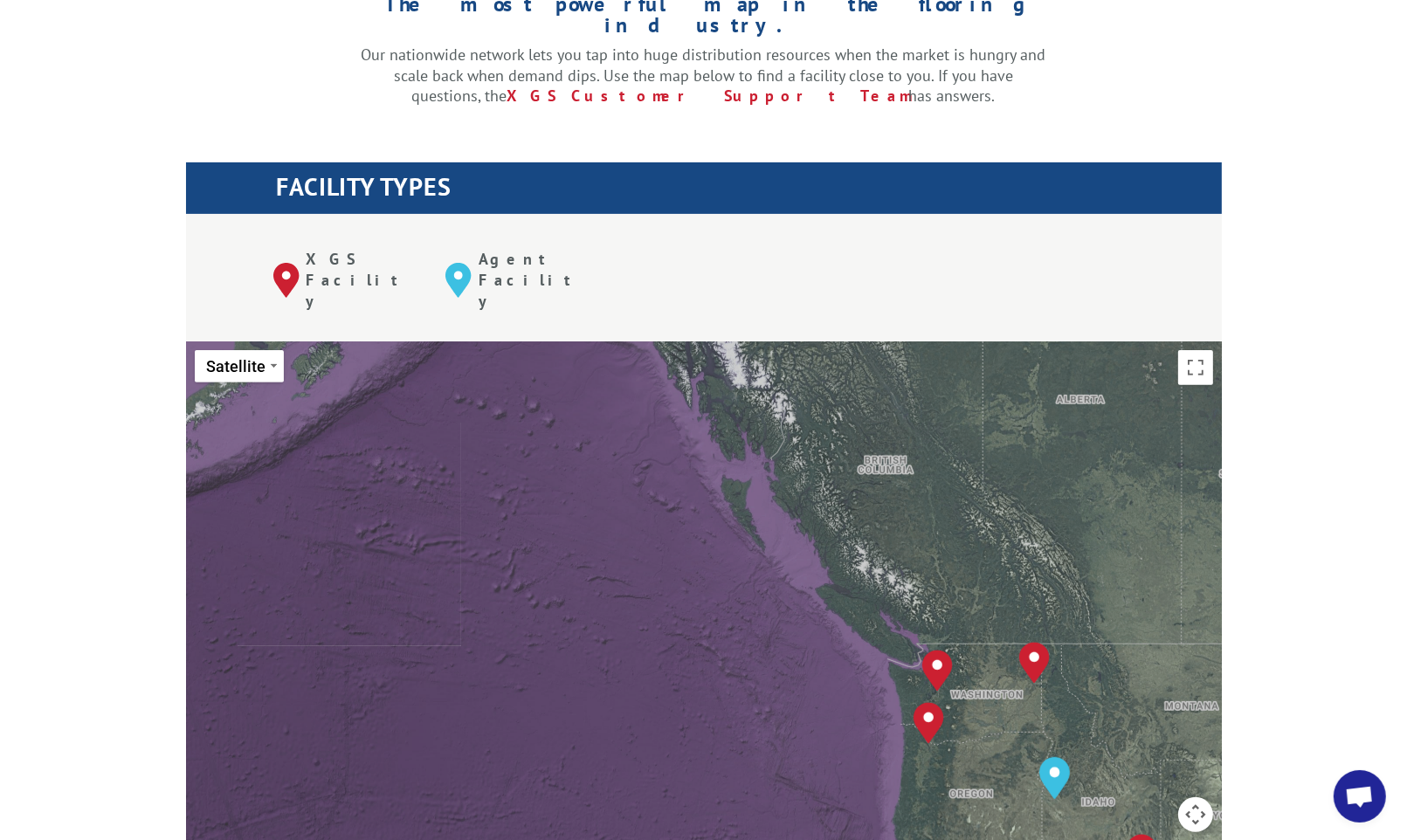
drag, startPoint x: 741, startPoint y: 597, endPoint x: 675, endPoint y: 432, distance: 177.7
click at [697, 480] on div "To navigate, press the arrow keys. [GEOGRAPHIC_DATA], [GEOGRAPHIC_DATA] [GEOGRA…" at bounding box center [704, 628] width 1036 height 575
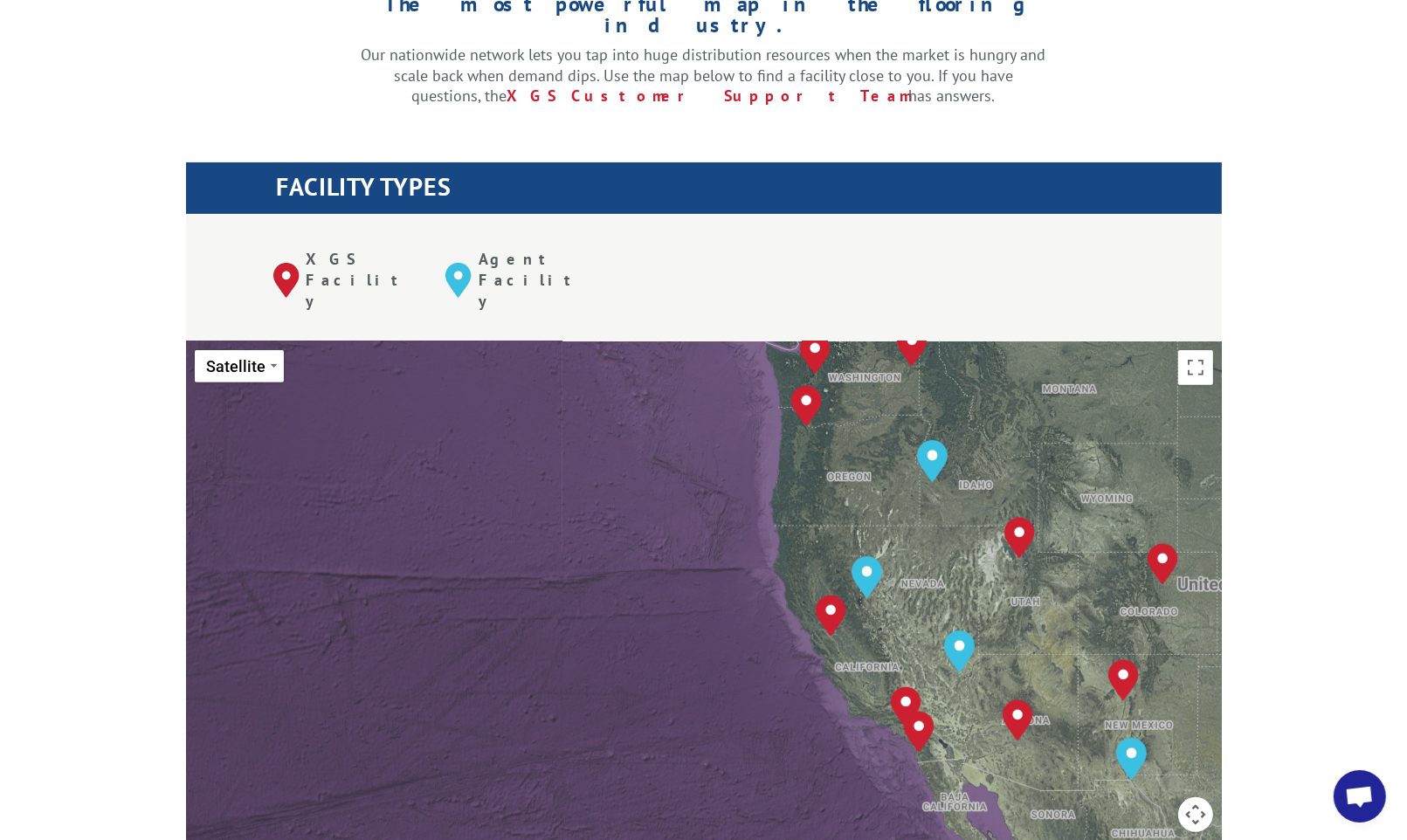
drag, startPoint x: 685, startPoint y: 555, endPoint x: 625, endPoint y: 379, distance: 185.9
click at [642, 420] on div "To navigate, press the arrow keys. [GEOGRAPHIC_DATA], [GEOGRAPHIC_DATA] [GEOGRA…" at bounding box center [704, 628] width 1036 height 575
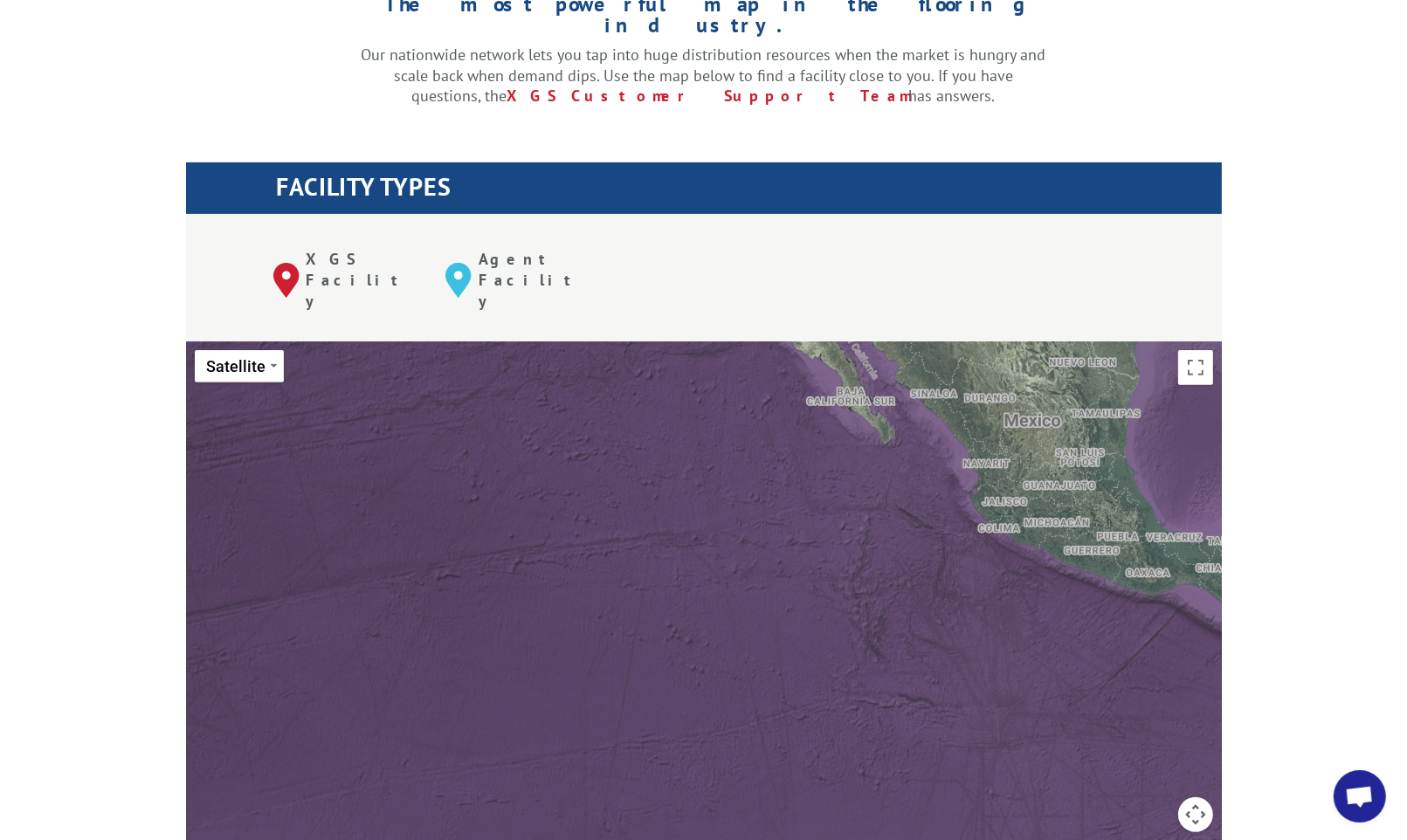
drag, startPoint x: 822, startPoint y: 521, endPoint x: 643, endPoint y: 467, distance: 187.0
click at [675, 483] on div "To navigate, press the arrow keys. [GEOGRAPHIC_DATA], [GEOGRAPHIC_DATA] [GEOGRA…" at bounding box center [704, 628] width 1036 height 575
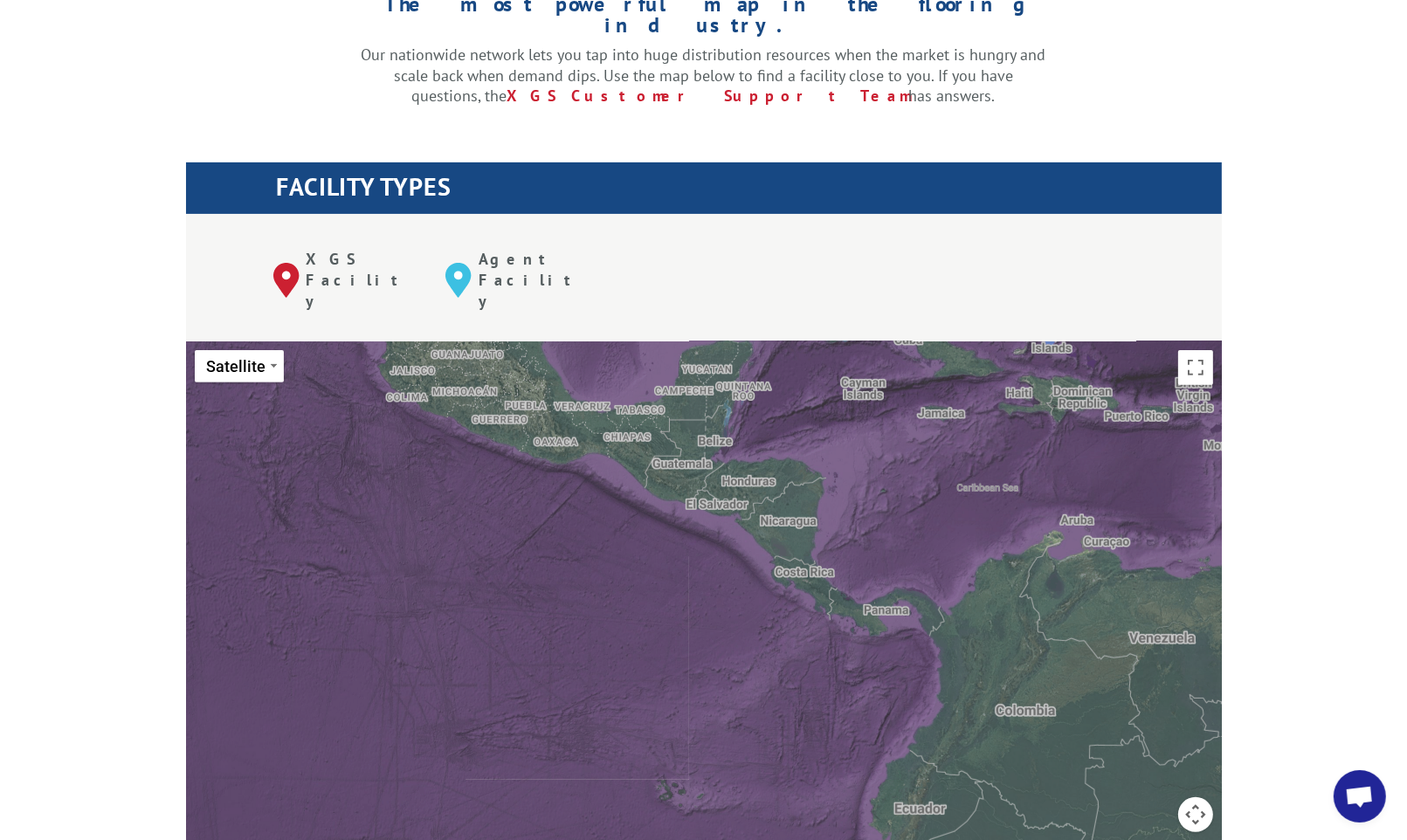
drag, startPoint x: 941, startPoint y: 396, endPoint x: 924, endPoint y: 500, distance: 105.4
click at [924, 499] on div "To navigate, press the arrow keys. [GEOGRAPHIC_DATA], [GEOGRAPHIC_DATA] [GEOGRA…" at bounding box center [704, 628] width 1036 height 575
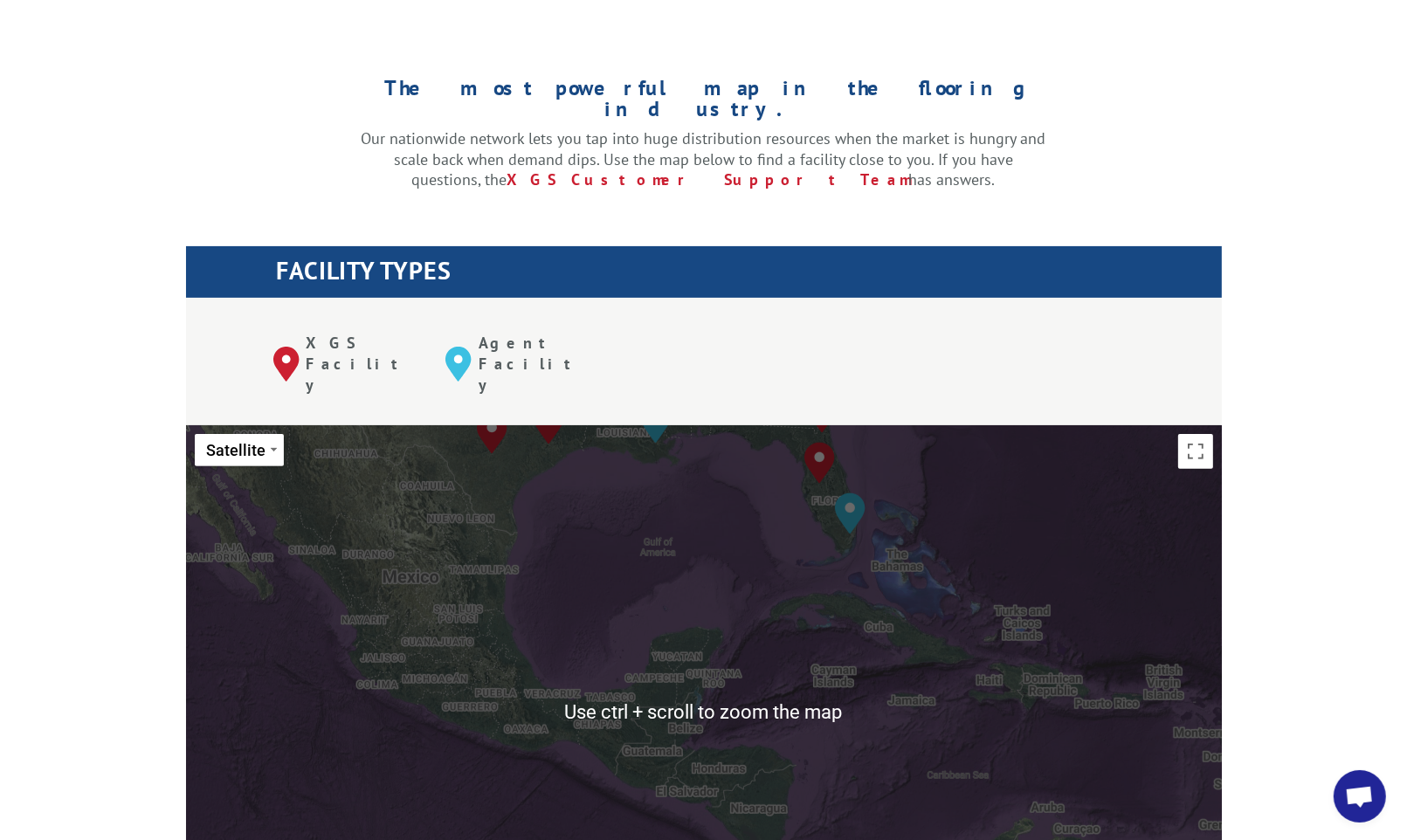
scroll to position [437, 0]
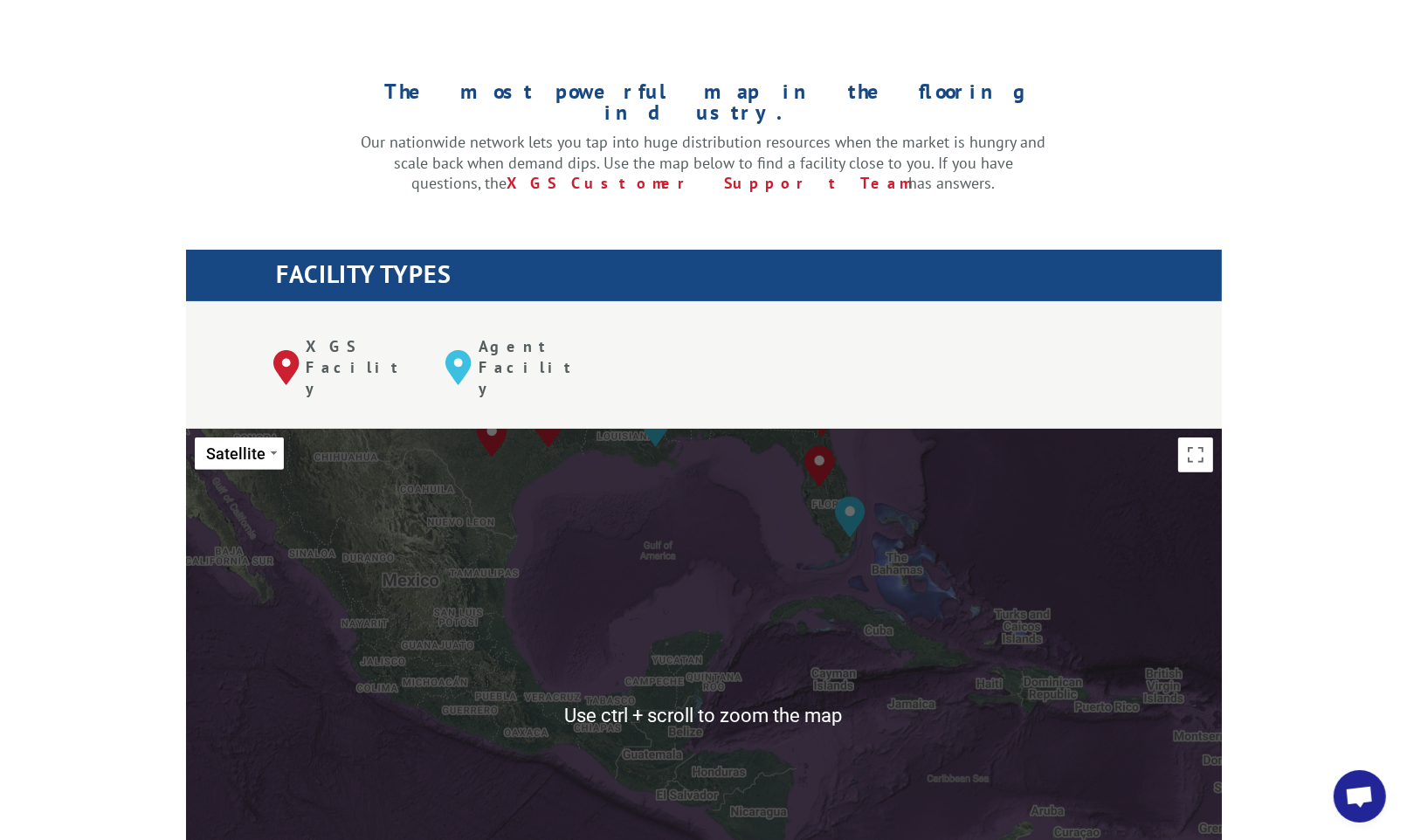
click at [804, 532] on div "To navigate, press the arrow keys. [GEOGRAPHIC_DATA], [GEOGRAPHIC_DATA] [GEOGRA…" at bounding box center [704, 716] width 1036 height 575
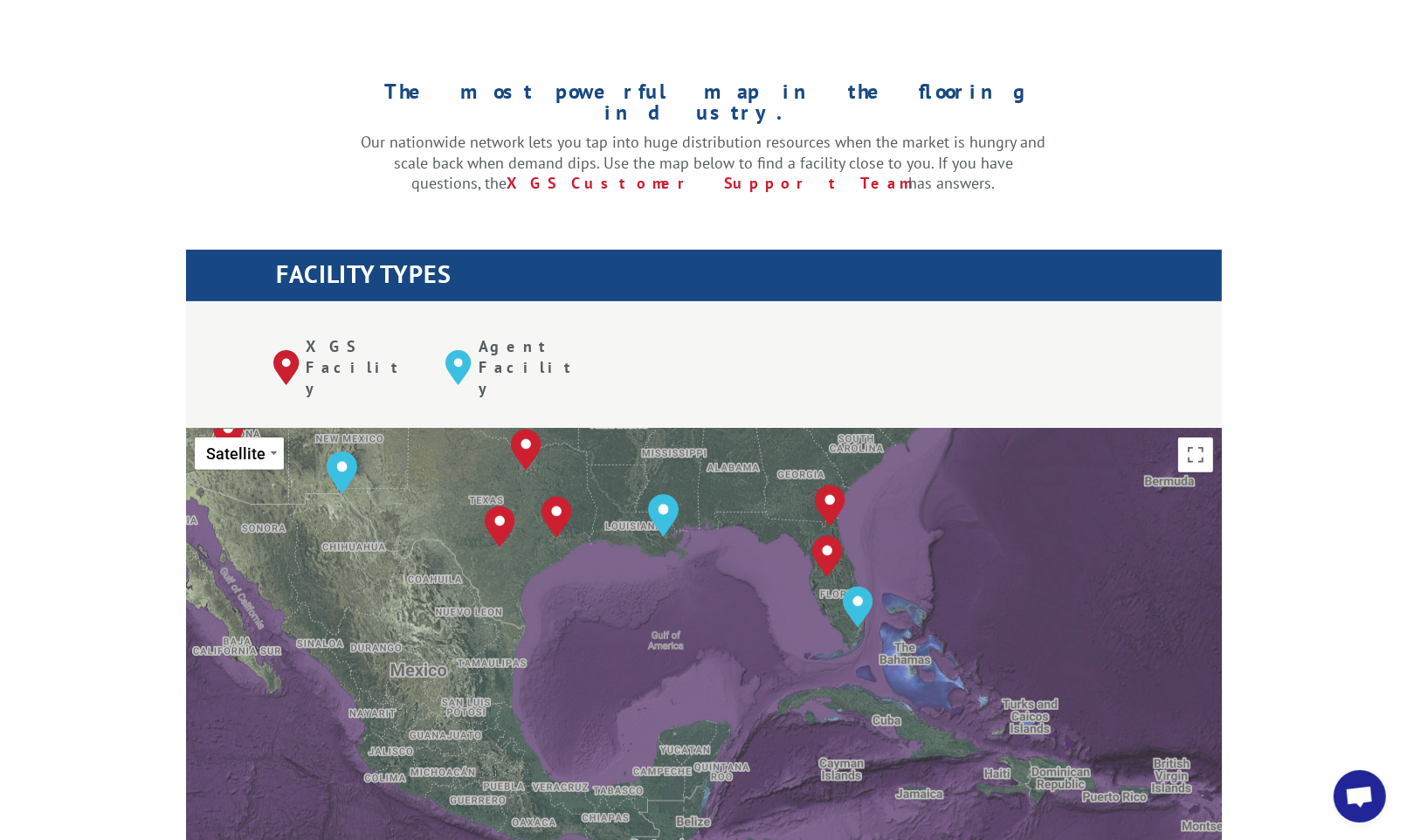
drag, startPoint x: 1054, startPoint y: 422, endPoint x: 1045, endPoint y: 539, distance: 117.3
click at [1059, 522] on div "To navigate, press the arrow keys. [GEOGRAPHIC_DATA], [GEOGRAPHIC_DATA] [GEOGRA…" at bounding box center [704, 716] width 1036 height 575
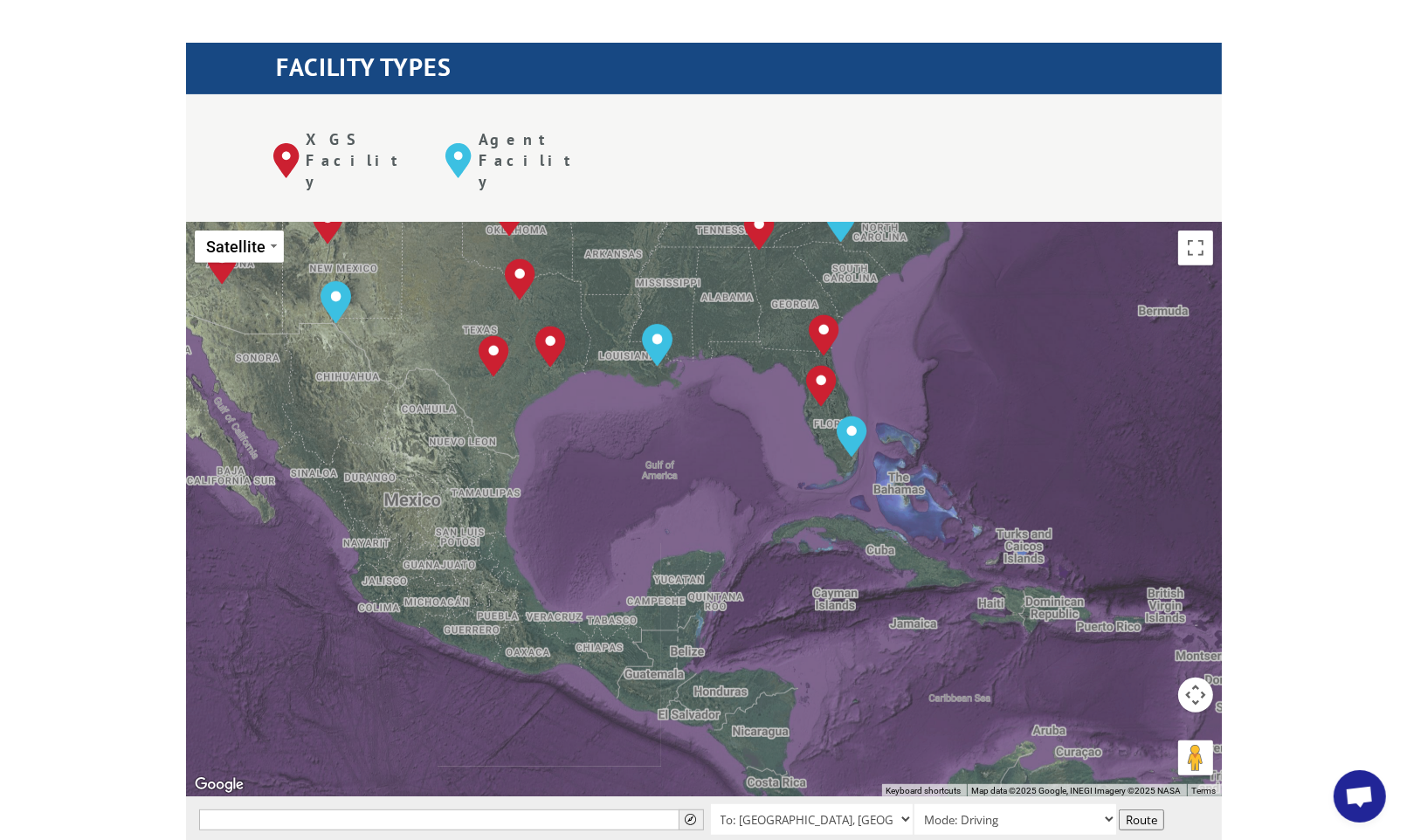
scroll to position [699, 0]
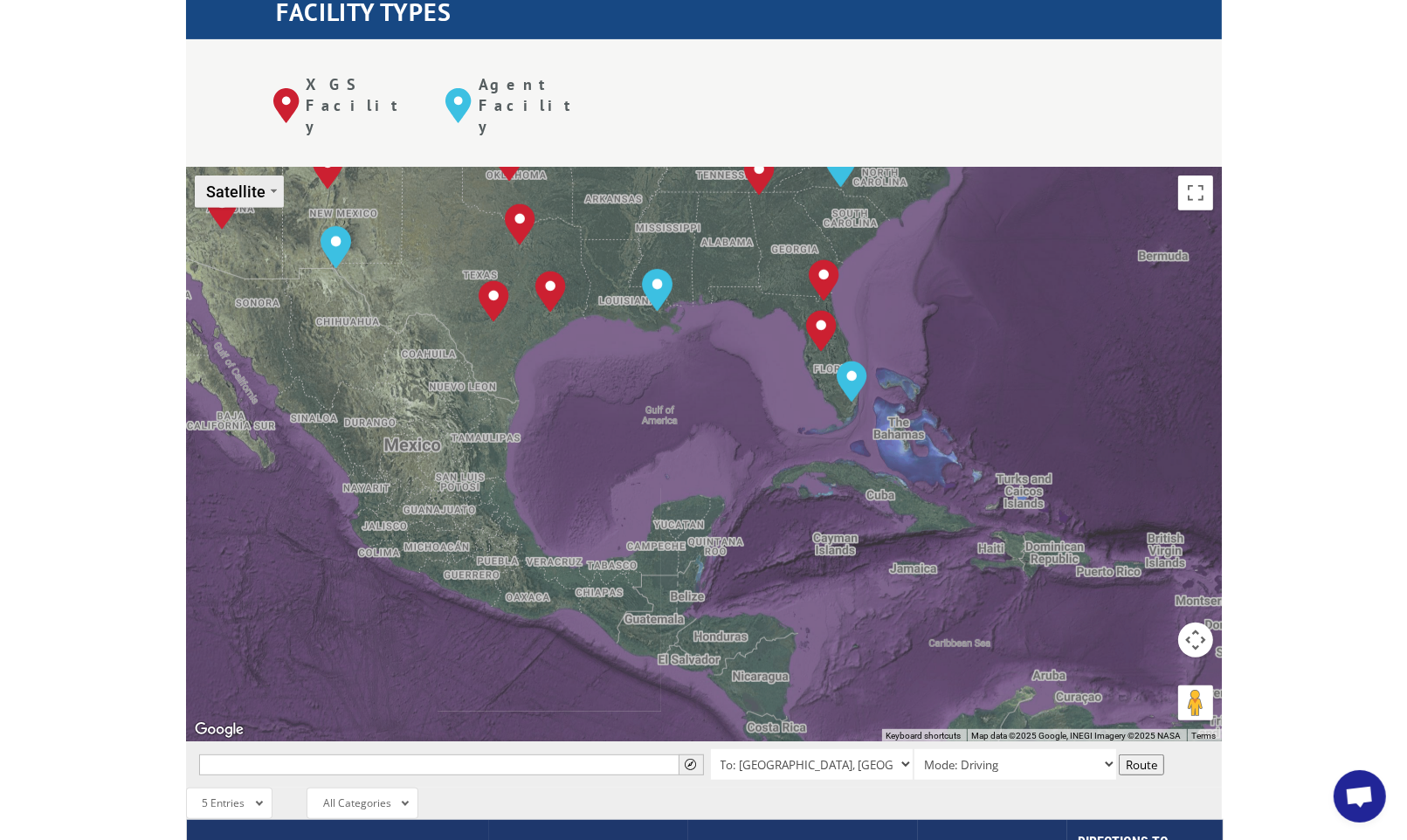
click at [271, 189] on img "Change map style" at bounding box center [274, 191] width 6 height 4
click at [238, 210] on li "Map" at bounding box center [247, 225] width 101 height 31
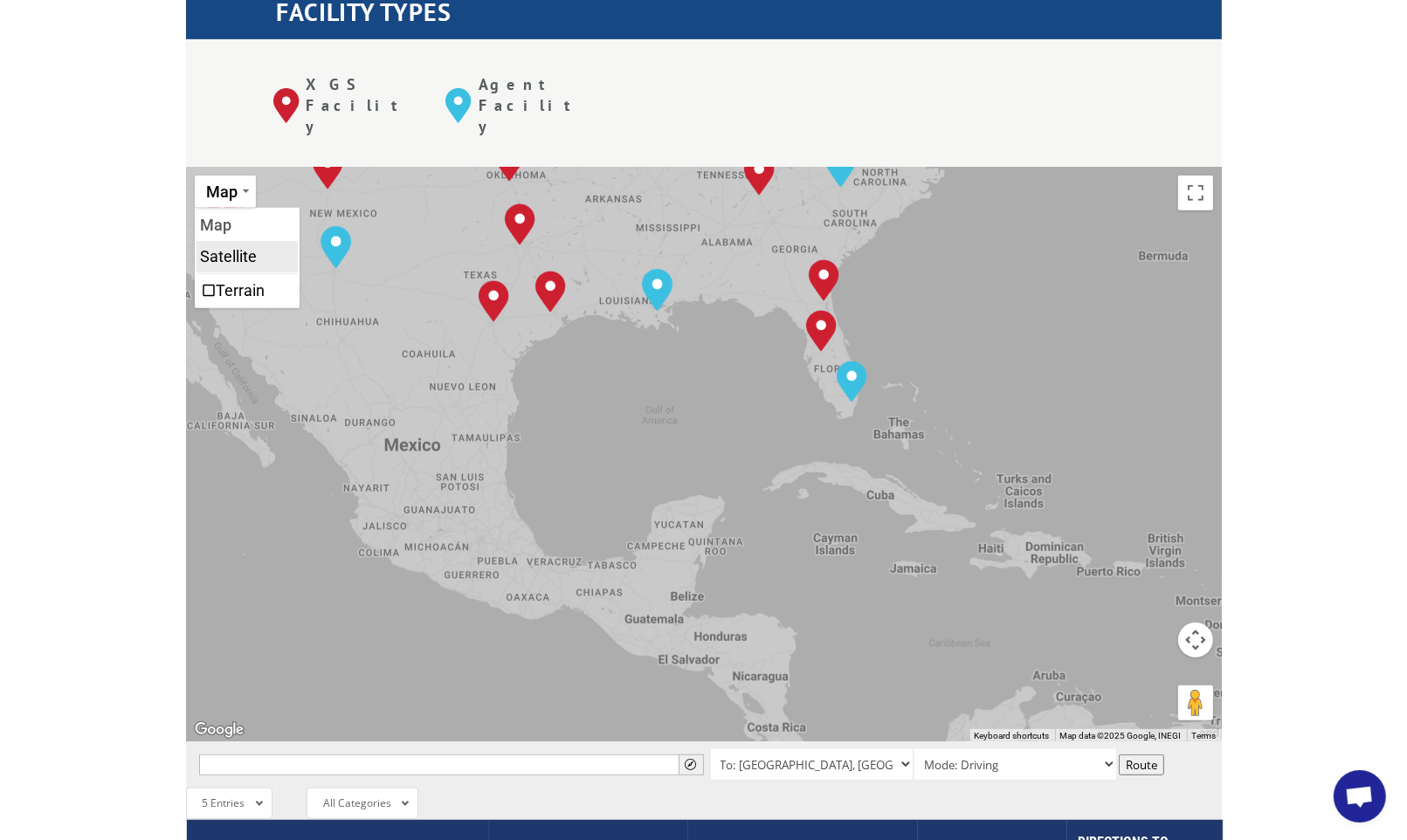
click at [241, 241] on li "Satellite" at bounding box center [247, 257] width 101 height 31
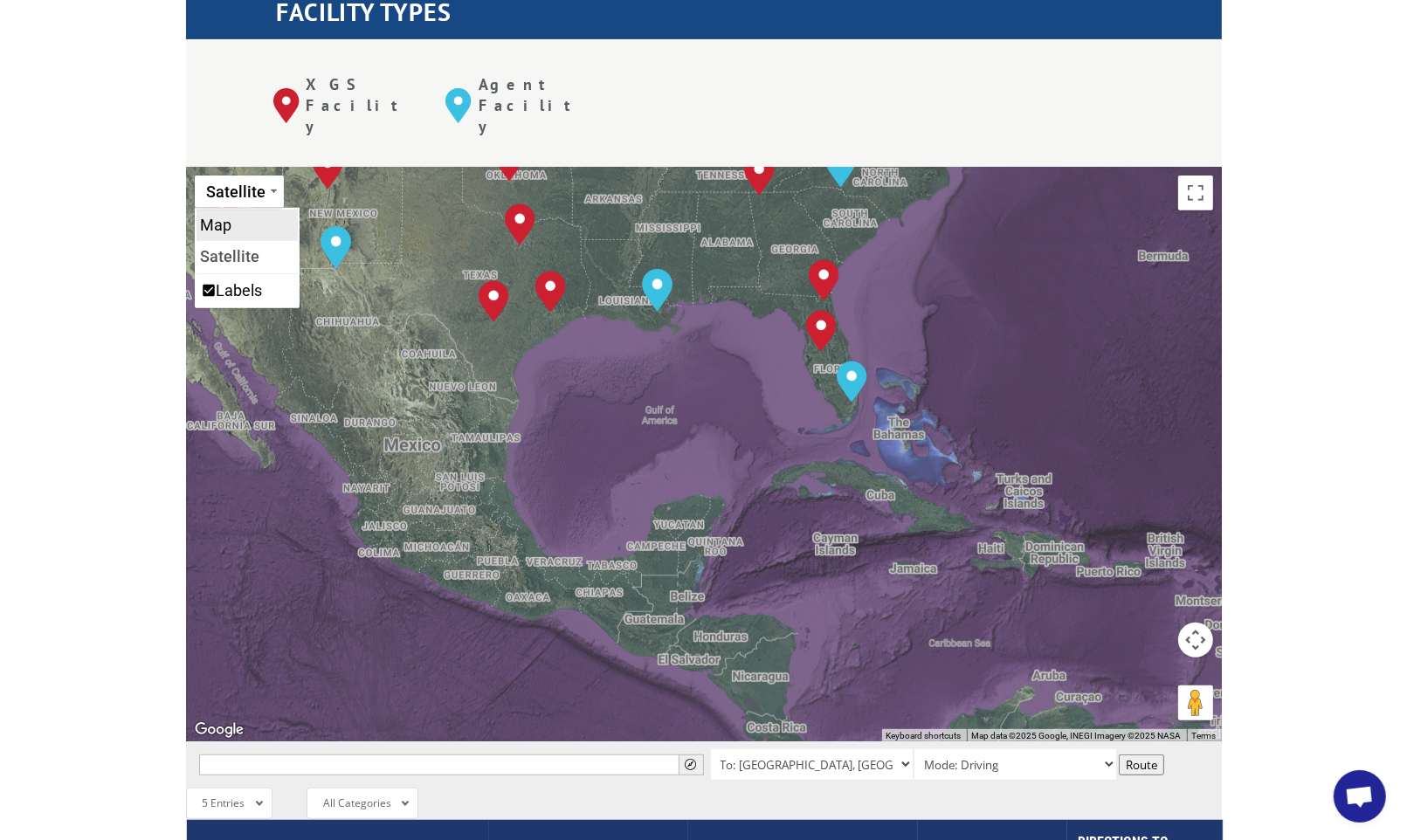
click at [240, 210] on li "Map" at bounding box center [247, 225] width 101 height 31
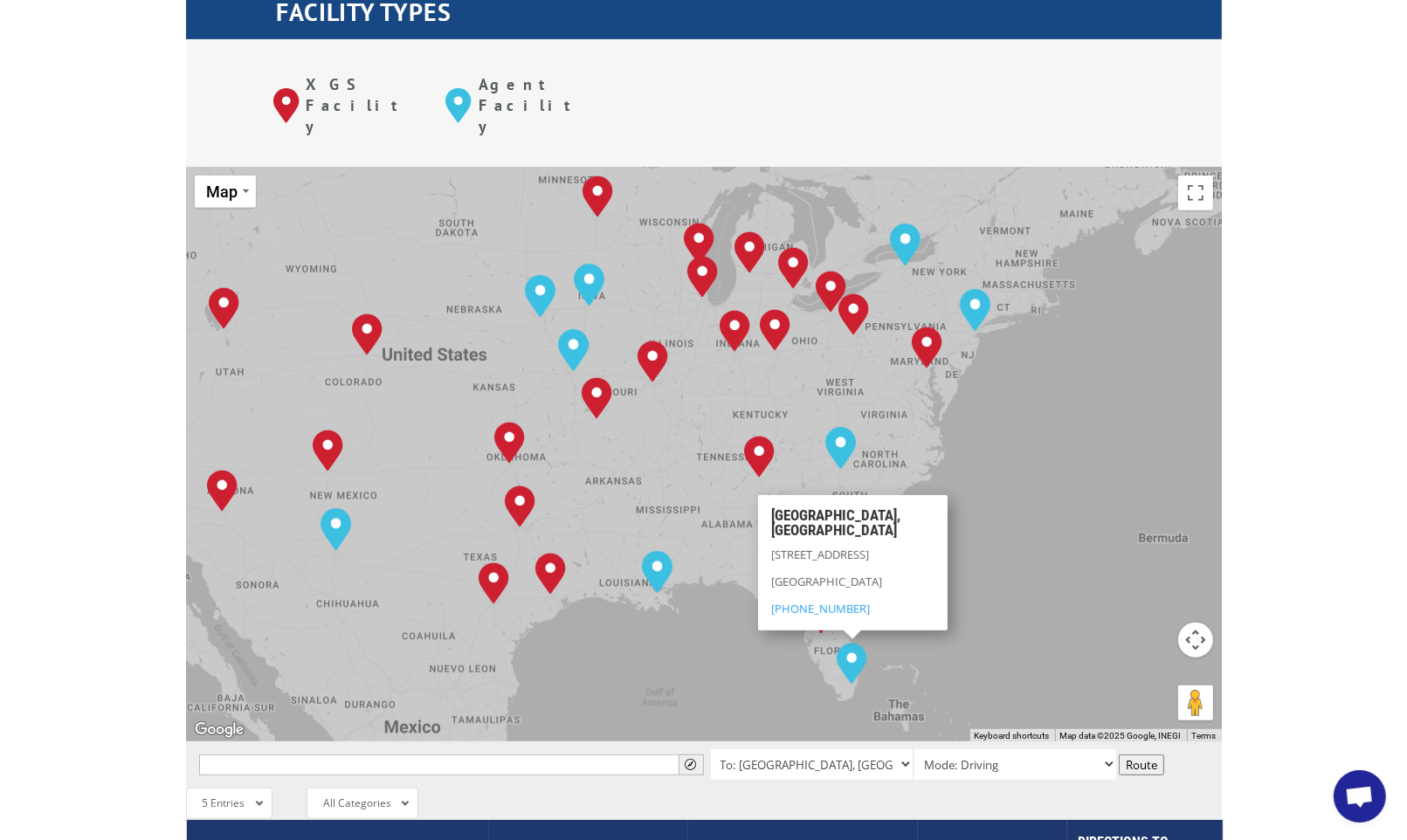
click at [221, 719] on img "Open this area in Google Maps (opens a new window)" at bounding box center [219, 730] width 58 height 22
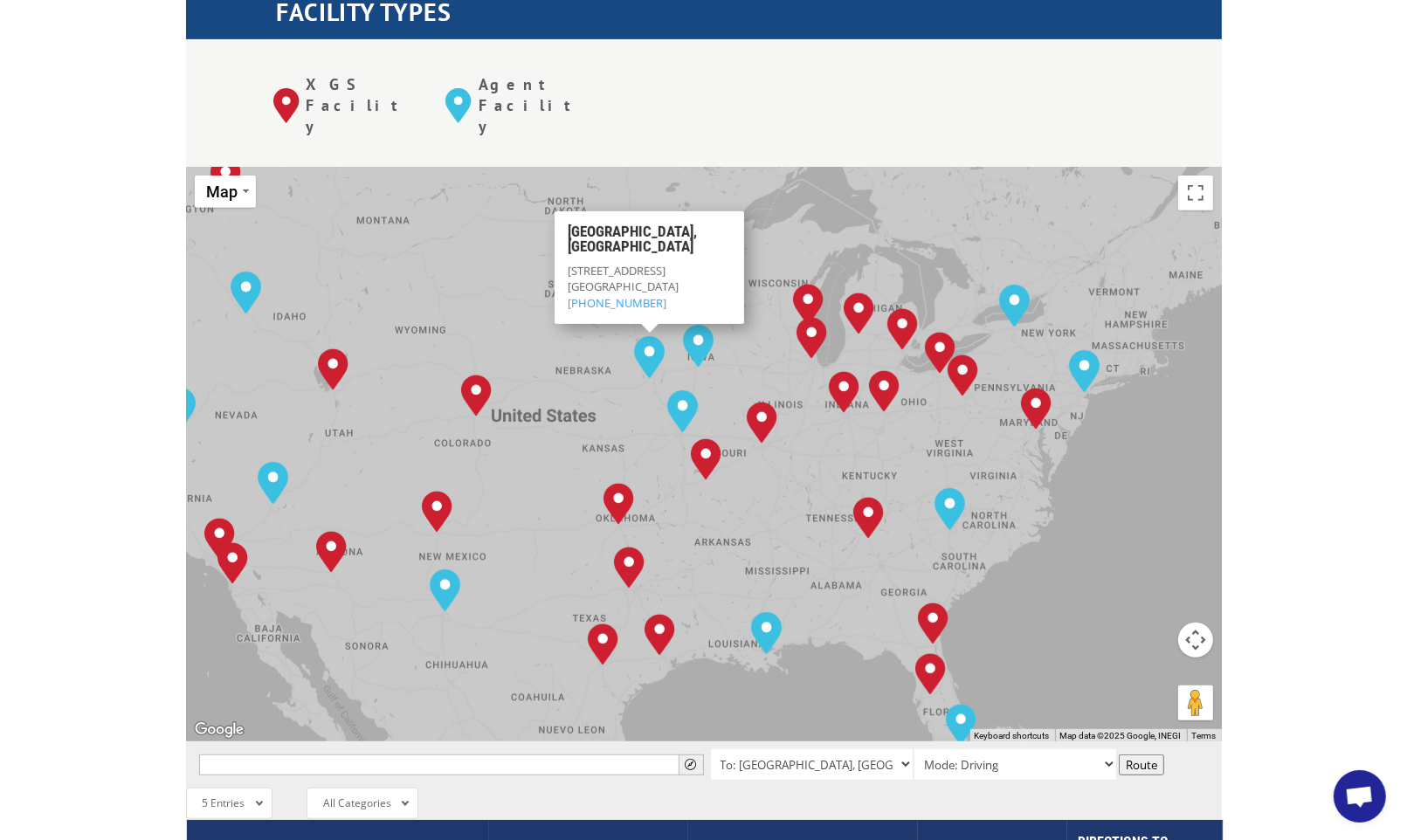
drag, startPoint x: 426, startPoint y: 162, endPoint x: 480, endPoint y: 209, distance: 71.6
click at [480, 209] on div "To navigate, press the arrow keys. [GEOGRAPHIC_DATA], [GEOGRAPHIC_DATA] [GEOGRA…" at bounding box center [704, 454] width 1036 height 575
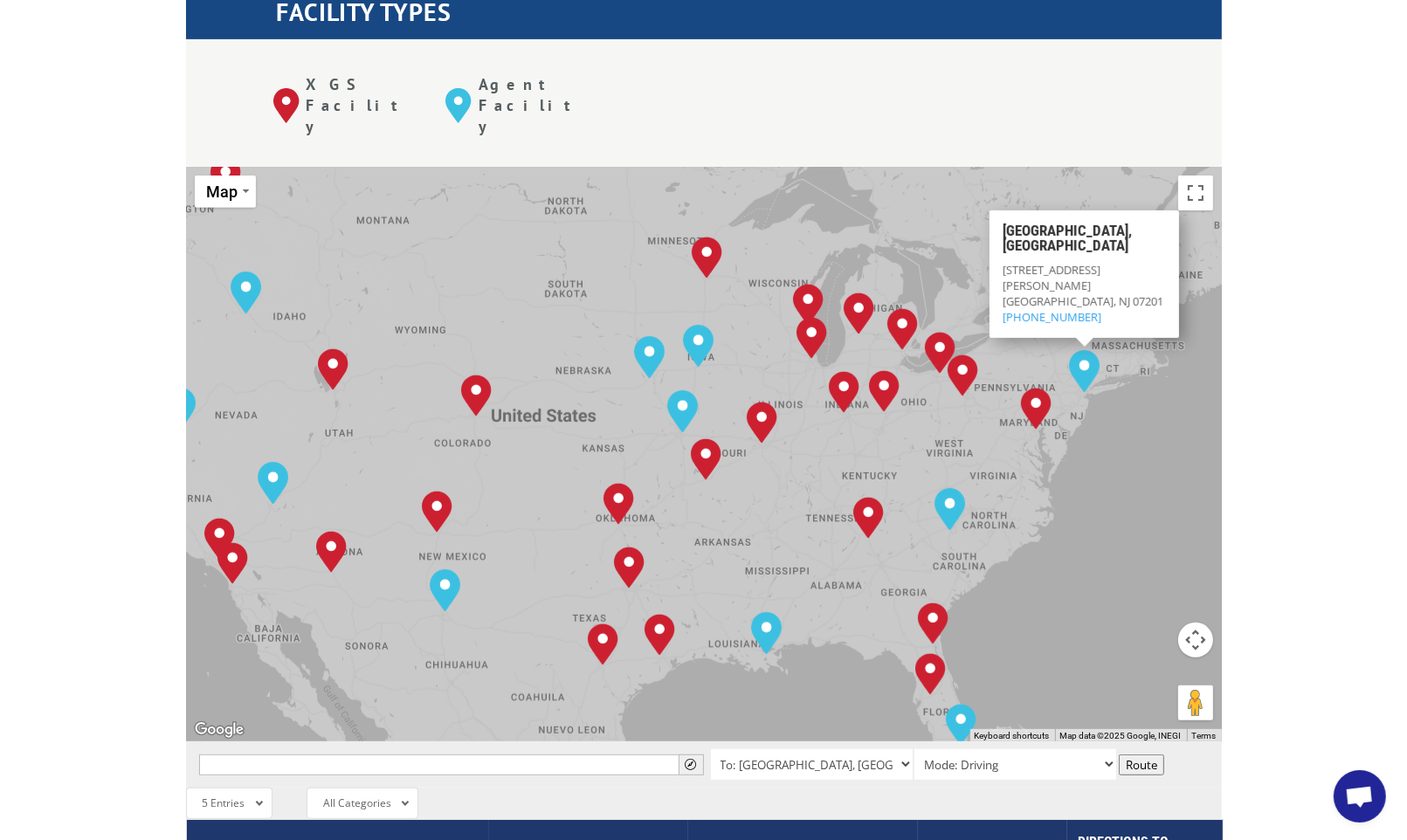
click at [961, 167] on div "To navigate, press the arrow keys. [GEOGRAPHIC_DATA], [GEOGRAPHIC_DATA] [GEOGRA…" at bounding box center [704, 454] width 1036 height 575
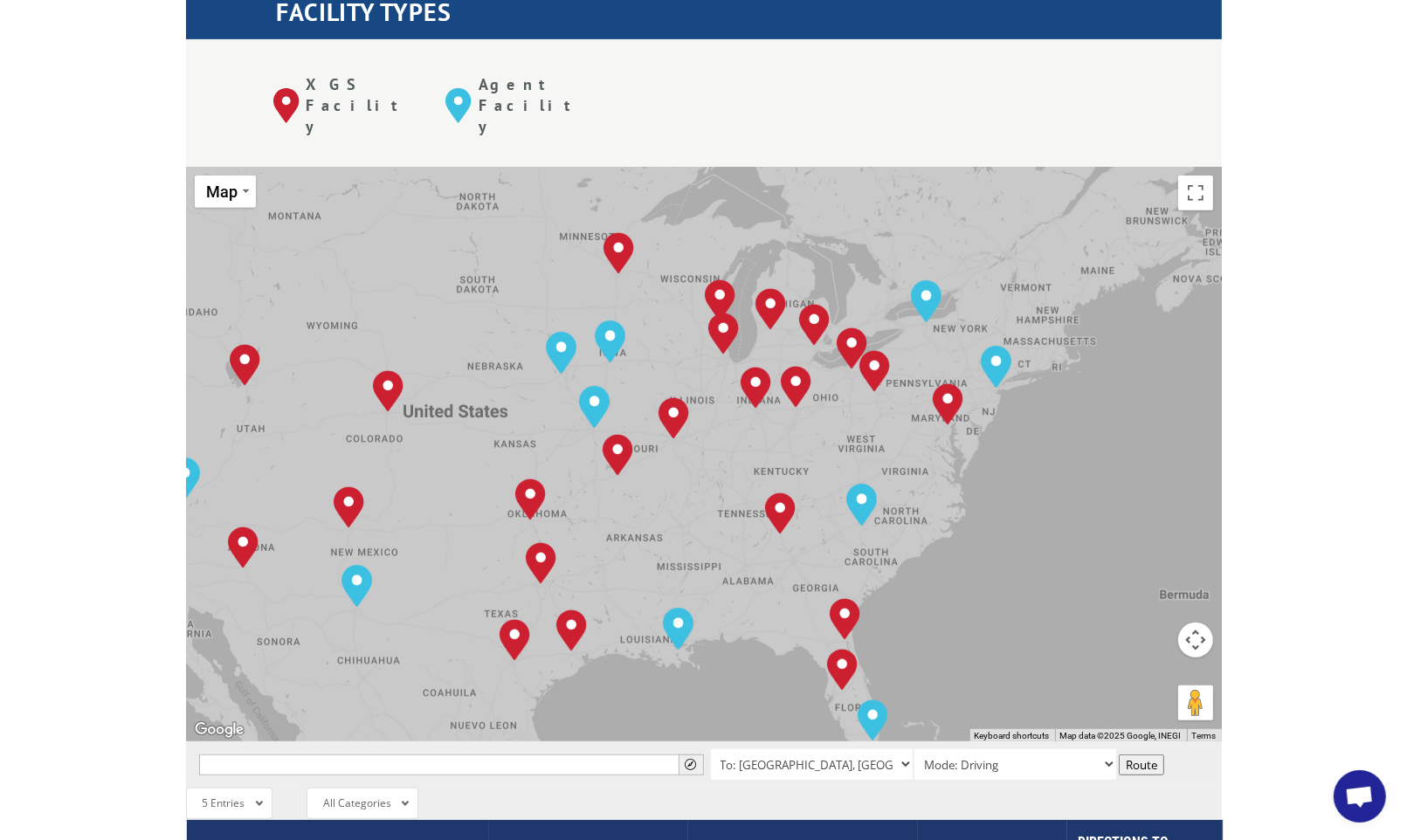
drag, startPoint x: 1135, startPoint y: 394, endPoint x: 1045, endPoint y: 390, distance: 90.1
click at [1045, 390] on div "To navigate, press the arrow keys. [GEOGRAPHIC_DATA], [GEOGRAPHIC_DATA] [GEOGRA…" at bounding box center [704, 454] width 1036 height 575
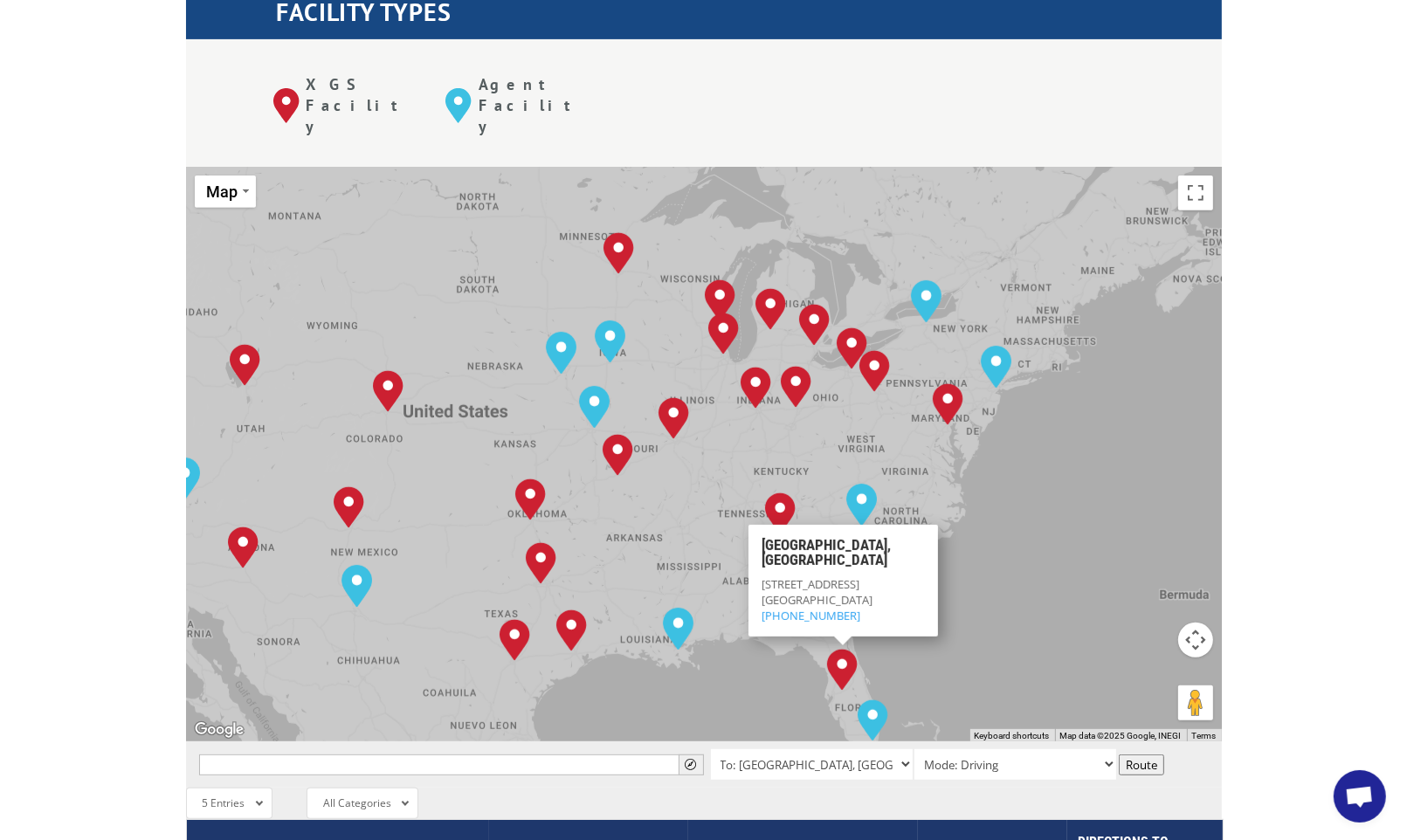
click at [1084, 396] on div "To navigate, press the arrow keys. [GEOGRAPHIC_DATA], [GEOGRAPHIC_DATA] [GEOGRA…" at bounding box center [704, 454] width 1036 height 575
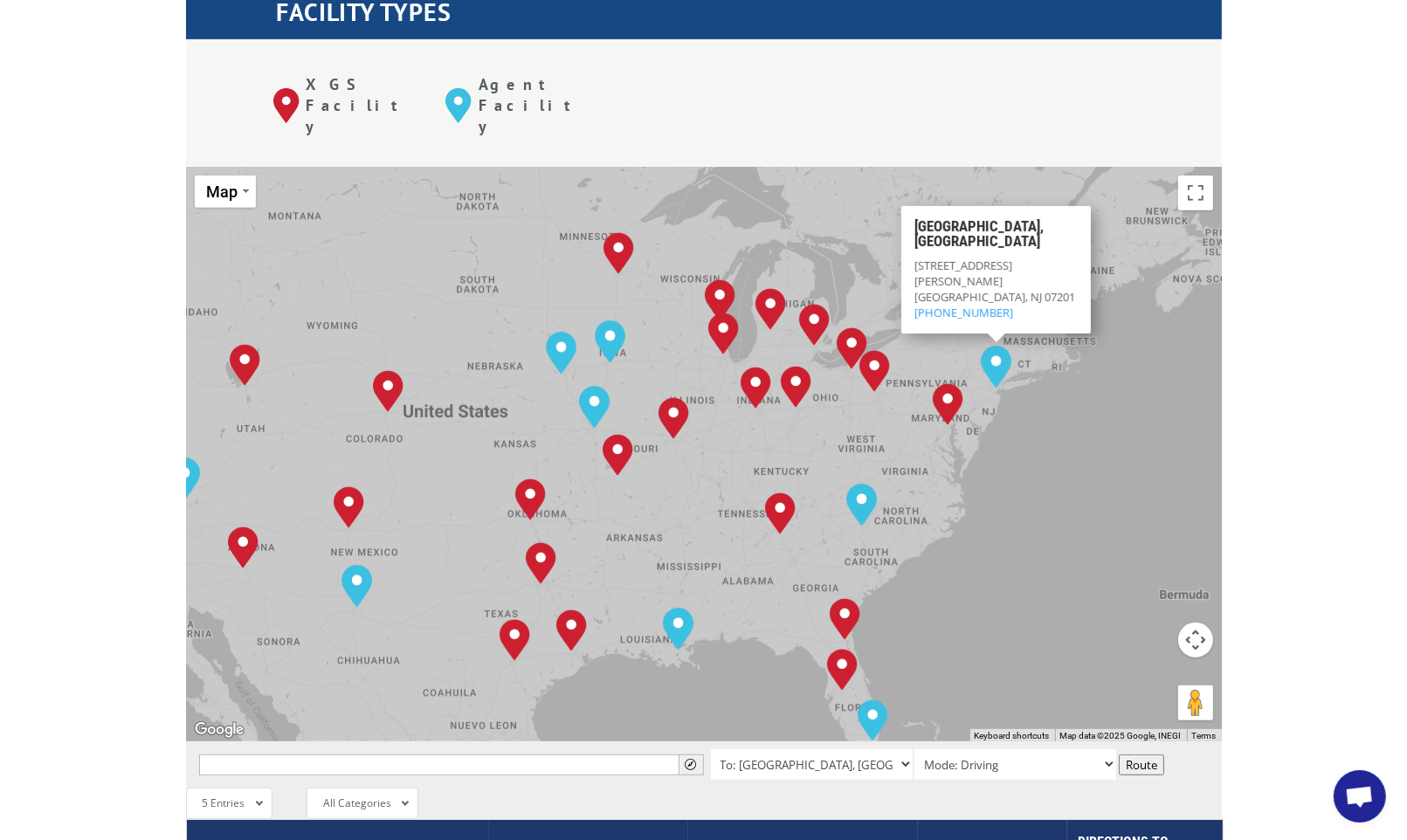
click at [970, 502] on div "To navigate, press the arrow keys. [GEOGRAPHIC_DATA], [GEOGRAPHIC_DATA] [GEOGRA…" at bounding box center [704, 454] width 1036 height 575
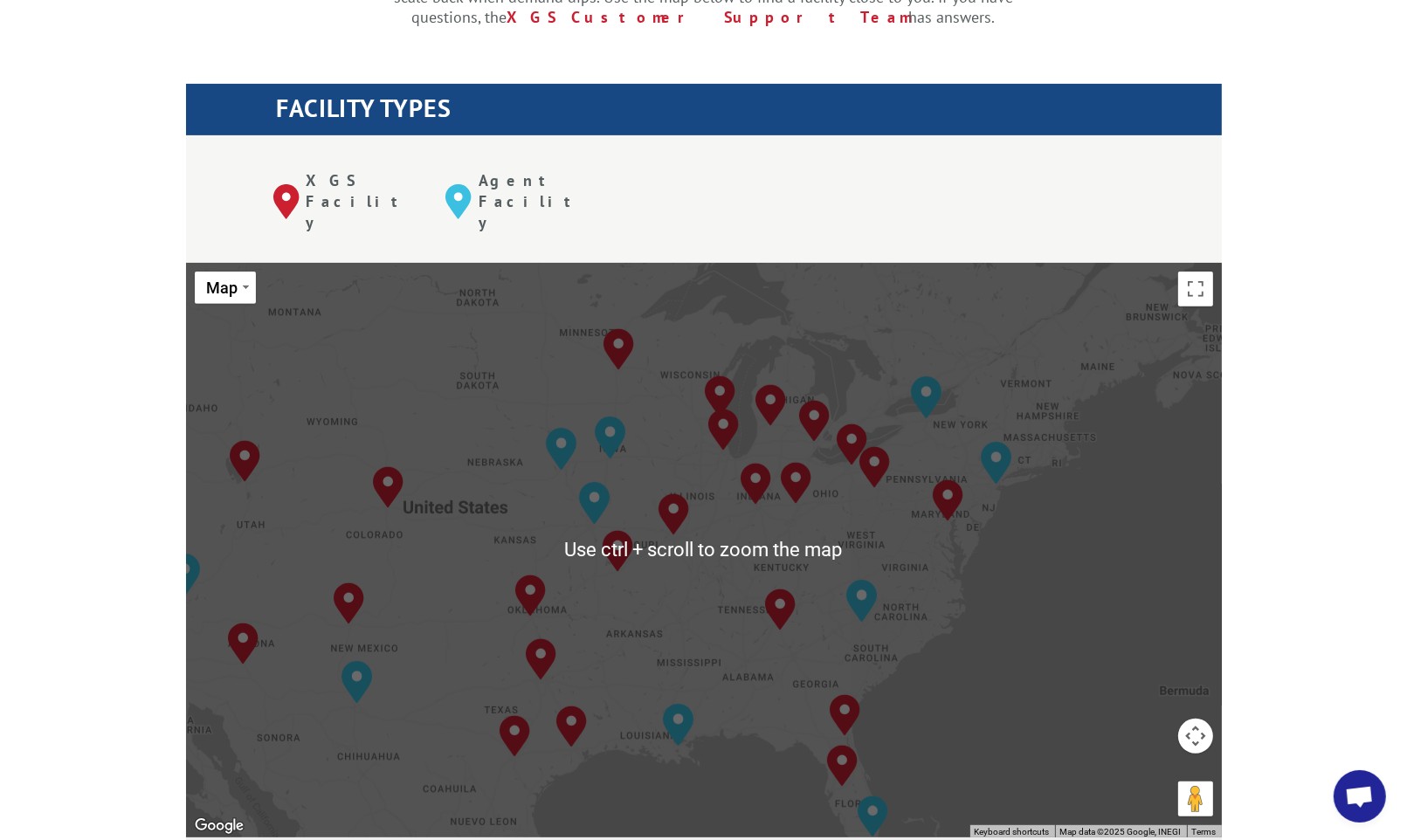
scroll to position [612, 0]
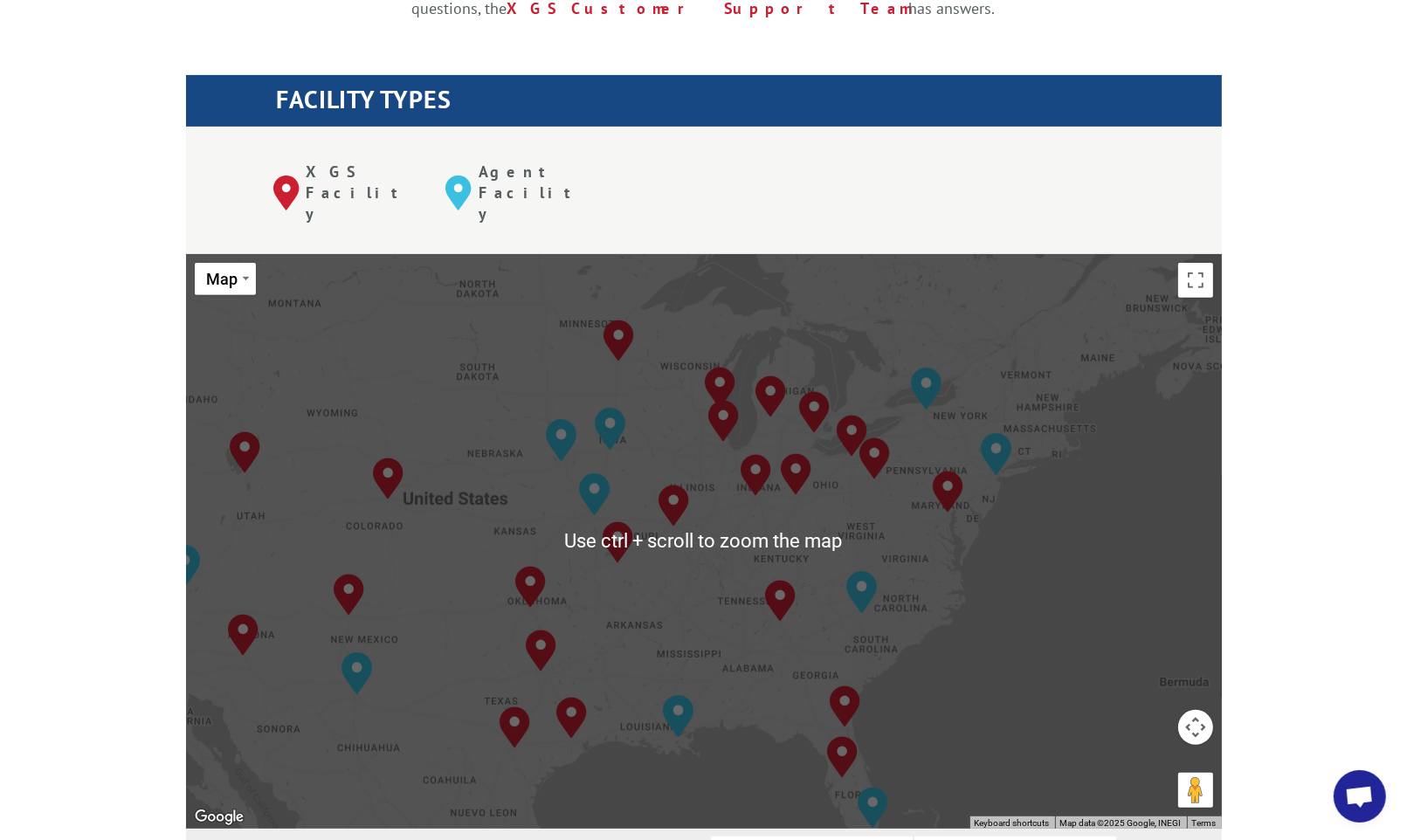
click at [1024, 480] on div "To navigate, press the arrow keys. [GEOGRAPHIC_DATA], [GEOGRAPHIC_DATA] [GEOGRA…" at bounding box center [704, 541] width 1036 height 575
